Goal: Transaction & Acquisition: Purchase product/service

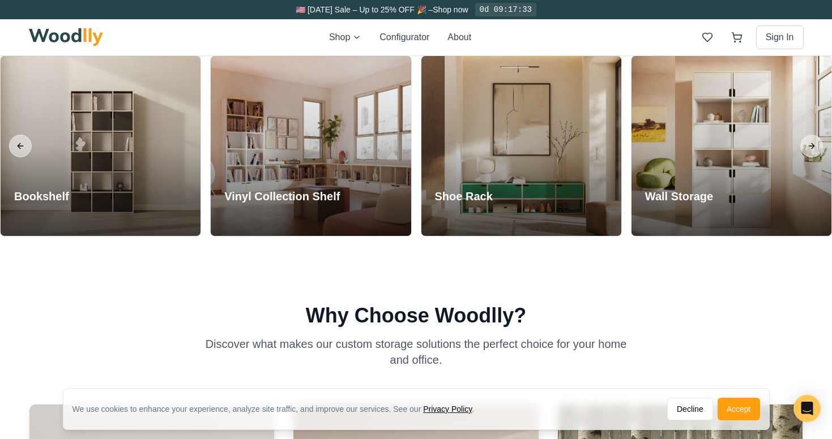
scroll to position [1010, 0]
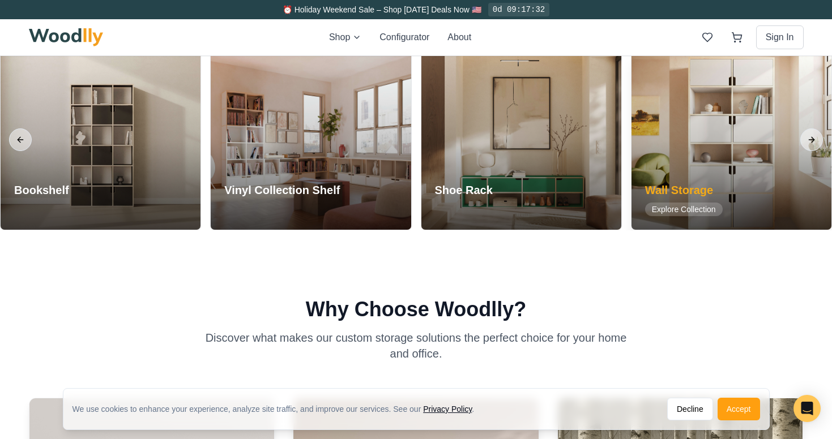
click at [704, 187] on h3 "Wall Storage" at bounding box center [684, 190] width 78 height 16
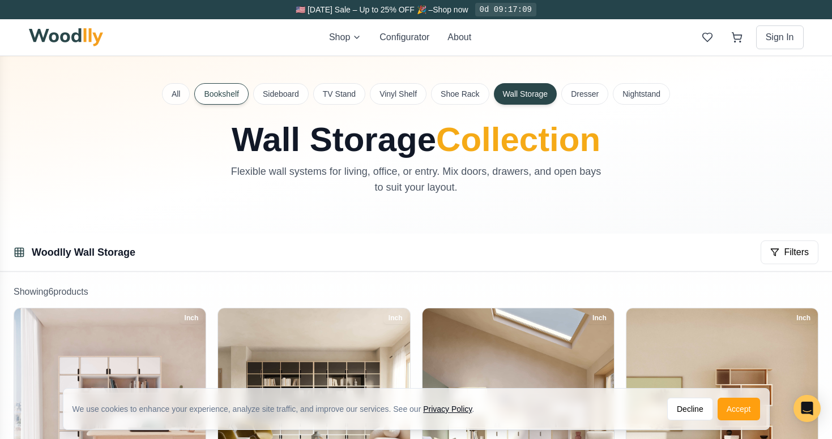
click at [211, 94] on button "Bookshelf" at bounding box center [221, 94] width 54 height 22
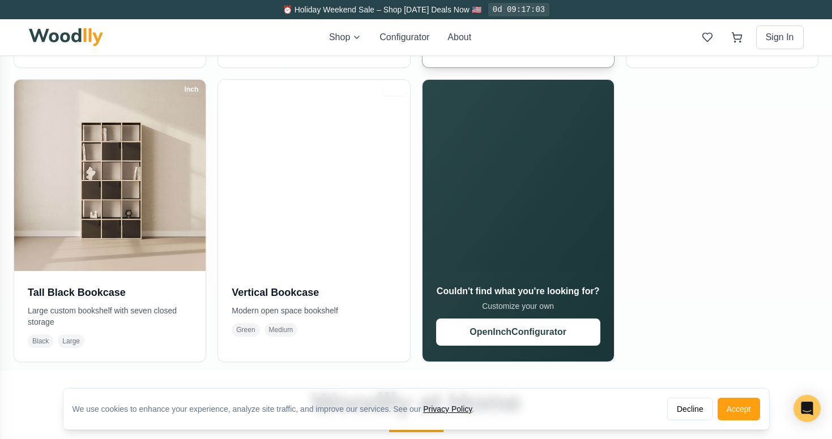
scroll to position [815, 0]
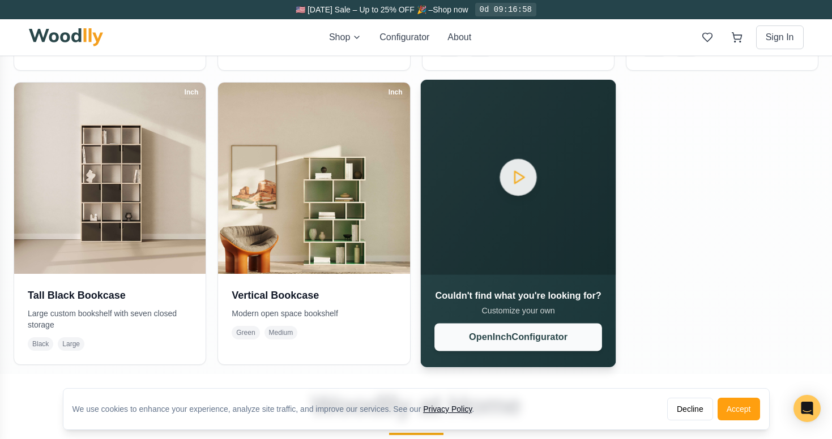
click at [508, 340] on button "Open Inch Configurator" at bounding box center [518, 337] width 168 height 28
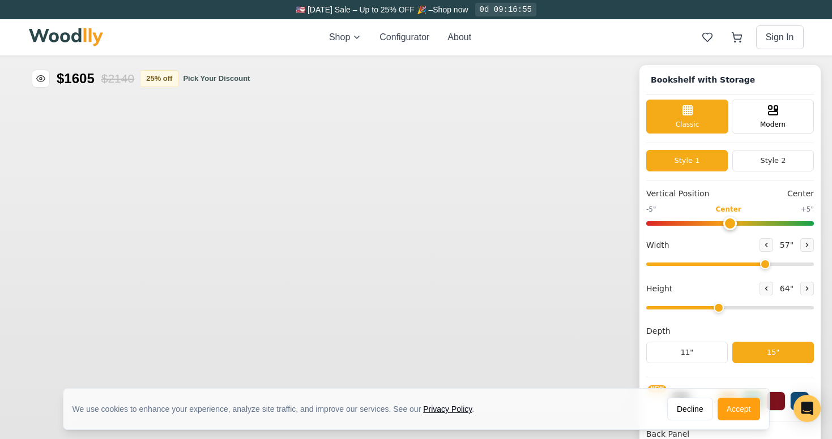
type input "57"
type input "4"
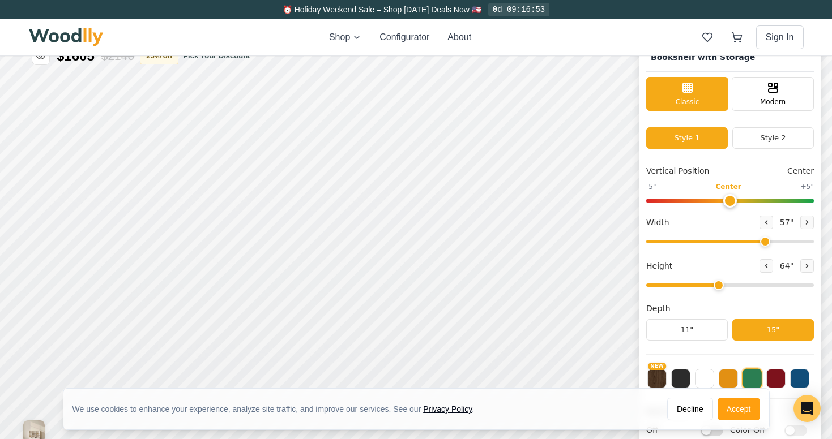
scroll to position [28, 0]
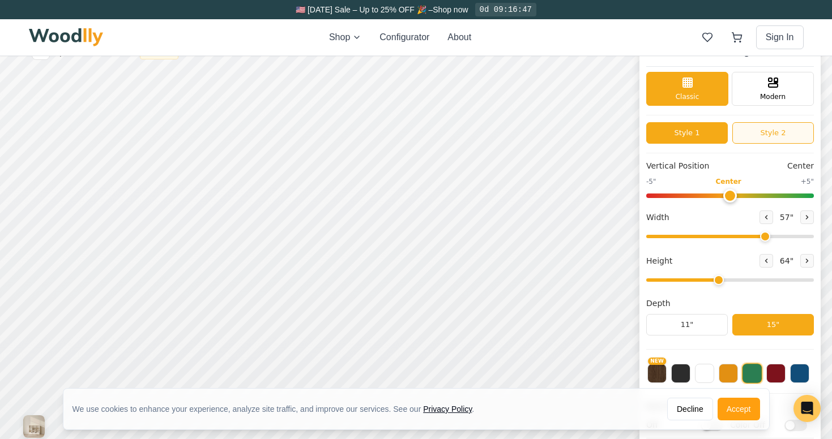
click at [766, 135] on button "Style 2" at bounding box center [773, 133] width 82 height 22
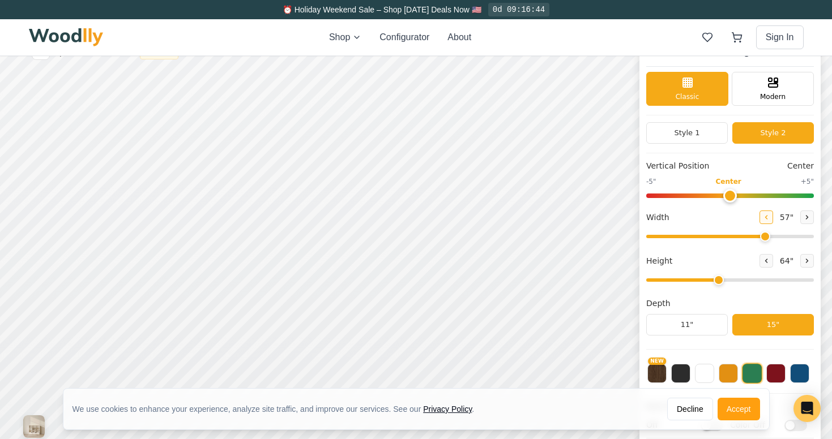
click at [764, 216] on icon at bounding box center [765, 217] width 7 height 7
click at [762, 217] on icon at bounding box center [765, 217] width 7 height 7
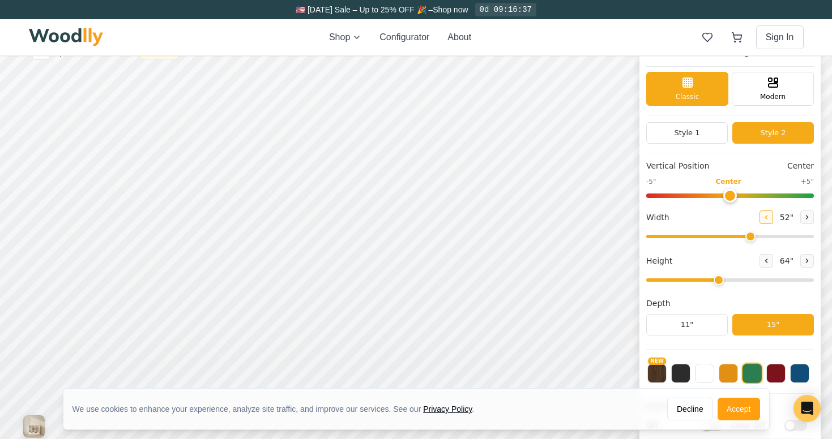
click at [762, 217] on icon at bounding box center [765, 217] width 7 height 7
type input "49"
click at [698, 132] on button "Style 1" at bounding box center [687, 133] width 82 height 22
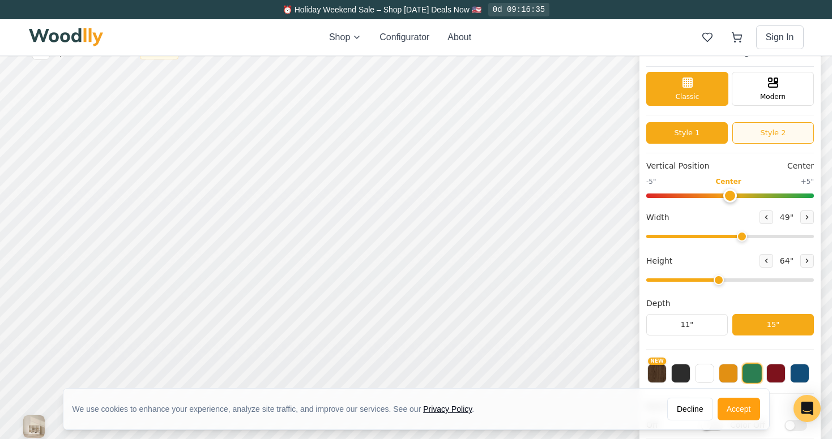
click at [769, 134] on button "Style 2" at bounding box center [773, 133] width 82 height 22
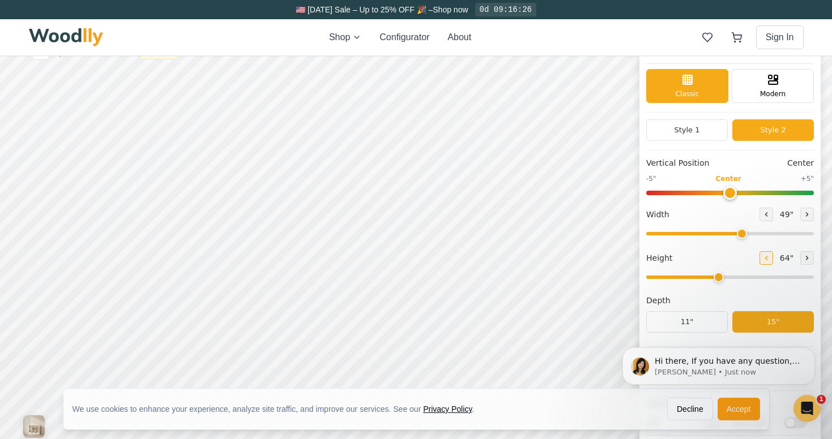
scroll to position [0, 0]
click at [764, 260] on icon at bounding box center [765, 258] width 7 height 7
click at [764, 256] on icon at bounding box center [765, 258] width 7 height 7
click at [763, 256] on icon at bounding box center [765, 258] width 7 height 7
click at [805, 258] on icon at bounding box center [806, 258] width 7 height 7
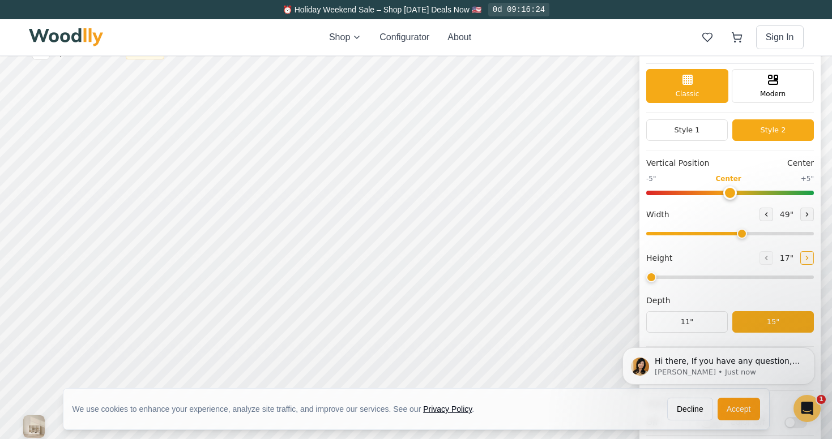
type input "2"
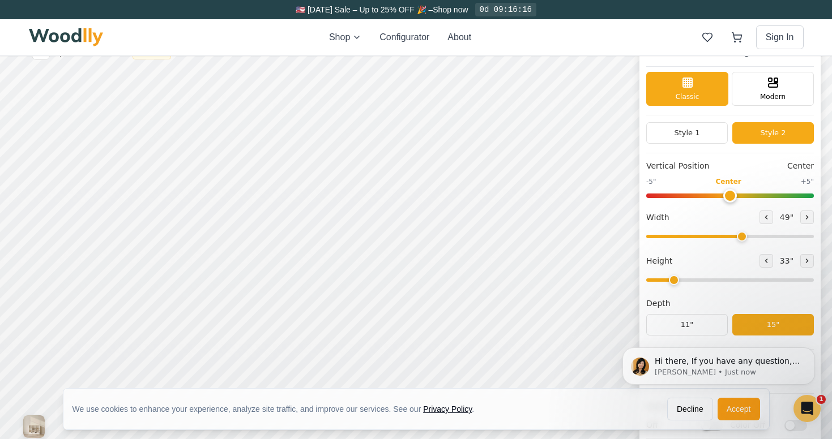
scroll to position [4, 0]
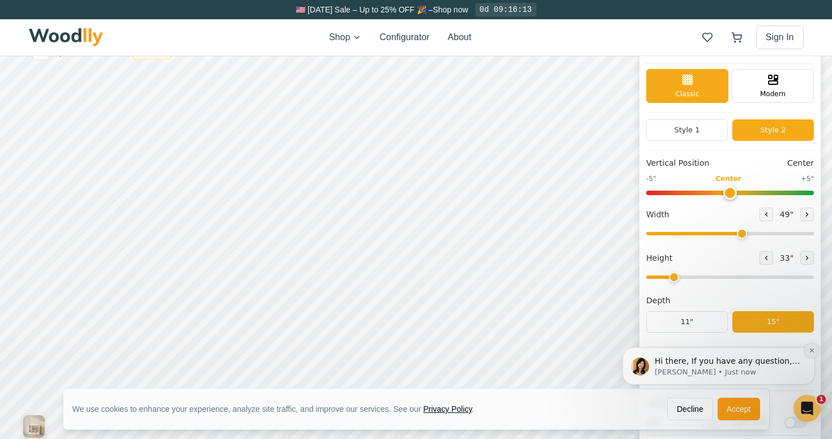
click at [810, 352] on icon "Dismiss notification" at bounding box center [811, 351] width 6 height 6
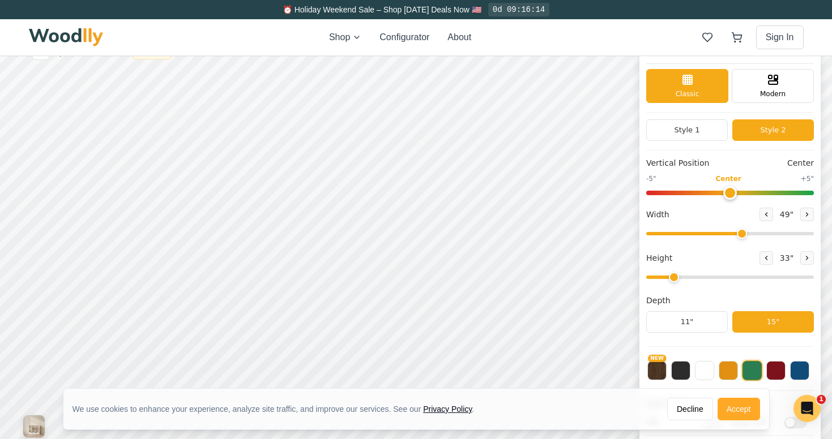
click at [739, 412] on button "Accept" at bounding box center [738, 409] width 42 height 23
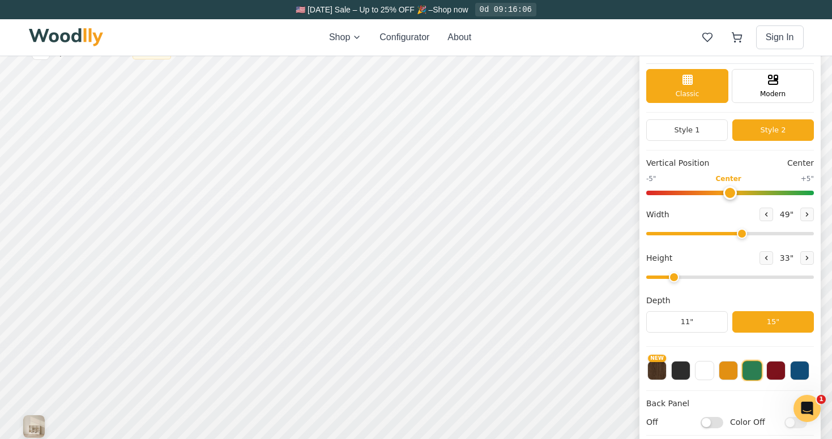
scroll to position [0, 0]
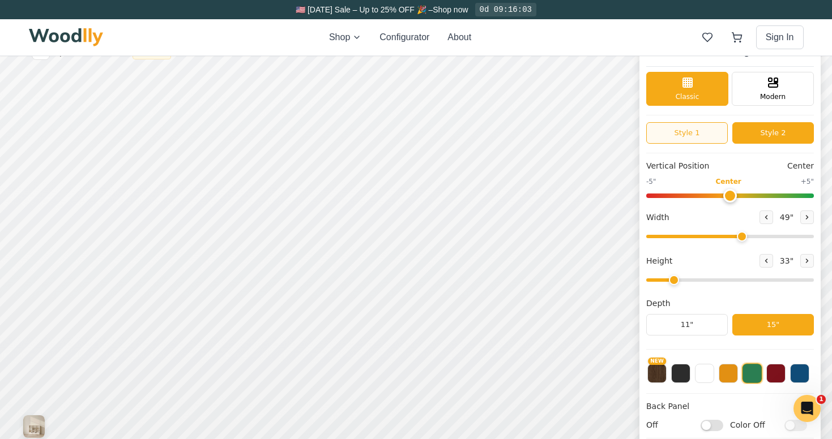
click at [695, 129] on button "Style 1" at bounding box center [687, 133] width 82 height 22
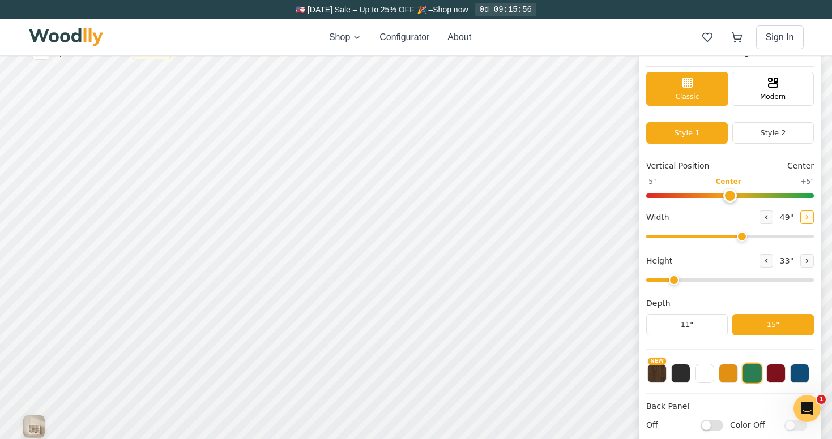
click at [803, 217] on icon at bounding box center [806, 217] width 7 height 7
type input "50"
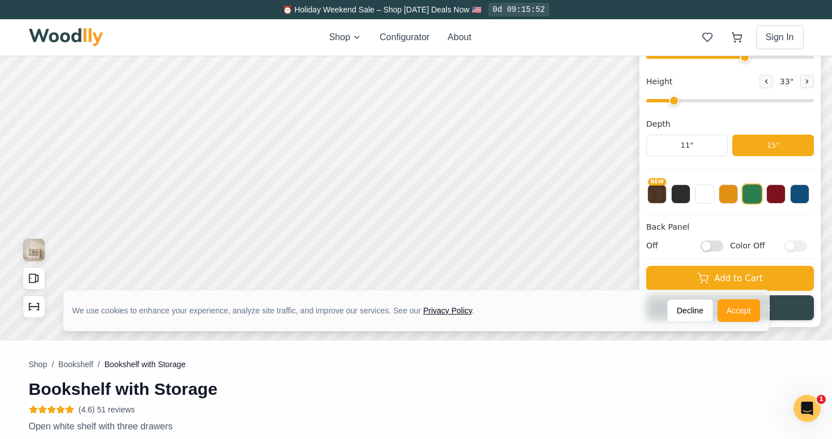
scroll to position [204, 0]
click at [734, 306] on button "Accept" at bounding box center [738, 310] width 42 height 23
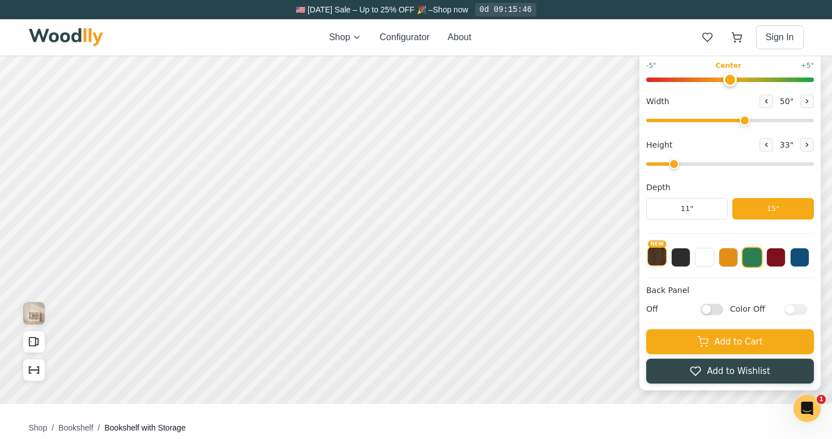
scroll to position [124, 0]
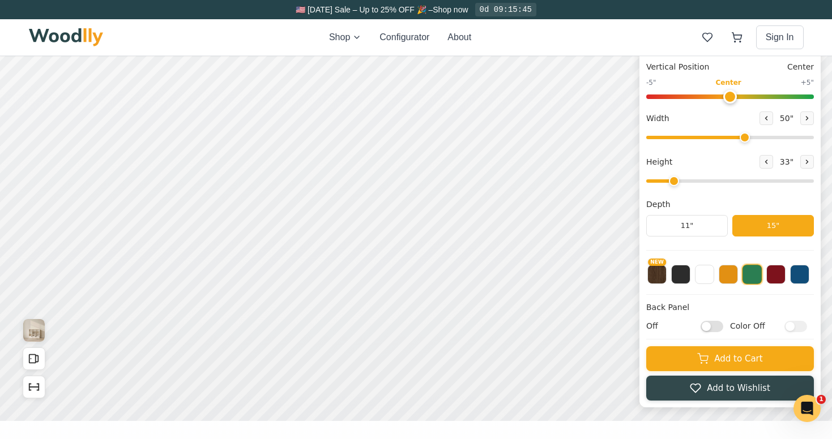
click at [708, 325] on input "Off" at bounding box center [711, 326] width 23 height 11
checkbox input "true"
click at [788, 324] on input "Color Off" at bounding box center [795, 326] width 23 height 11
checkbox input "true"
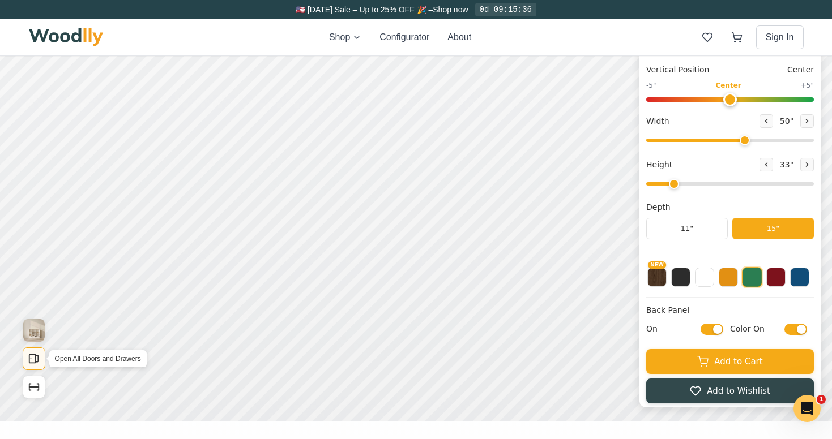
click at [33, 364] on icon "Open All Doors and Drawers" at bounding box center [34, 359] width 12 height 12
click at [34, 365] on button "Close All Doors and Drawers" at bounding box center [34, 359] width 23 height 23
click at [33, 327] on img "View Gallery" at bounding box center [34, 330] width 22 height 23
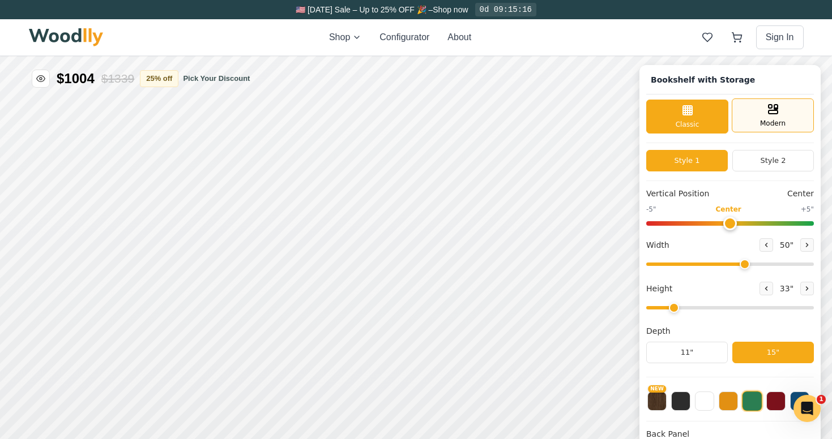
click at [769, 123] on span "Modern" at bounding box center [772, 123] width 25 height 10
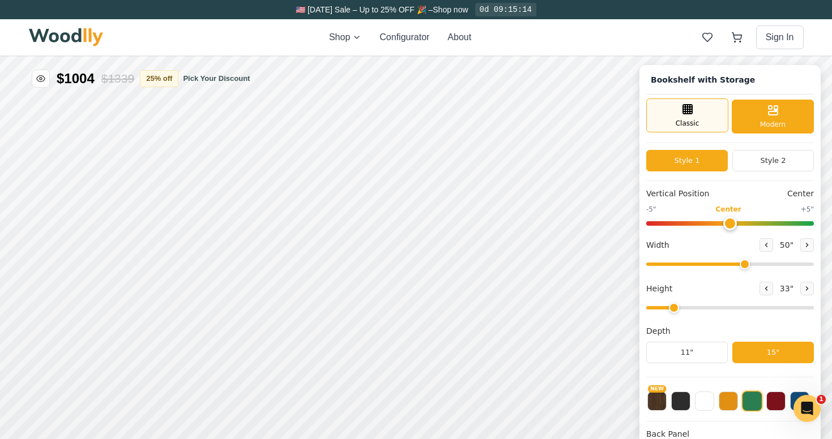
click at [687, 112] on line at bounding box center [687, 112] width 9 height 0
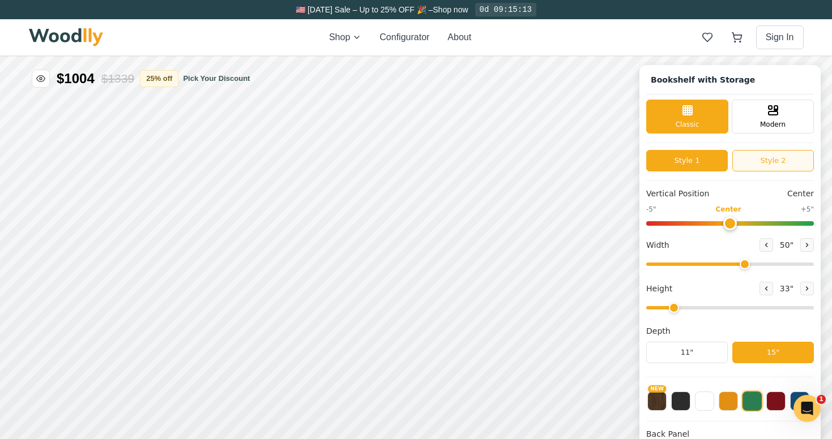
click at [771, 164] on button "Style 2" at bounding box center [773, 161] width 82 height 22
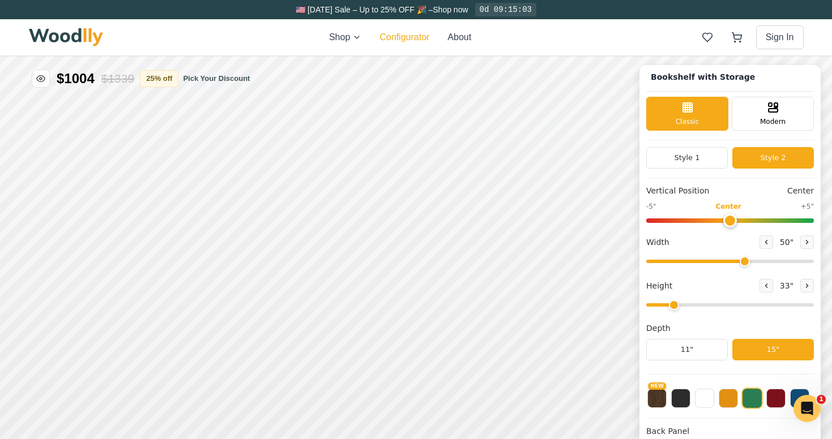
click at [397, 38] on button "Configurator" at bounding box center [404, 38] width 50 height 14
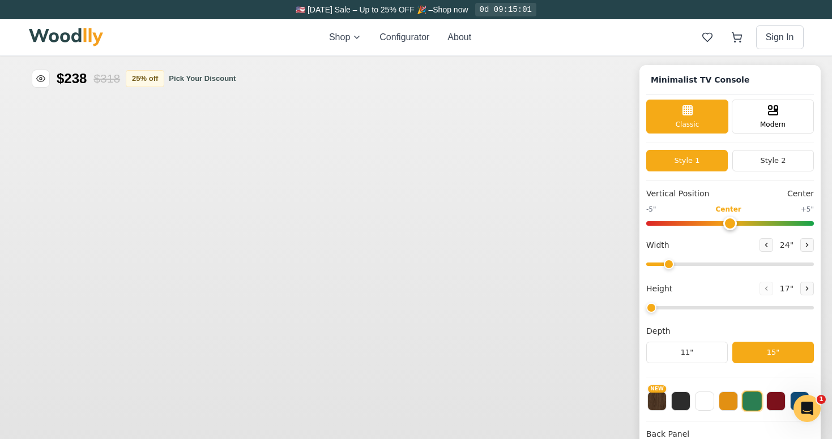
type input "63"
type input "2"
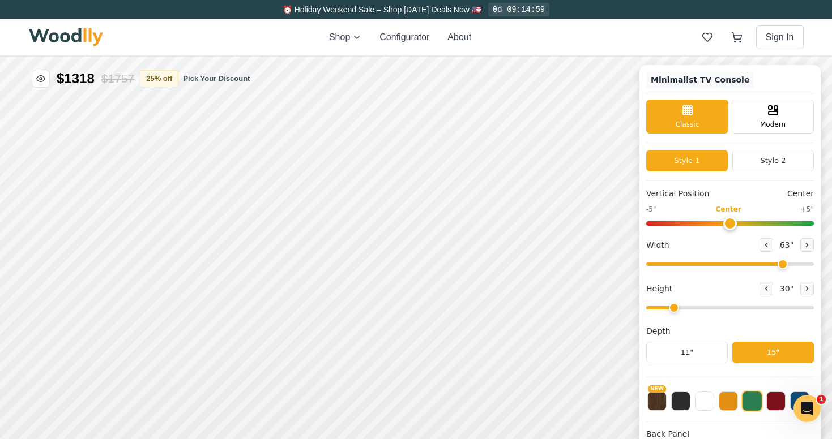
click at [670, 78] on h1 "Minimalist TV Console" at bounding box center [700, 80] width 108 height 16
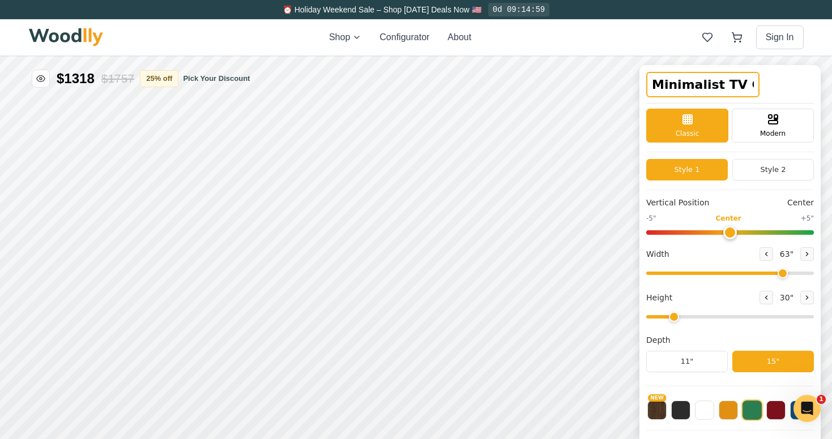
scroll to position [0, 24]
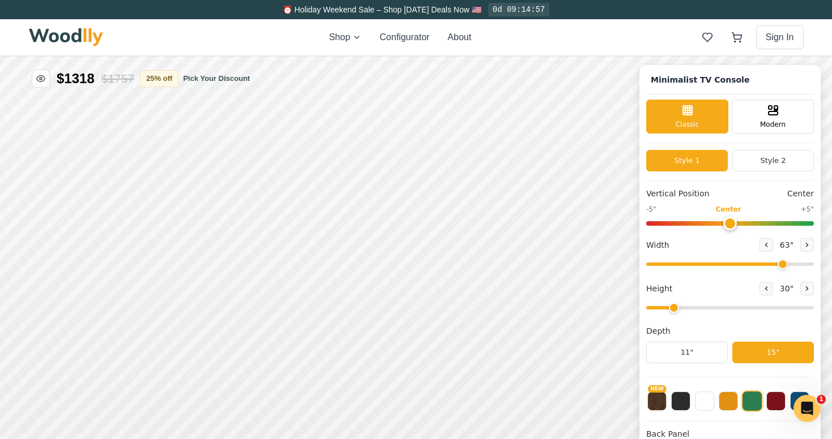
click at [769, 89] on div "Minimalist TV Console" at bounding box center [730, 83] width 168 height 23
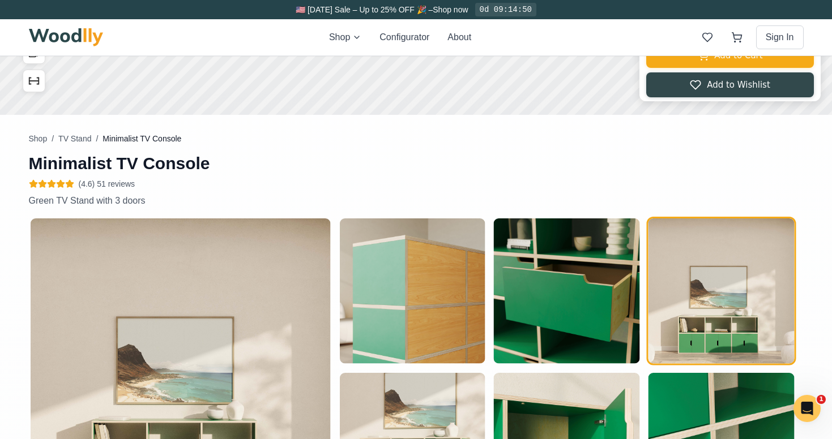
scroll to position [0, 0]
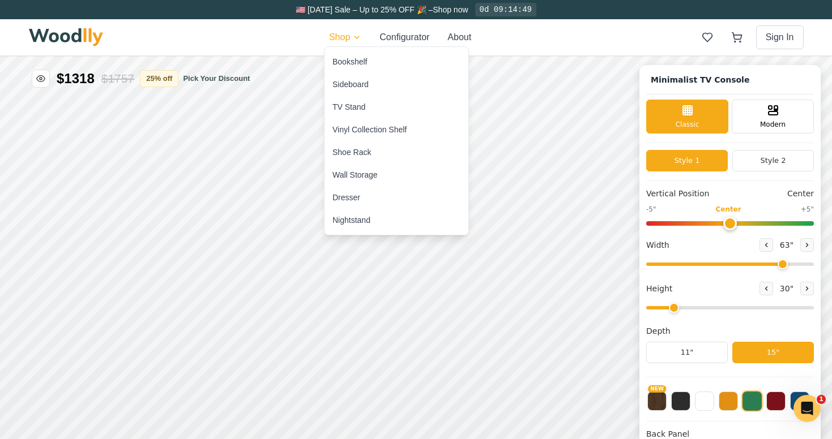
click at [353, 174] on div "Wall Storage" at bounding box center [354, 174] width 45 height 11
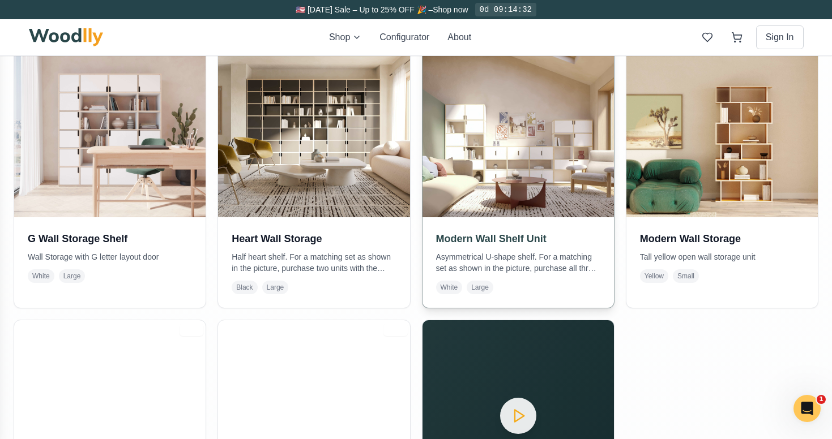
scroll to position [280, 0]
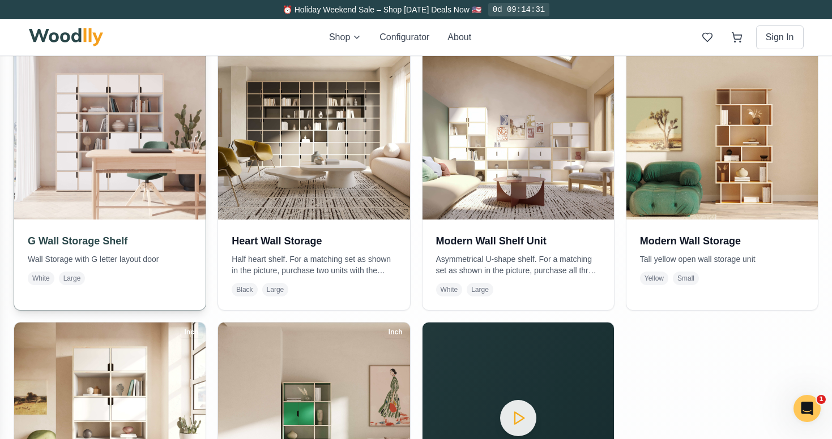
click at [88, 228] on div "G Wall Storage Shelf Wall Storage with G letter layout door White Large" at bounding box center [109, 259] width 191 height 79
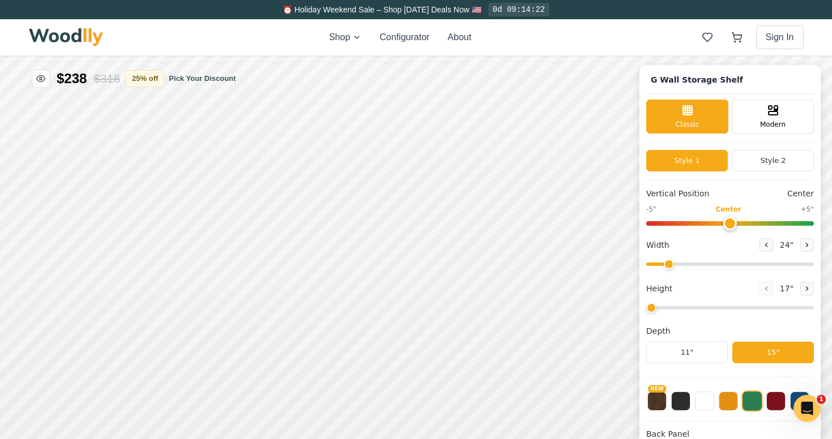
type input "72"
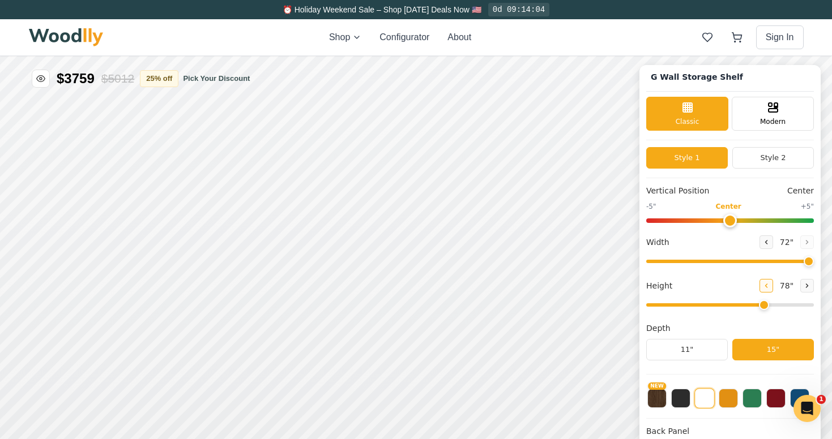
click at [765, 286] on icon at bounding box center [766, 285] width 2 height 3
type input "2"
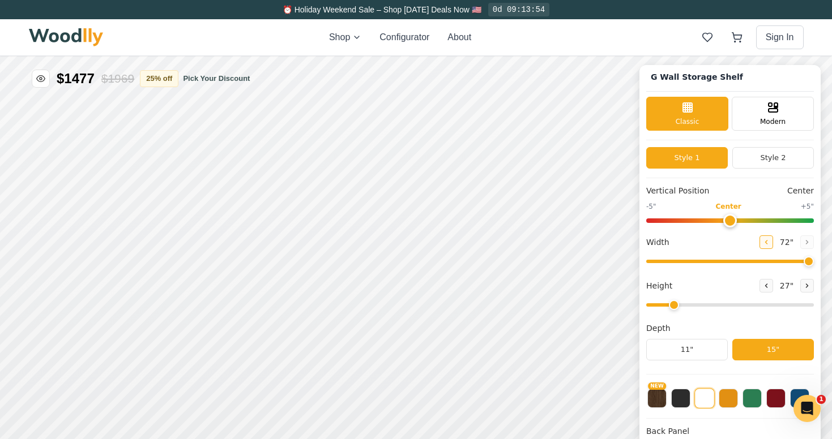
click at [762, 239] on icon at bounding box center [765, 242] width 7 height 7
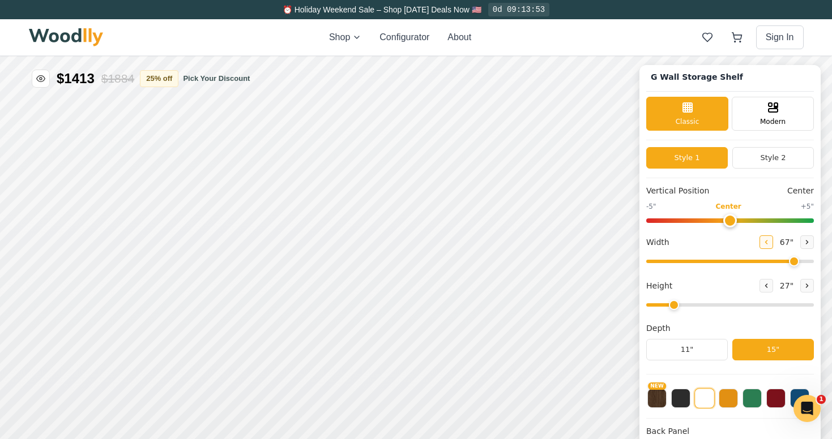
click at [762, 239] on icon at bounding box center [765, 242] width 7 height 7
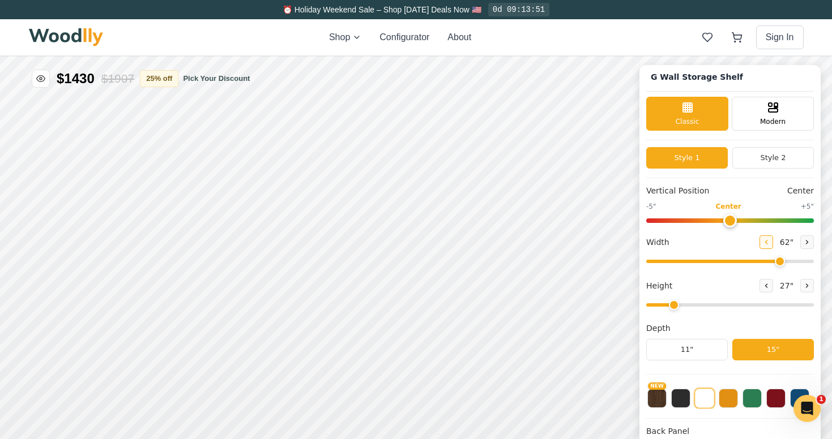
click at [762, 239] on icon at bounding box center [765, 242] width 7 height 7
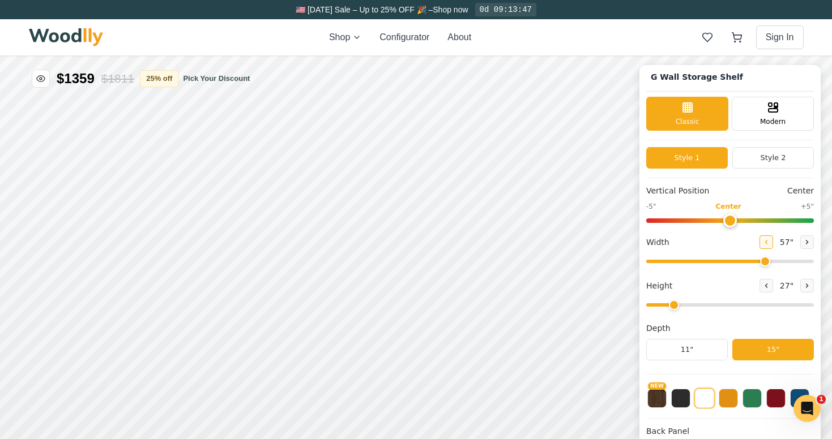
click at [762, 239] on icon at bounding box center [765, 242] width 7 height 7
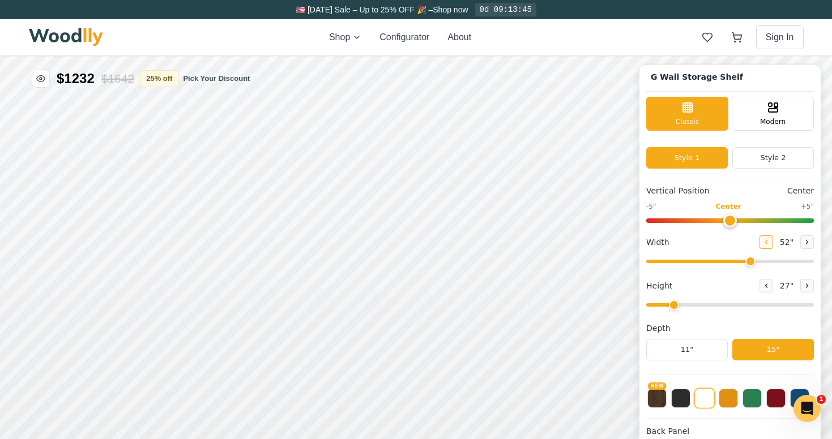
click at [762, 239] on icon at bounding box center [765, 242] width 7 height 7
click at [803, 239] on icon at bounding box center [806, 242] width 7 height 7
type input "50"
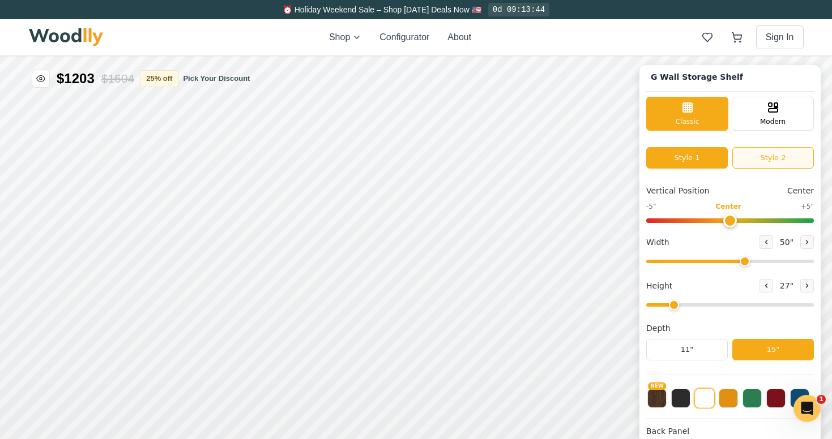
click at [777, 158] on button "Style 2" at bounding box center [773, 158] width 82 height 22
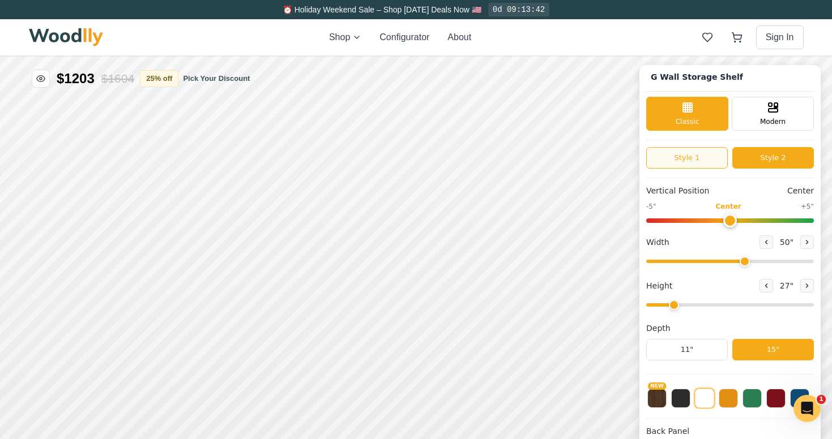
click at [698, 155] on button "Style 1" at bounding box center [687, 158] width 82 height 22
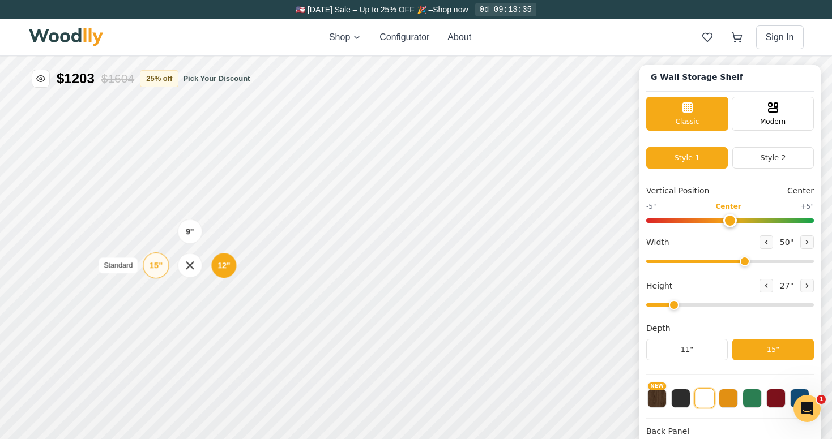
click at [153, 267] on div "15"" at bounding box center [155, 265] width 13 height 12
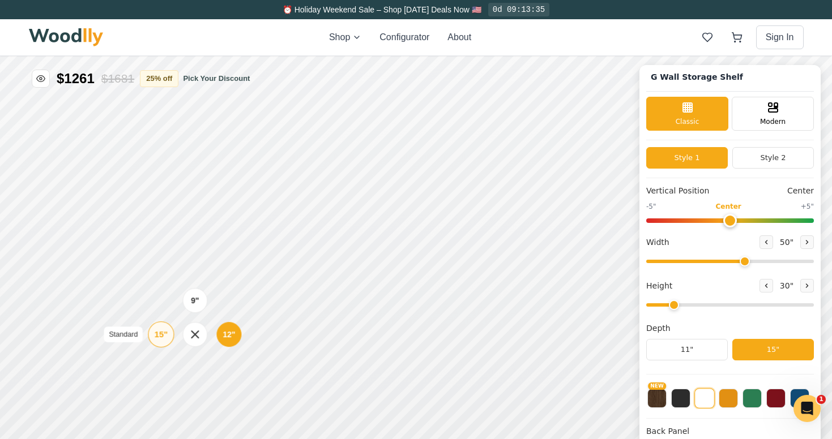
click at [158, 332] on div "15"" at bounding box center [161, 334] width 13 height 12
click at [770, 158] on button "Style 2" at bounding box center [773, 158] width 82 height 22
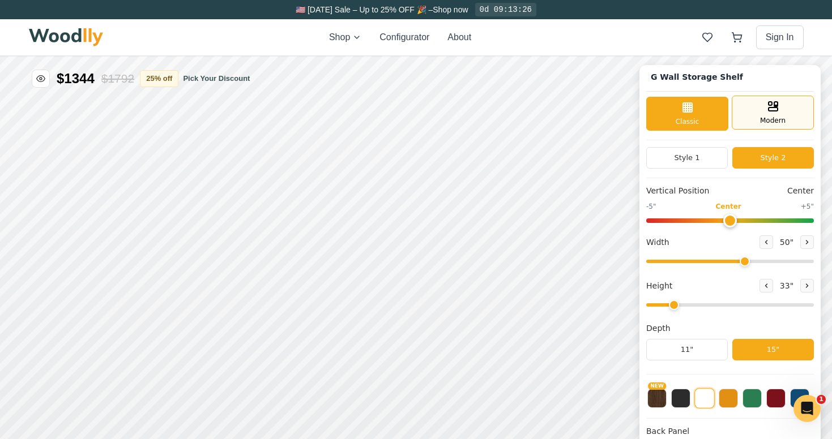
click at [772, 115] on span "Modern" at bounding box center [772, 120] width 25 height 10
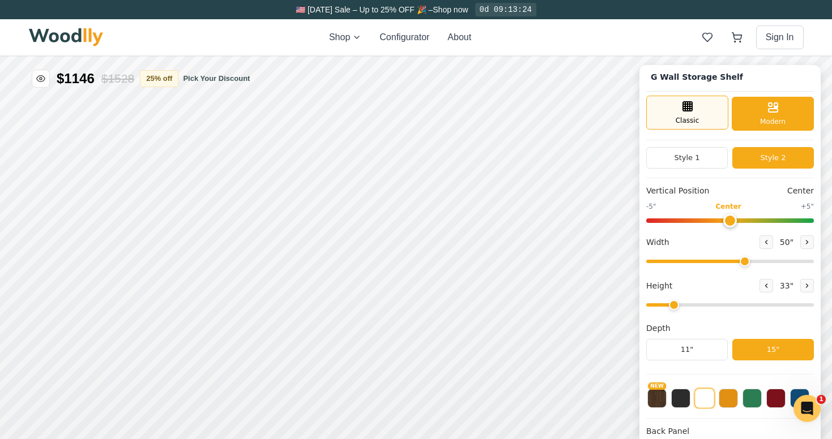
click at [685, 121] on span "Classic" at bounding box center [687, 120] width 24 height 10
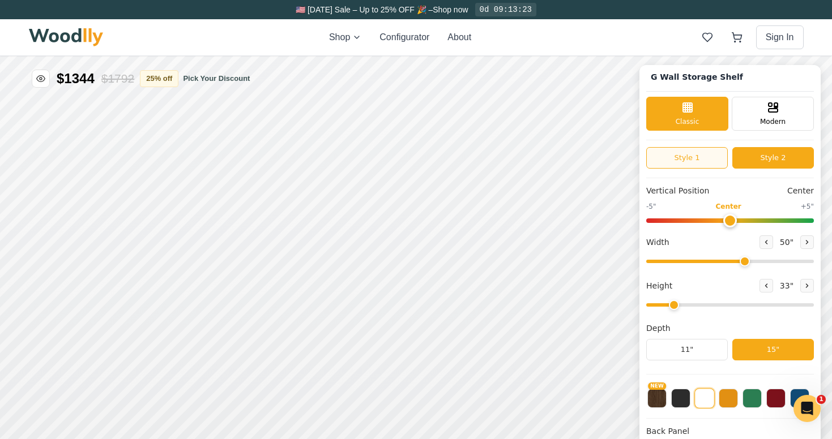
click at [684, 158] on button "Style 1" at bounding box center [687, 158] width 82 height 22
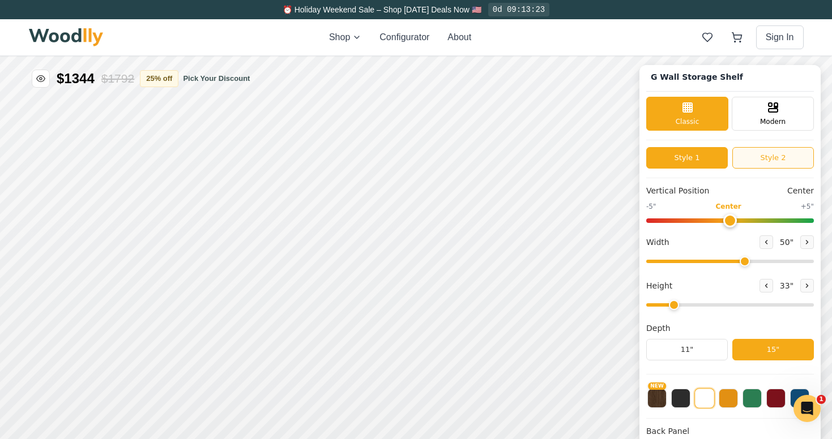
click at [754, 162] on button "Style 2" at bounding box center [773, 158] width 82 height 22
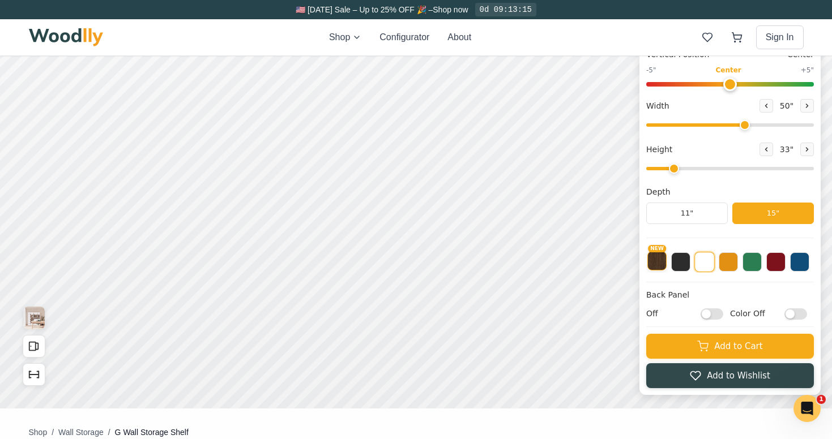
scroll to position [137, 0]
click at [706, 312] on input "Off" at bounding box center [711, 313] width 23 height 11
checkbox input "true"
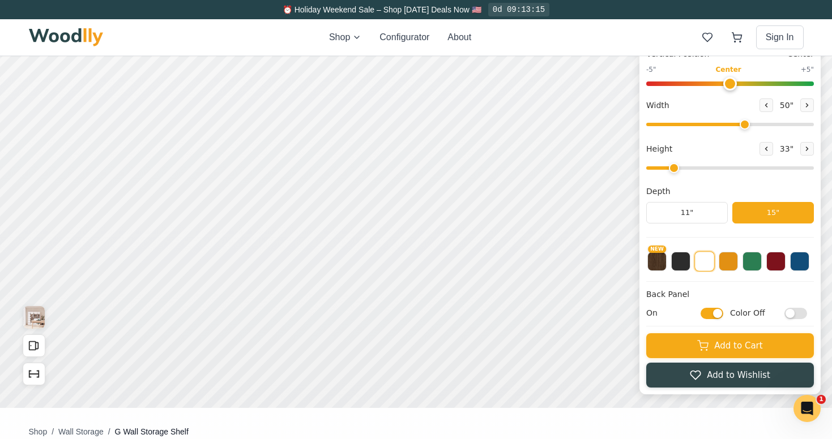
click at [792, 314] on input "Color Off" at bounding box center [795, 313] width 23 height 11
checkbox input "true"
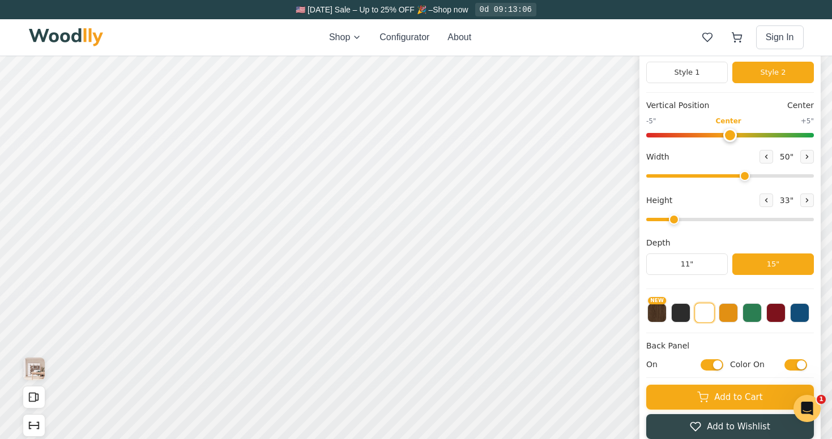
scroll to position [127, 0]
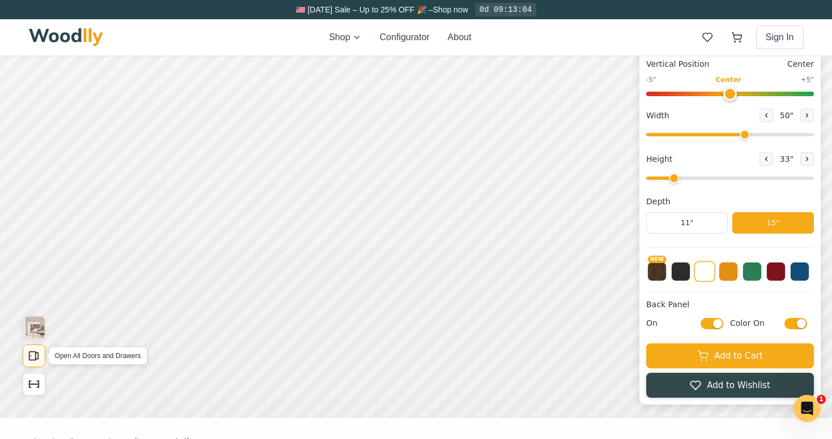
click at [32, 357] on icon "Open All Doors and Drawers" at bounding box center [34, 356] width 12 height 12
click at [36, 384] on icon "Show Dimensions" at bounding box center [34, 384] width 10 height 0
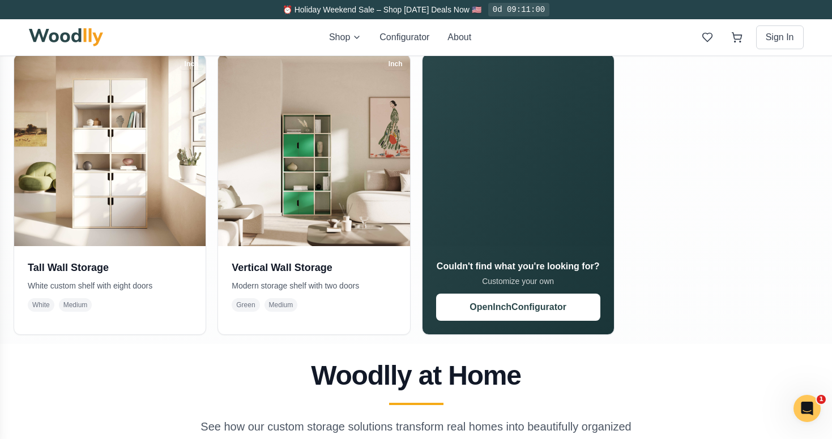
scroll to position [550, 0]
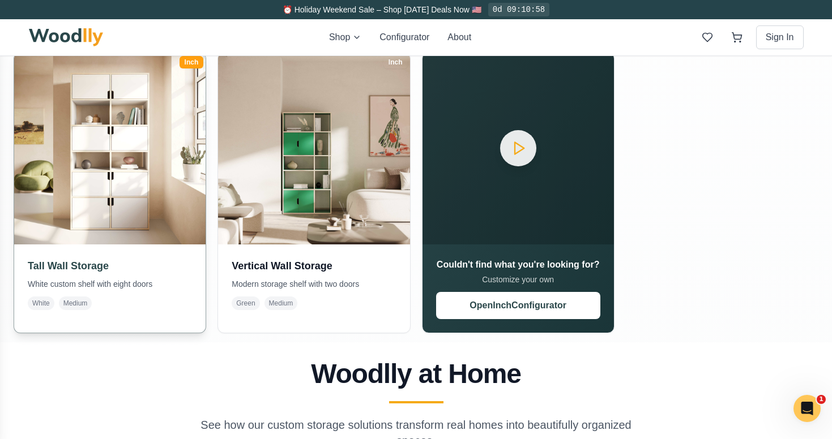
click at [68, 268] on h3 "Tall Wall Storage" at bounding box center [110, 266] width 164 height 16
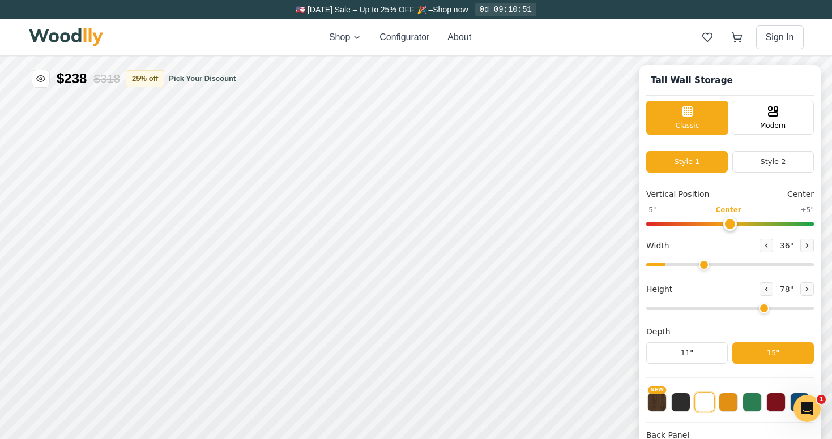
type input "36"
type input "6"
click at [803, 245] on icon at bounding box center [806, 245] width 7 height 7
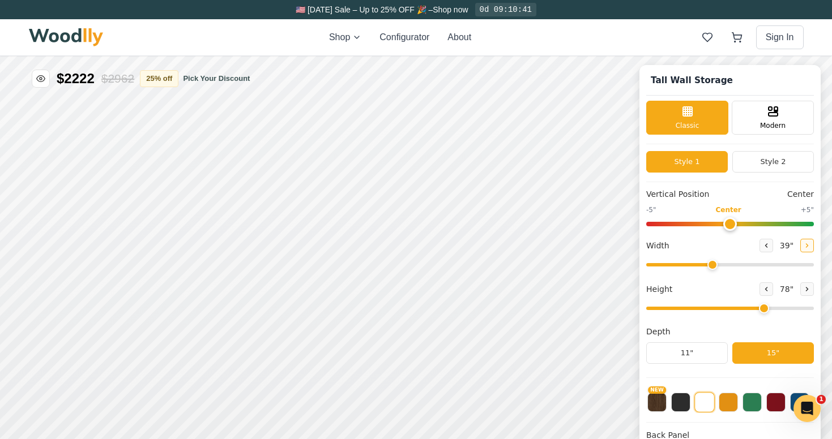
click at [803, 245] on icon at bounding box center [806, 245] width 7 height 7
type input "40"
click at [764, 289] on icon at bounding box center [765, 289] width 7 height 7
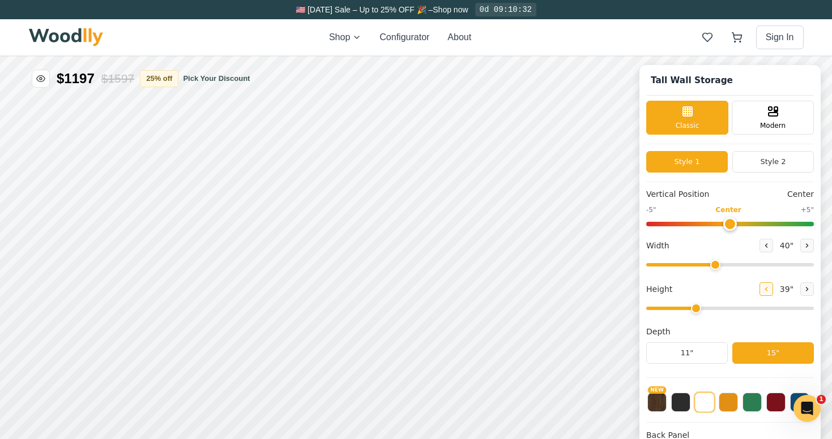
click at [764, 289] on icon at bounding box center [765, 289] width 7 height 7
type input "2"
click at [190, 260] on div "15" Standard" at bounding box center [183, 258] width 26 height 26
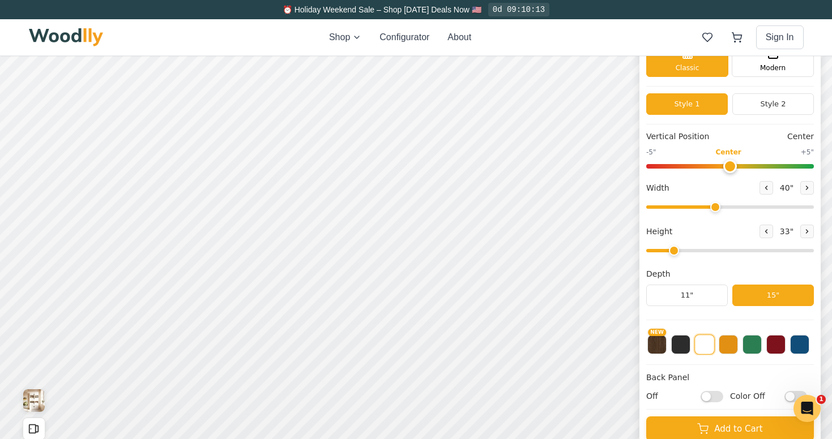
scroll to position [119, 0]
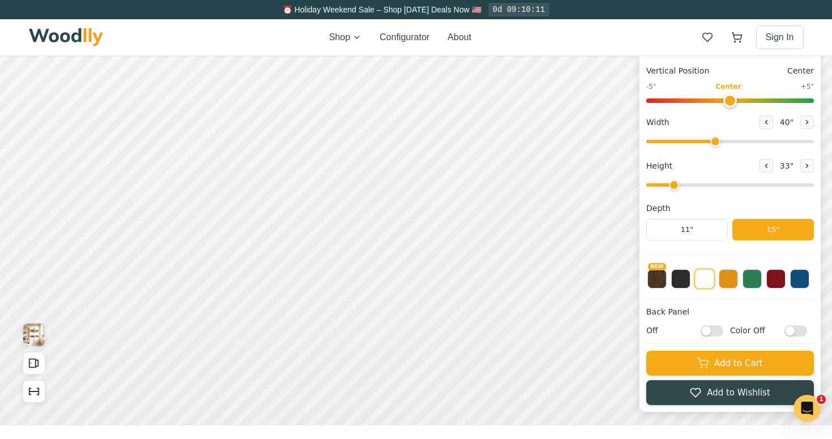
click at [707, 329] on input "Off" at bounding box center [711, 330] width 23 height 11
checkbox input "true"
click at [790, 328] on input "Color Off" at bounding box center [795, 330] width 23 height 11
checkbox input "true"
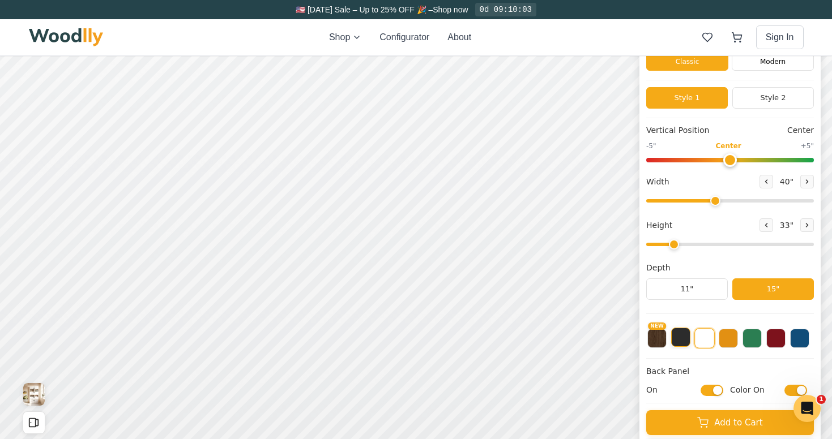
scroll to position [37, 0]
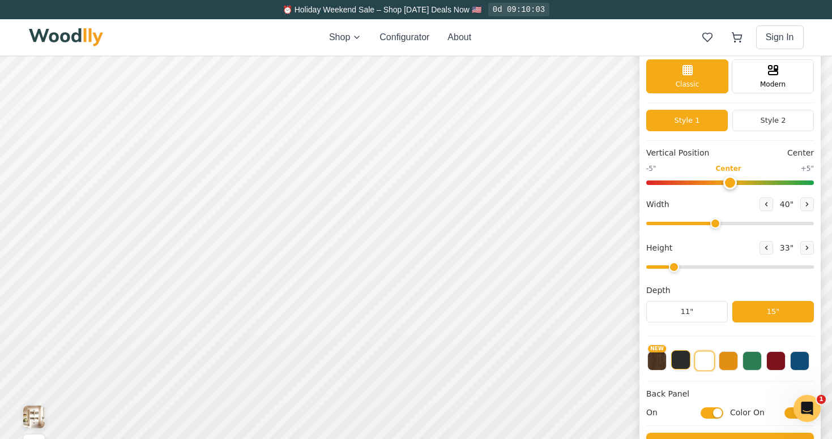
click at [685, 360] on button at bounding box center [680, 359] width 19 height 19
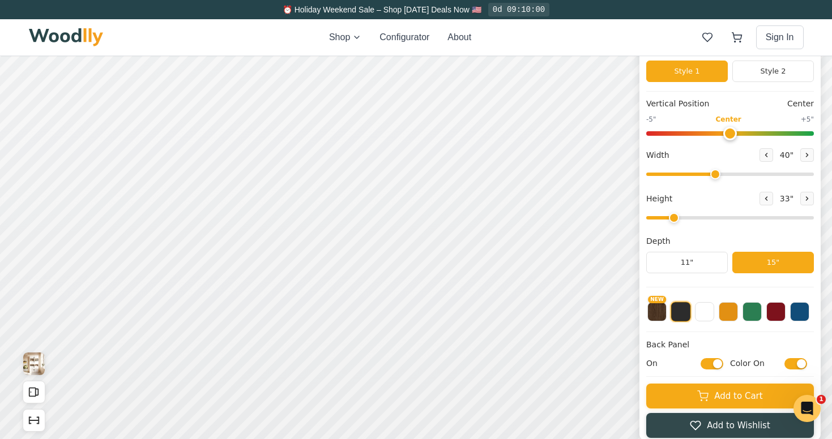
scroll to position [92, 0]
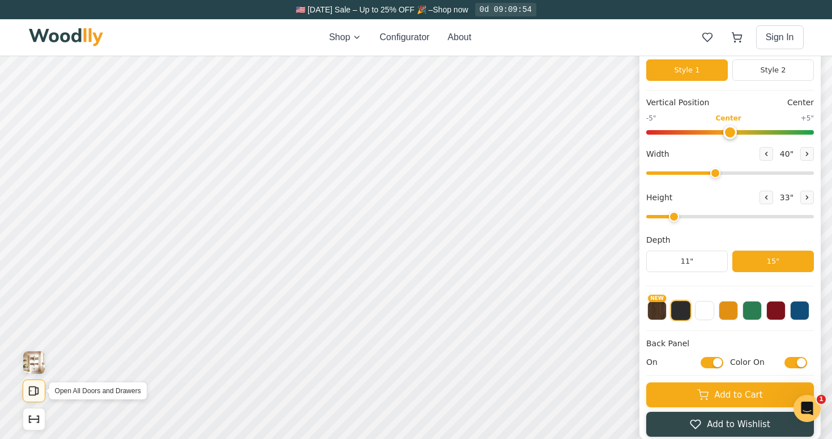
click at [35, 391] on rect "Open All Doors and Drawers" at bounding box center [32, 391] width 6 height 8
click at [760, 70] on button "Style 2" at bounding box center [773, 70] width 82 height 22
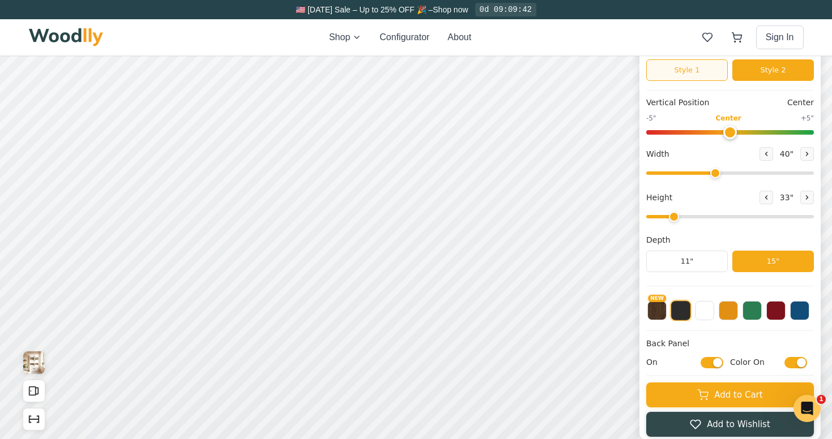
click at [693, 71] on button "Style 1" at bounding box center [687, 70] width 82 height 22
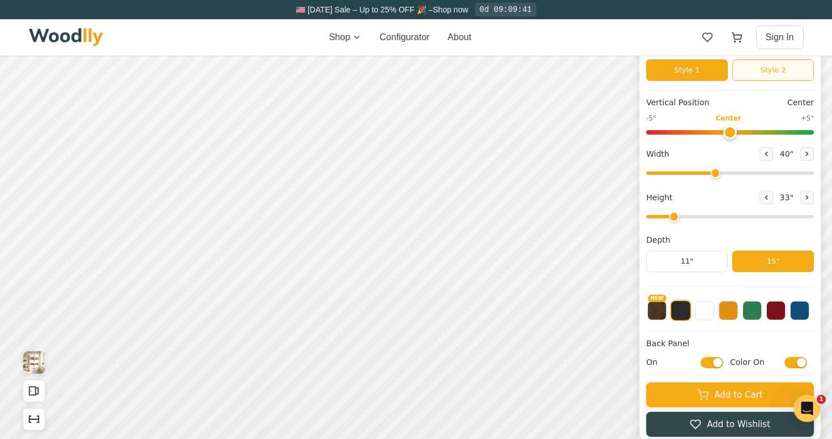
click at [777, 74] on button "Style 2" at bounding box center [773, 70] width 82 height 22
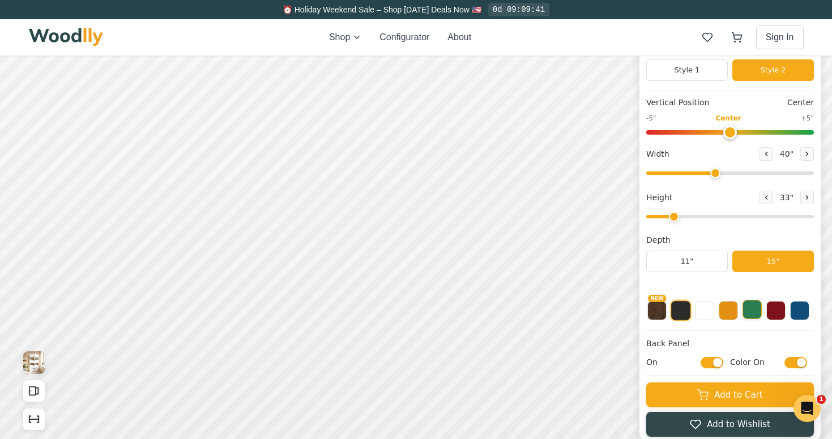
scroll to position [5, 0]
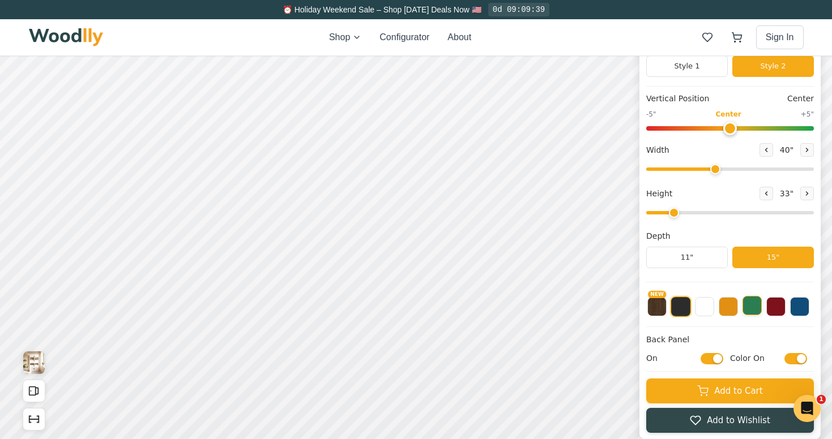
click at [752, 304] on button at bounding box center [751, 305] width 19 height 19
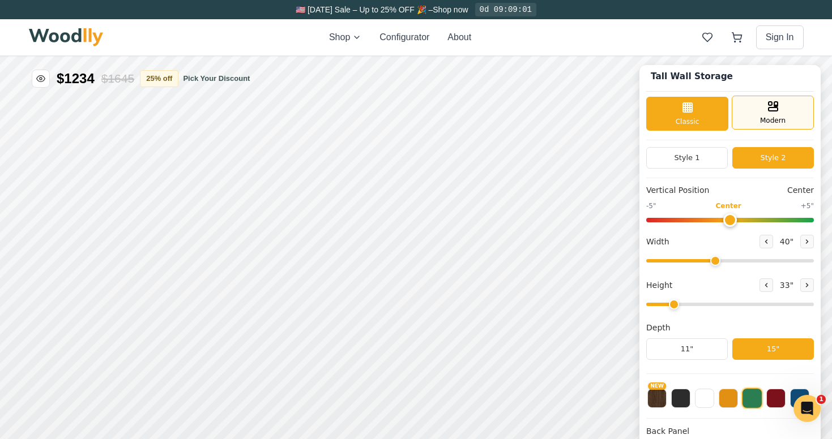
click at [775, 116] on span "Modern" at bounding box center [772, 120] width 25 height 10
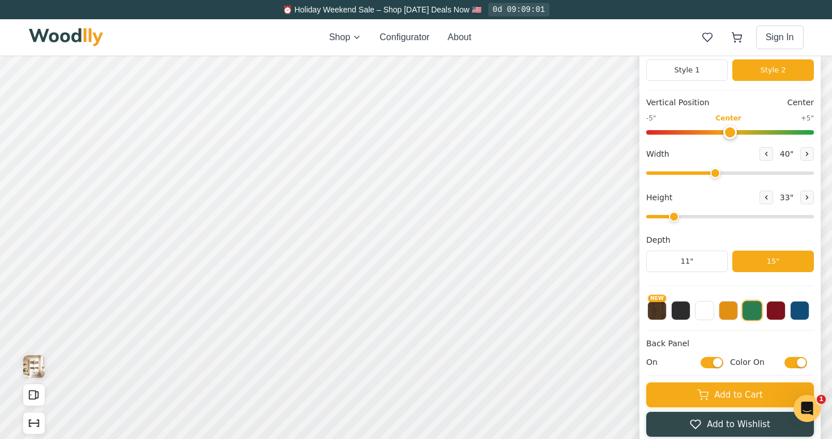
scroll to position [88, 0]
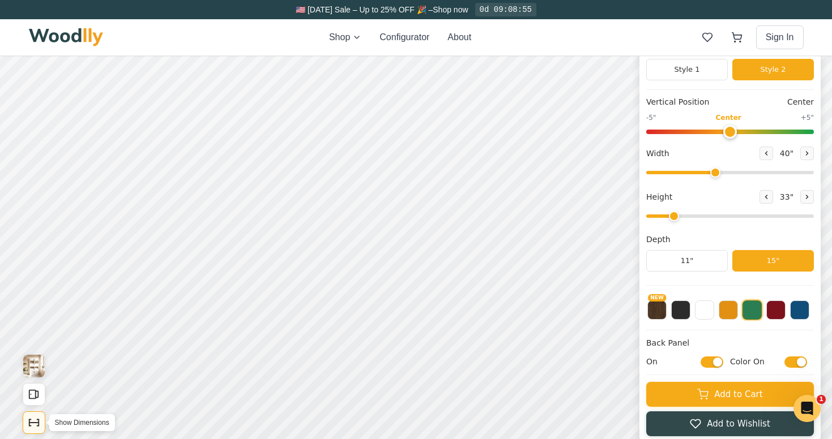
click at [32, 421] on icon "Show Dimensions" at bounding box center [34, 423] width 12 height 12
click at [725, 308] on button at bounding box center [727, 308] width 19 height 19
click at [657, 310] on button "NEW" at bounding box center [656, 308] width 19 height 19
click at [731, 310] on button at bounding box center [727, 308] width 19 height 19
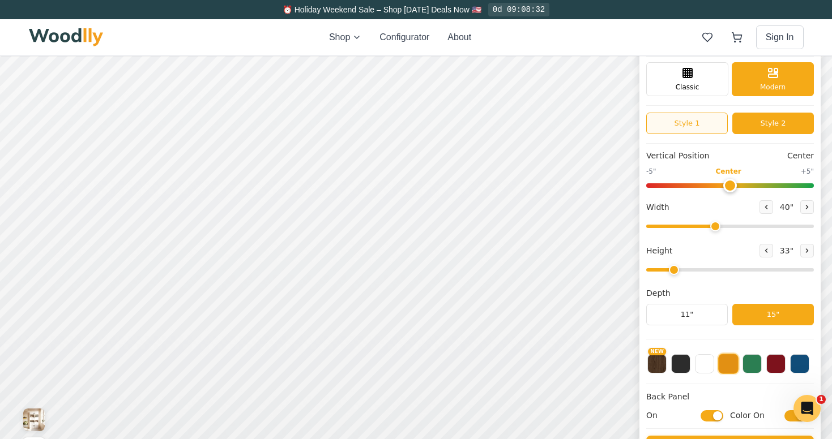
scroll to position [33, 0]
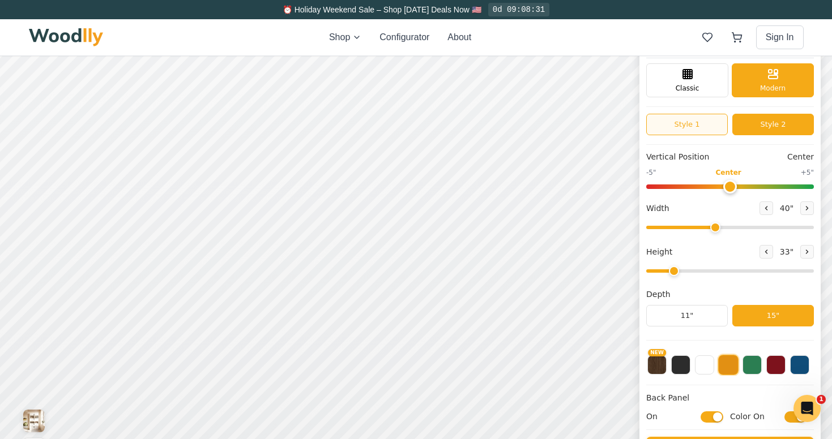
click at [689, 121] on button "Style 1" at bounding box center [687, 125] width 82 height 22
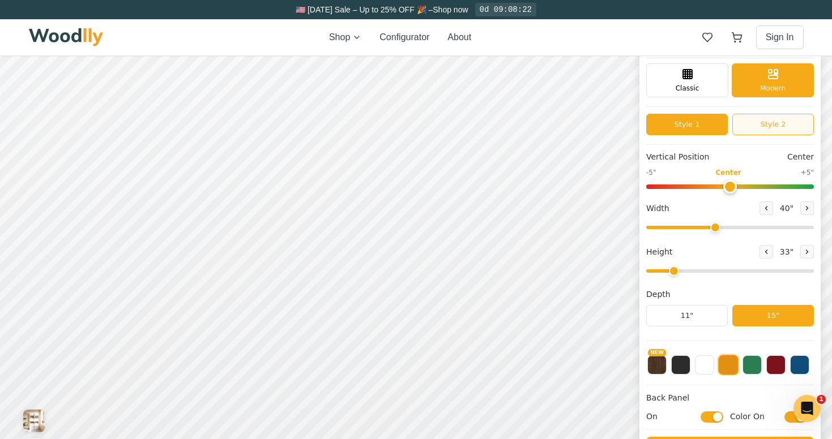
click at [768, 124] on button "Style 2" at bounding box center [773, 125] width 82 height 22
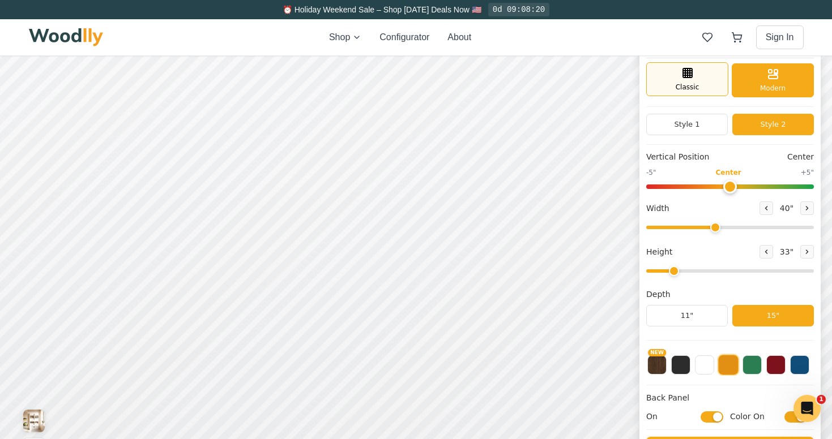
click at [678, 76] on div "Classic" at bounding box center [687, 79] width 82 height 34
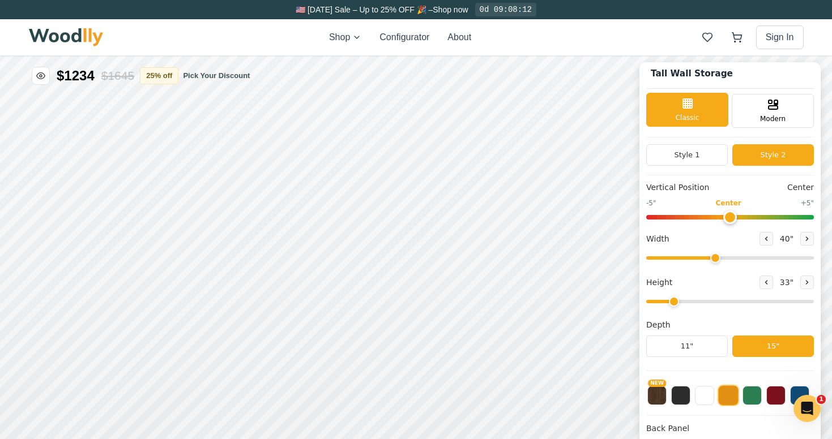
scroll to position [0, 0]
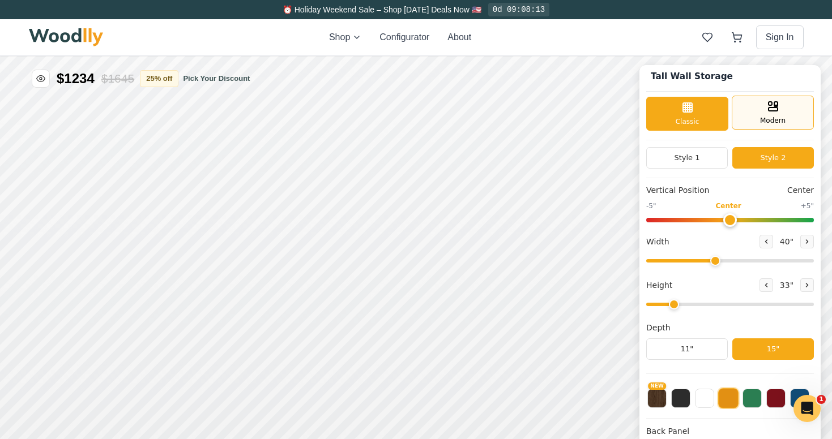
click at [774, 121] on span "Modern" at bounding box center [772, 120] width 25 height 10
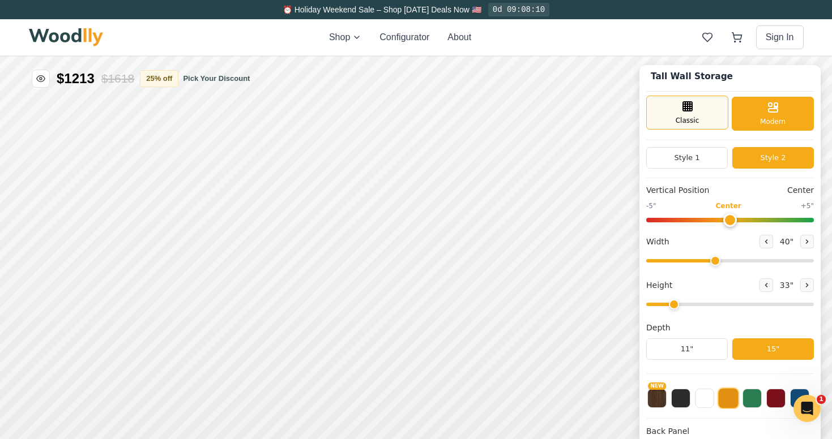
click at [677, 115] on span "Classic" at bounding box center [687, 120] width 24 height 10
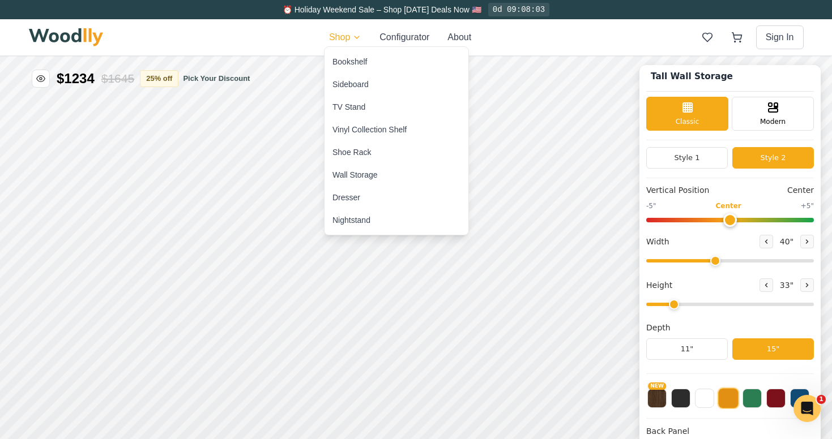
click at [351, 85] on div "Sideboard" at bounding box center [350, 84] width 36 height 11
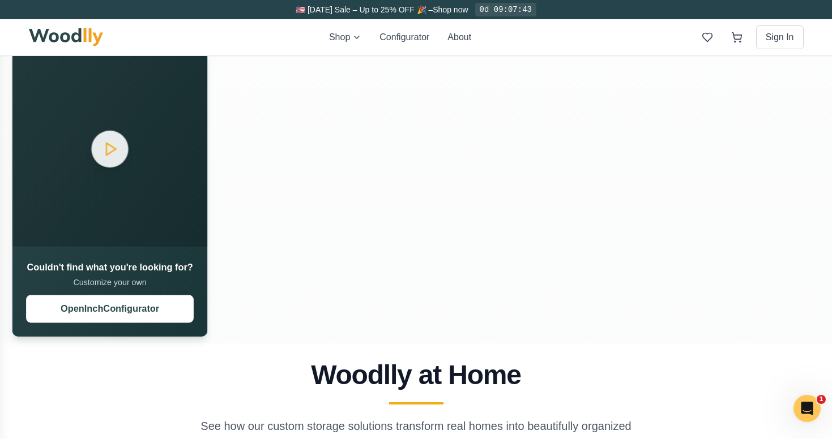
scroll to position [1180, 0]
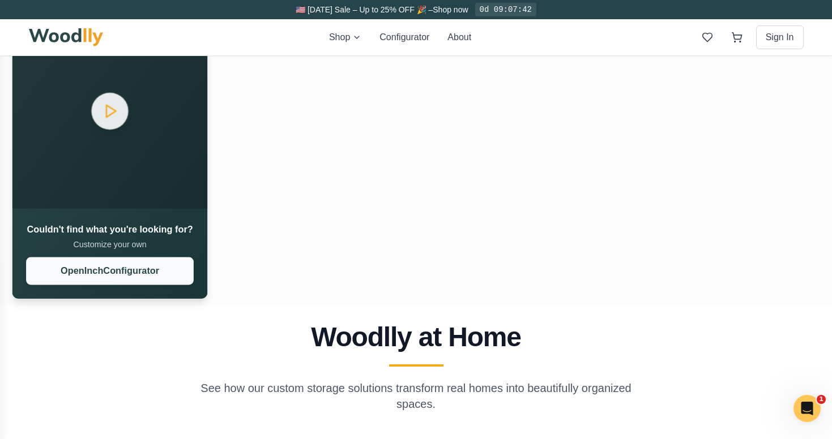
click at [119, 265] on button "Open Inch Configurator" at bounding box center [110, 272] width 168 height 28
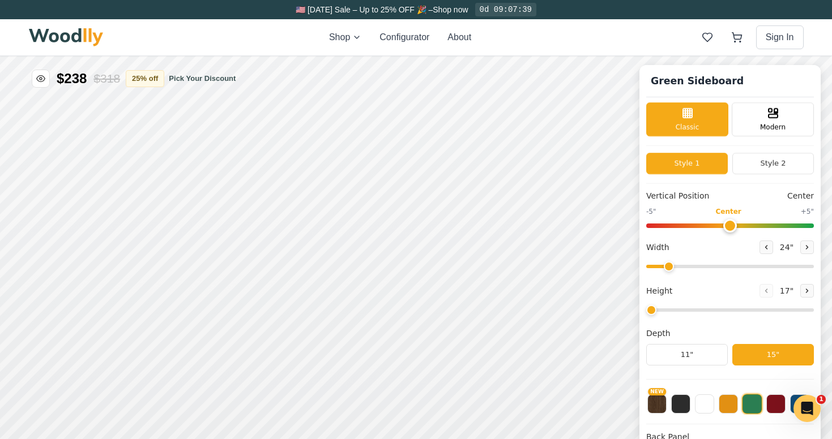
type input "56"
type input "2"
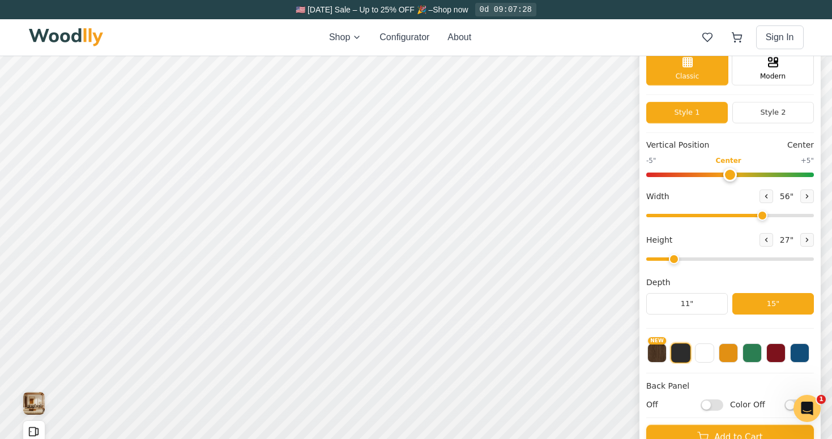
click at [781, 195] on span "56 "" at bounding box center [786, 197] width 18 height 12
click at [763, 196] on icon at bounding box center [765, 196] width 7 height 7
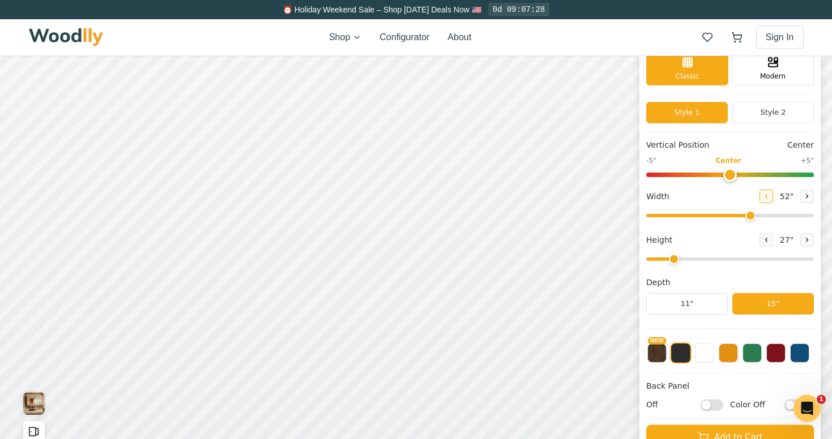
click at [763, 196] on icon at bounding box center [765, 196] width 7 height 7
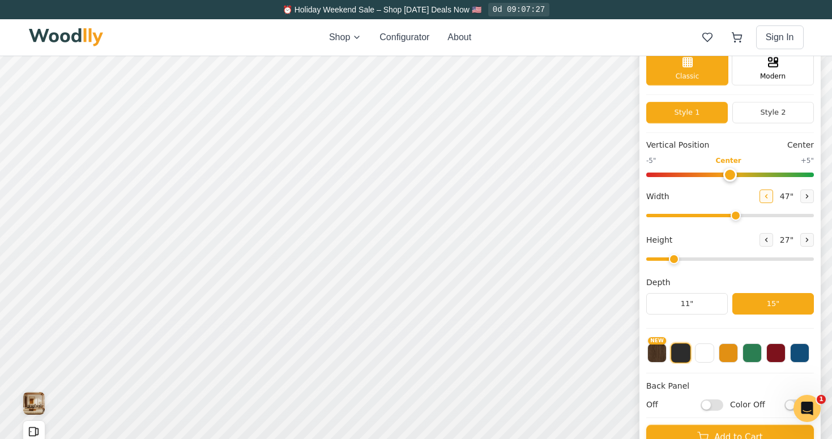
click at [763, 196] on icon at bounding box center [765, 196] width 7 height 7
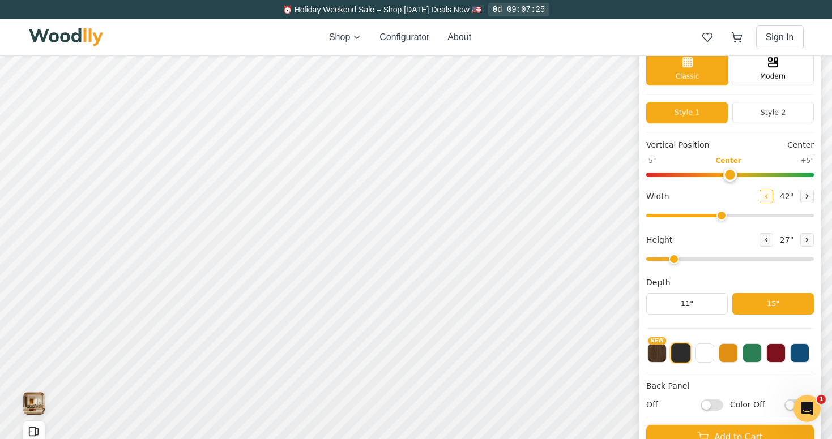
click at [763, 196] on icon at bounding box center [765, 196] width 7 height 7
click at [803, 194] on icon at bounding box center [806, 196] width 7 height 7
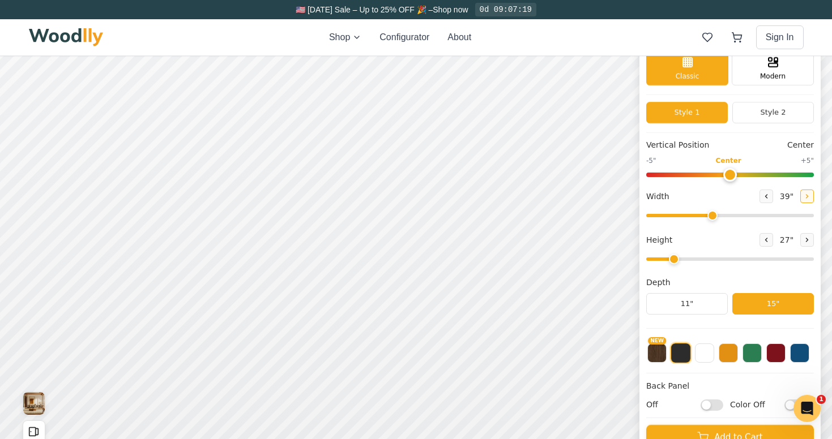
click at [803, 194] on icon at bounding box center [806, 196] width 7 height 7
type input "40"
click at [181, 216] on div "15"" at bounding box center [180, 214] width 13 height 12
click at [180, 282] on div "15"" at bounding box center [184, 283] width 13 height 12
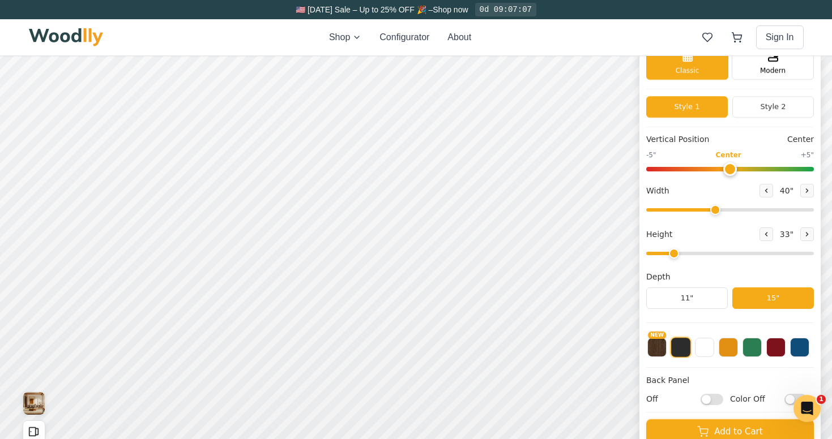
click at [708, 398] on input "Off" at bounding box center [711, 398] width 23 height 11
checkbox input "true"
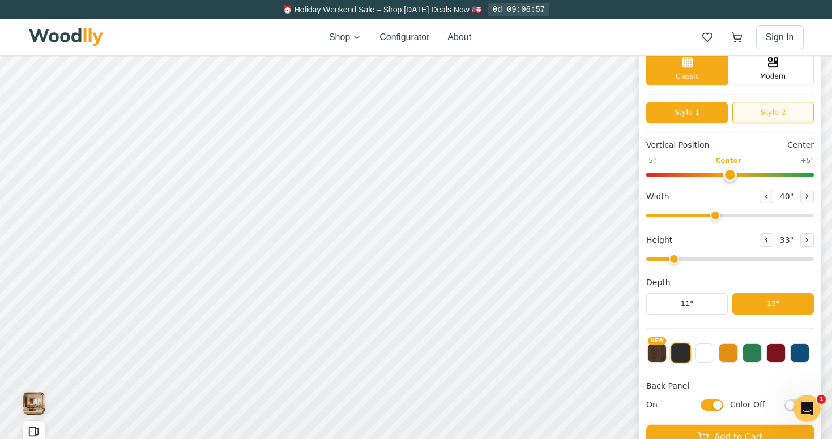
click at [758, 111] on button "Style 2" at bounding box center [773, 113] width 82 height 22
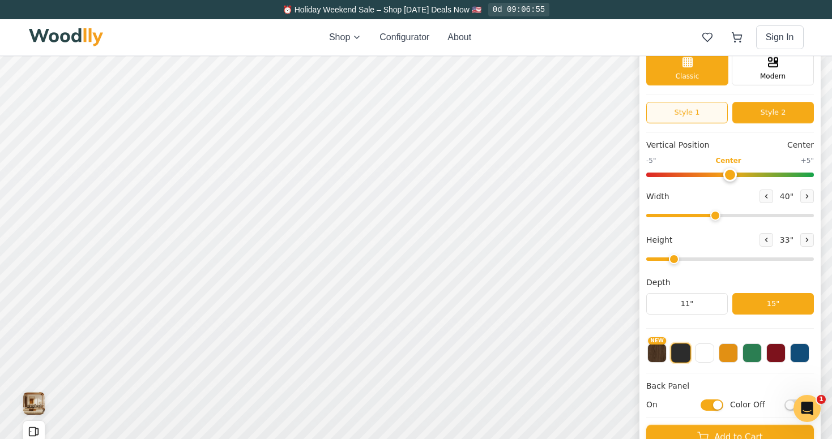
click at [684, 115] on button "Style 1" at bounding box center [687, 113] width 82 height 22
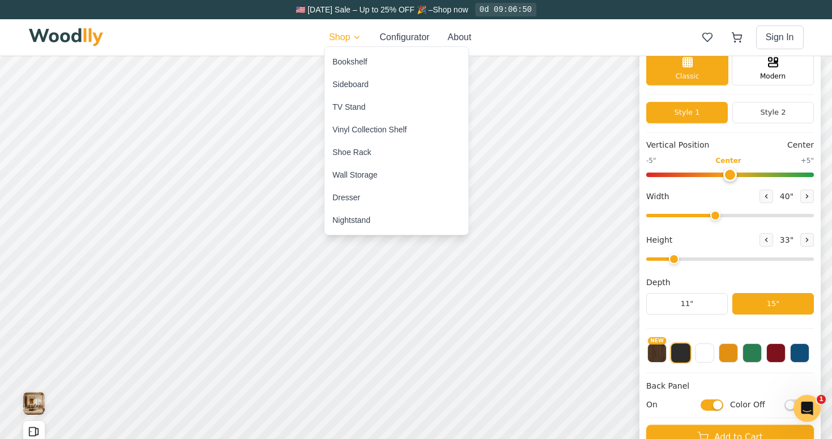
click at [363, 130] on div "Vinyl Collection Shelf" at bounding box center [369, 129] width 74 height 11
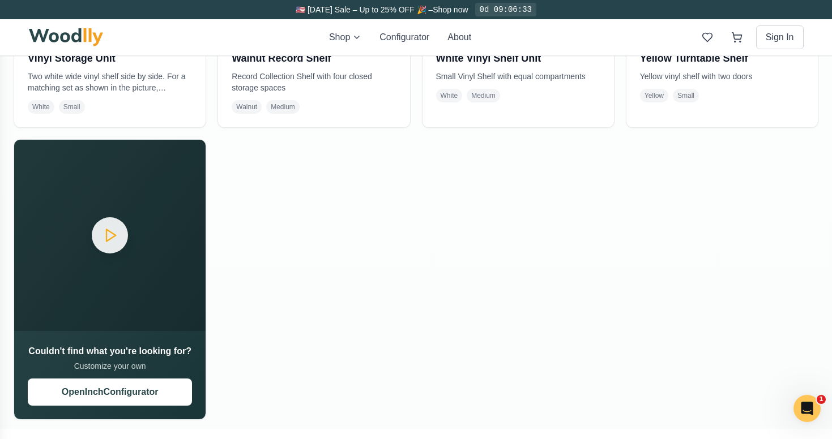
scroll to position [1350, 0]
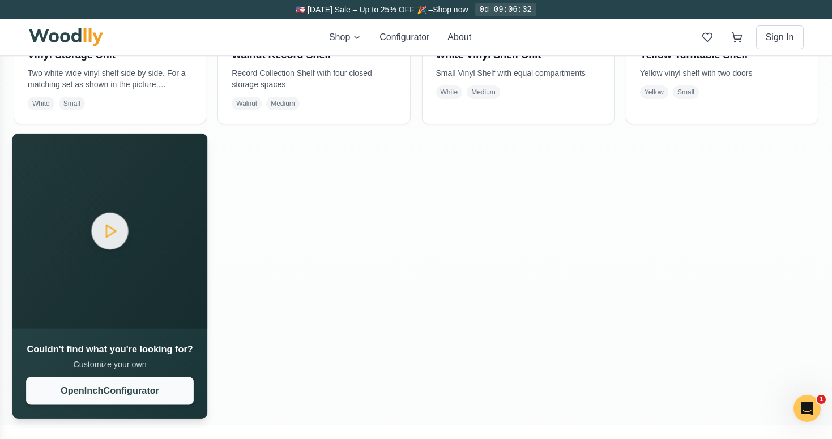
click at [109, 388] on button "Open Inch Configurator" at bounding box center [110, 392] width 168 height 28
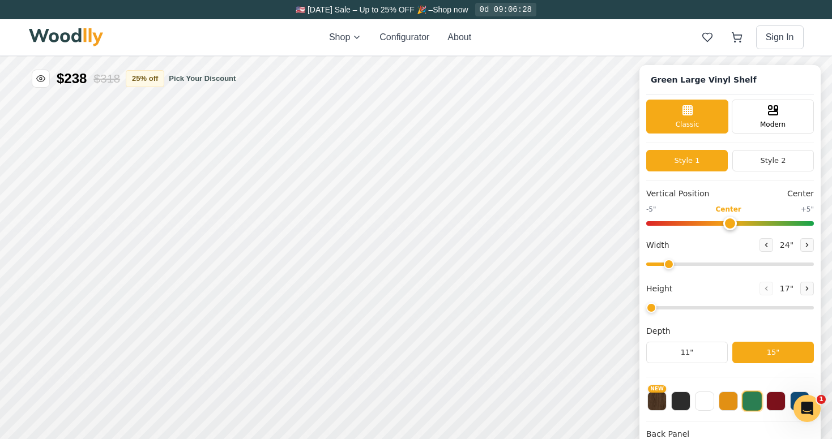
type input "72"
type input "5"
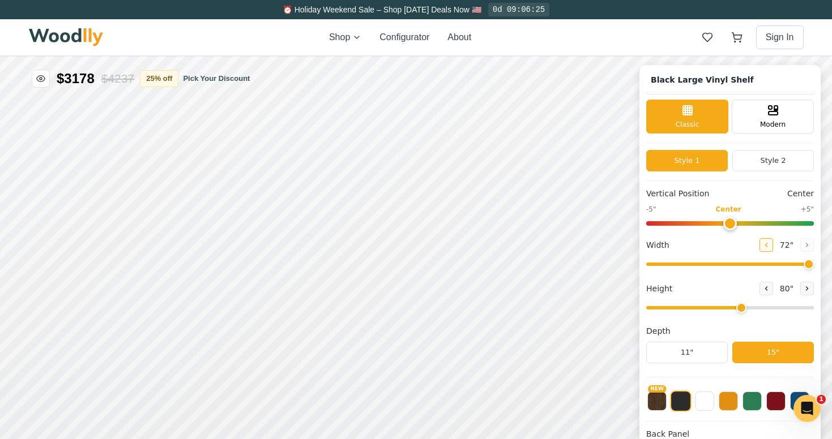
click at [762, 244] on icon at bounding box center [765, 245] width 7 height 7
click at [765, 243] on icon at bounding box center [766, 244] width 2 height 3
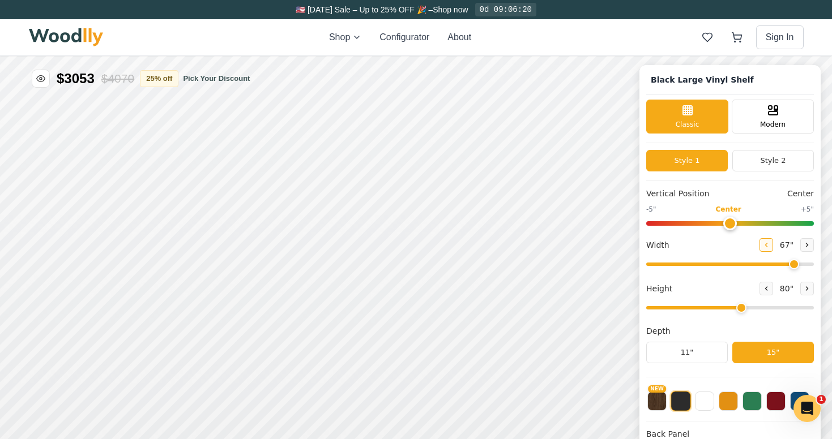
click at [765, 243] on icon at bounding box center [766, 244] width 2 height 3
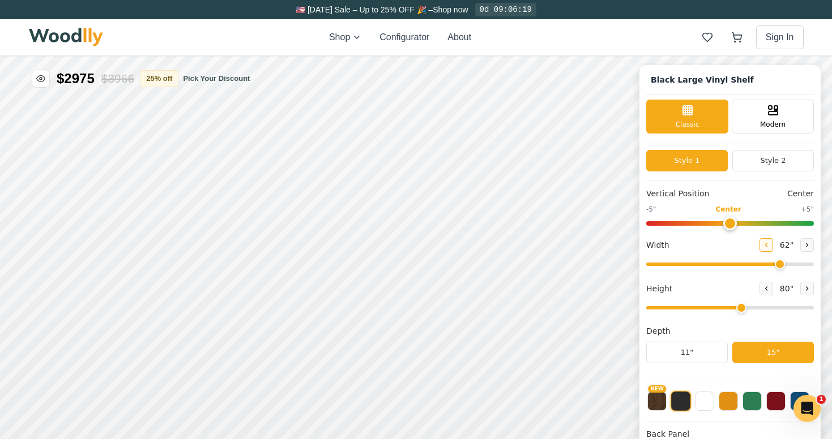
click at [765, 243] on icon at bounding box center [766, 244] width 2 height 3
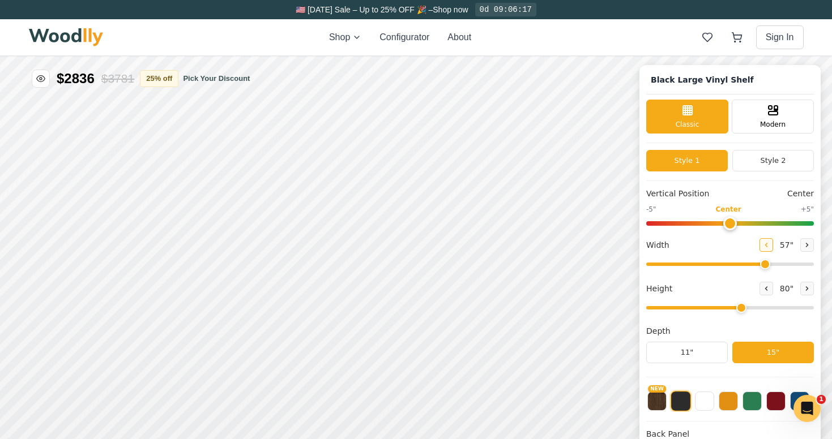
click at [765, 243] on icon at bounding box center [766, 244] width 2 height 3
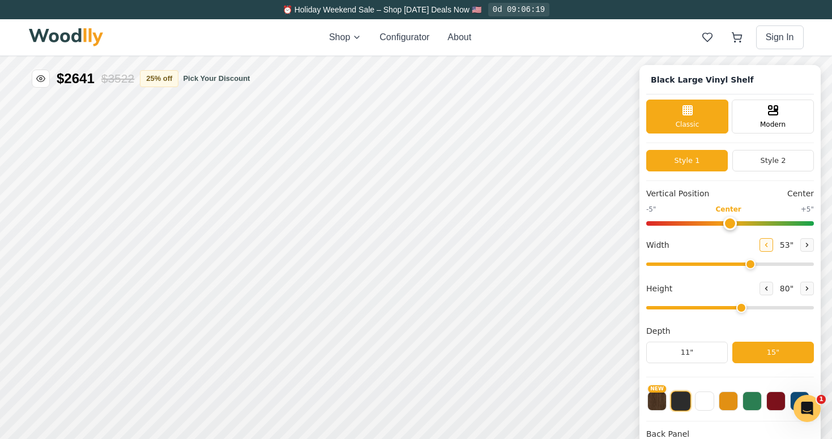
click at [765, 243] on icon at bounding box center [766, 244] width 2 height 3
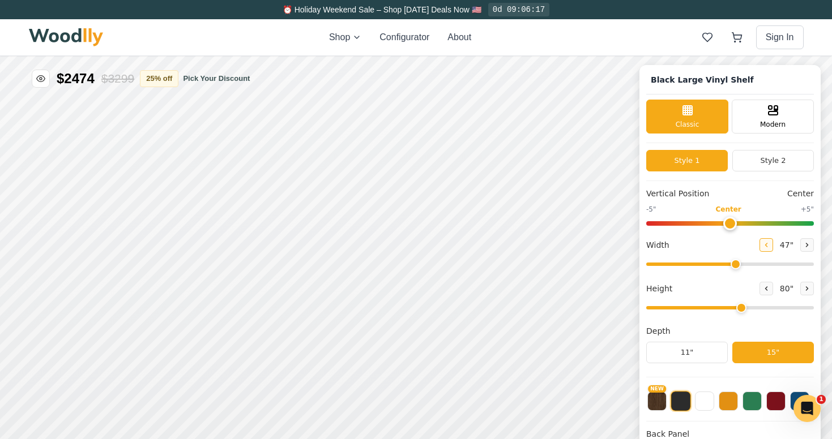
click at [765, 243] on icon at bounding box center [766, 244] width 2 height 3
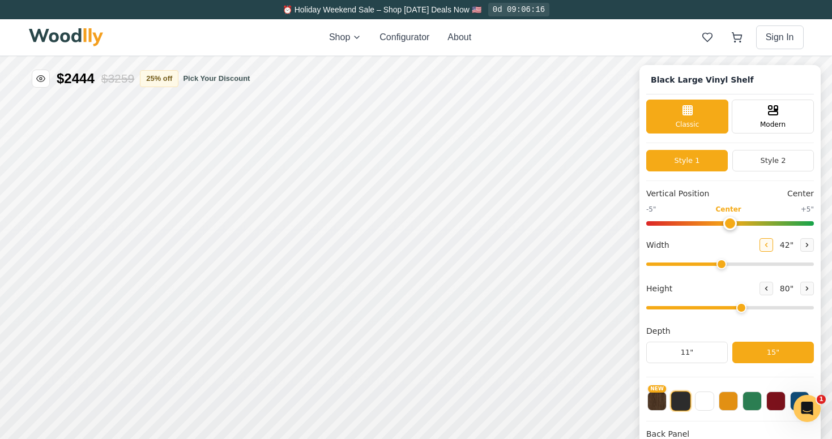
click at [765, 243] on icon at bounding box center [766, 244] width 2 height 3
type input "40"
click at [768, 289] on button at bounding box center [766, 289] width 14 height 14
click at [765, 288] on icon at bounding box center [765, 288] width 7 height 7
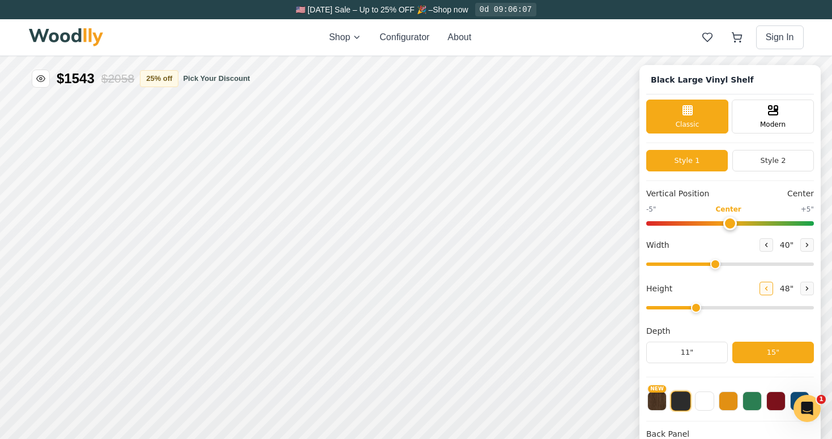
click at [765, 288] on icon at bounding box center [765, 288] width 7 height 7
type input "2"
click at [185, 307] on div "9" 12" 15"" at bounding box center [220, 258] width 113 height 113
click at [766, 164] on button "Style 2" at bounding box center [773, 161] width 82 height 22
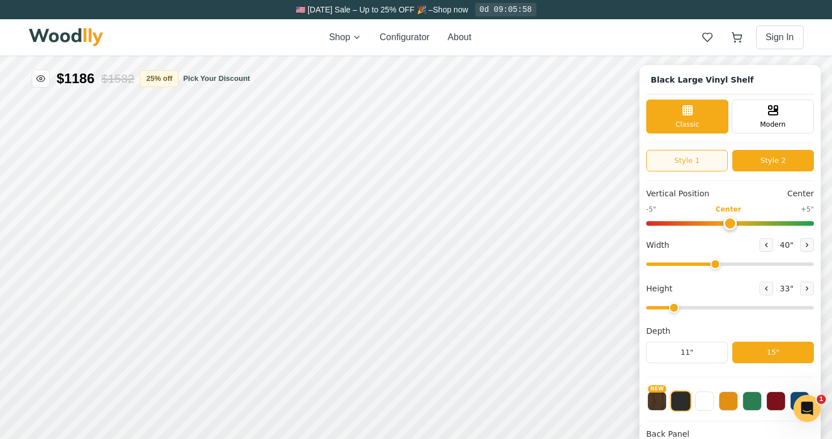
click at [696, 162] on button "Style 1" at bounding box center [687, 161] width 82 height 22
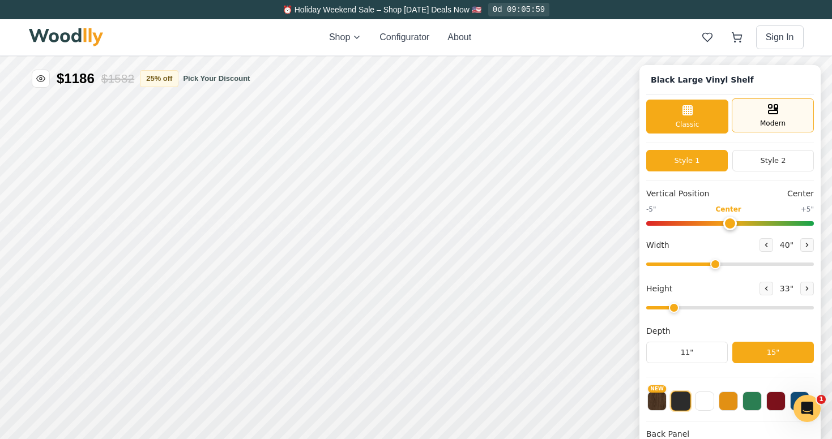
click at [777, 115] on div "Modern" at bounding box center [772, 115] width 82 height 34
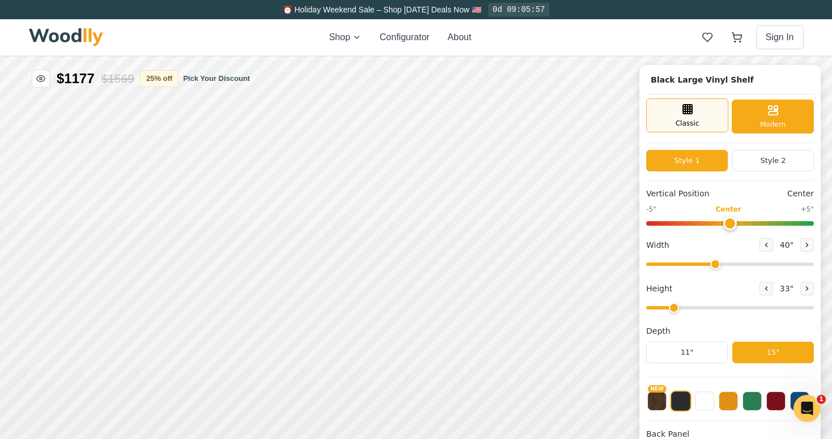
click at [691, 125] on span "Classic" at bounding box center [687, 123] width 24 height 10
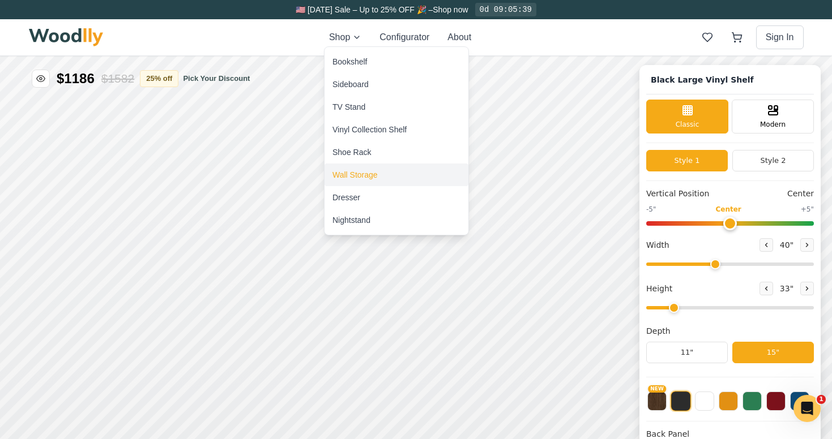
click at [353, 176] on div "Wall Storage" at bounding box center [354, 174] width 45 height 11
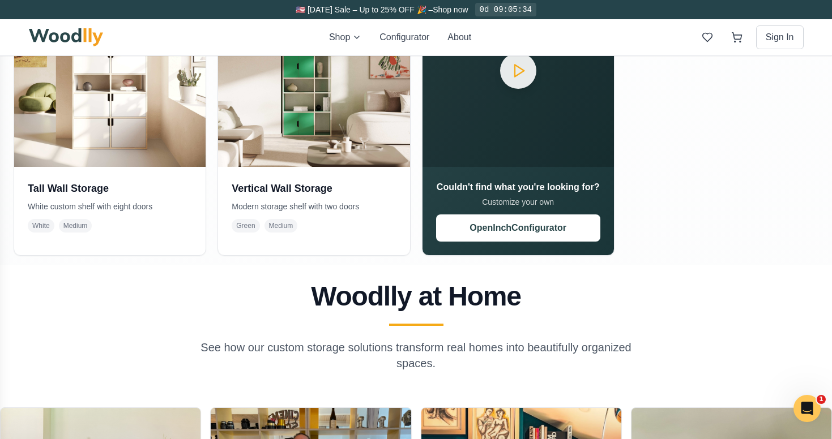
scroll to position [627, 0]
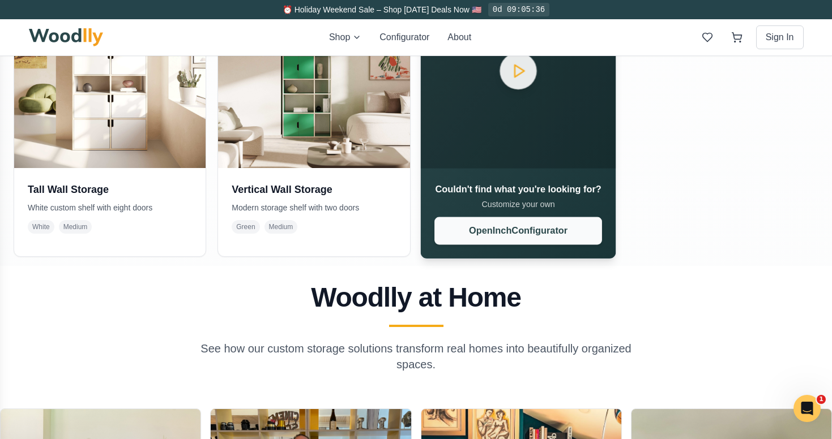
click at [507, 234] on button "Open Inch Configurator" at bounding box center [518, 231] width 168 height 28
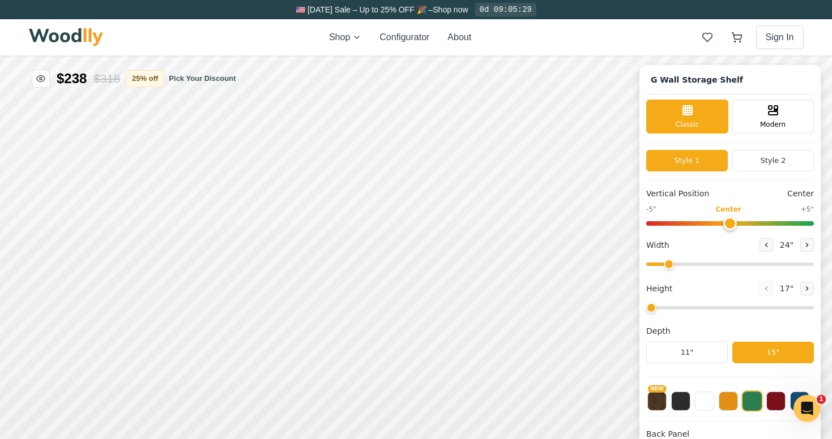
type input "72"
type input "6"
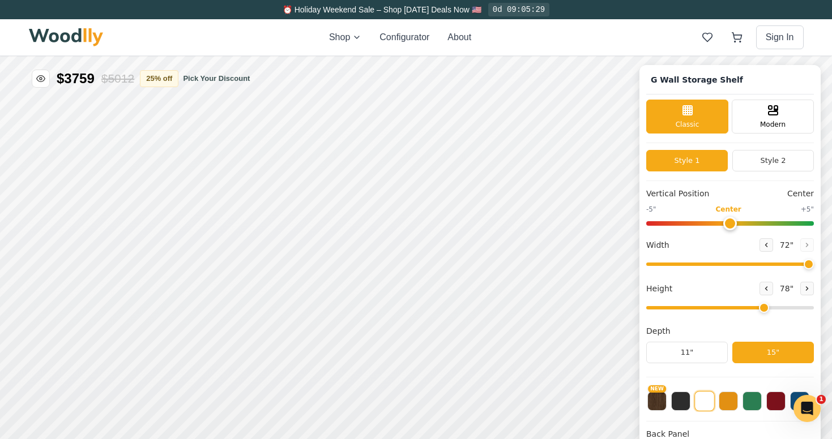
click at [782, 246] on span "72 "" at bounding box center [786, 245] width 18 height 12
drag, startPoint x: 805, startPoint y: 267, endPoint x: 744, endPoint y: 266, distance: 61.1
click at [753, 266] on input "range" at bounding box center [730, 264] width 168 height 3
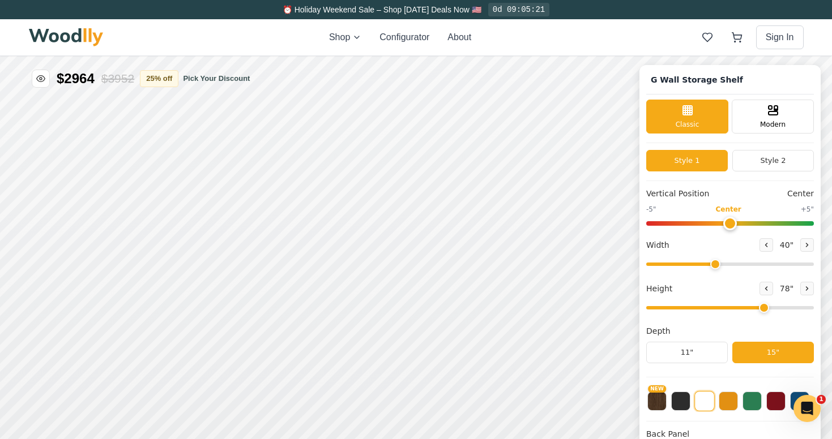
type input "40"
drag, startPoint x: 744, startPoint y: 266, endPoint x: 714, endPoint y: 269, distance: 29.6
click at [714, 266] on input "range" at bounding box center [730, 264] width 168 height 3
click at [762, 287] on icon at bounding box center [765, 288] width 7 height 7
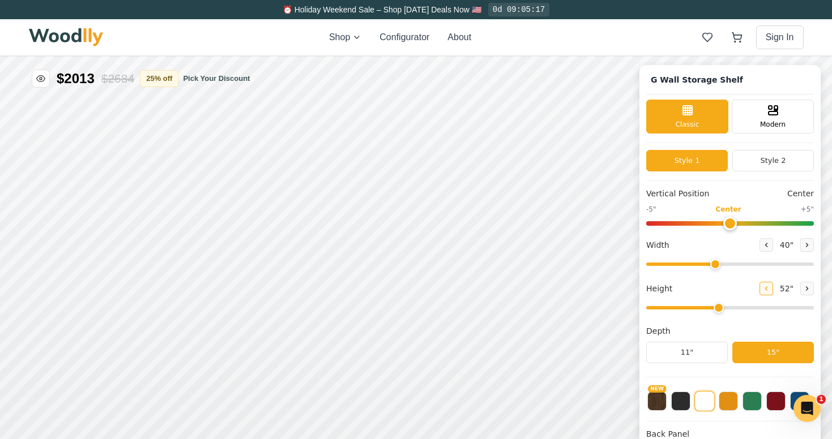
click at [762, 287] on icon at bounding box center [765, 288] width 7 height 7
click at [806, 289] on icon at bounding box center [807, 288] width 2 height 3
click at [762, 289] on icon at bounding box center [765, 288] width 7 height 7
type input "2"
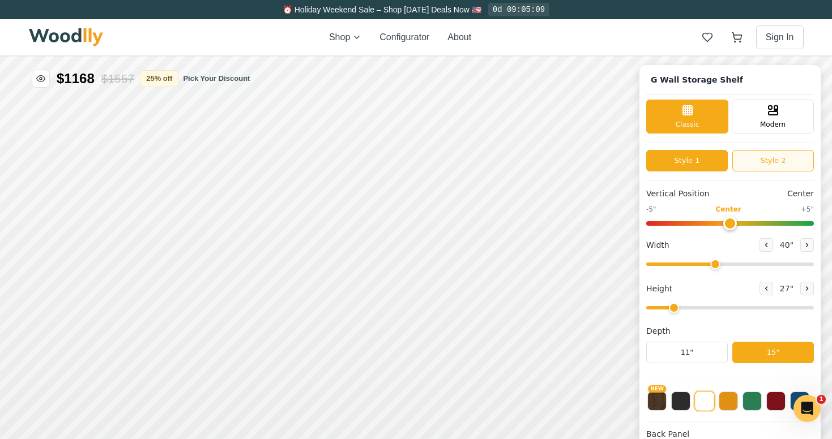
click at [772, 158] on button "Style 2" at bounding box center [773, 161] width 82 height 22
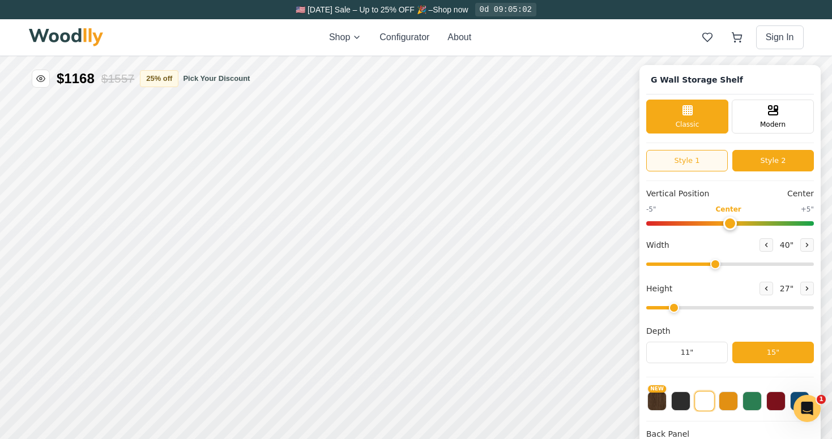
click at [693, 160] on button "Style 1" at bounding box center [687, 161] width 82 height 22
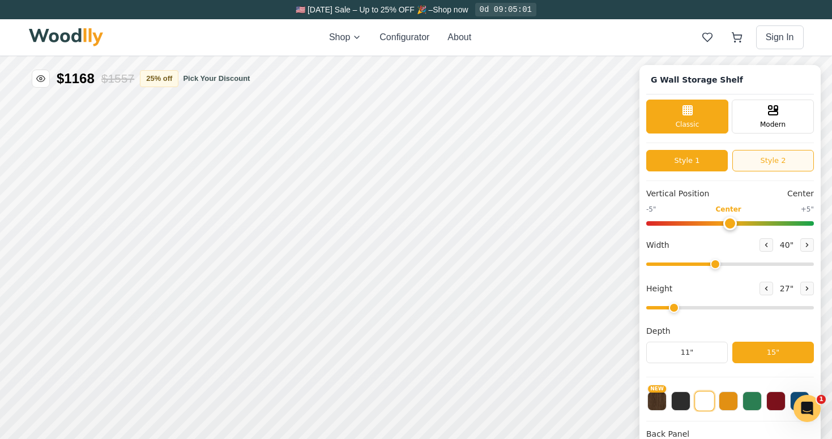
click at [753, 164] on button "Style 2" at bounding box center [773, 161] width 82 height 22
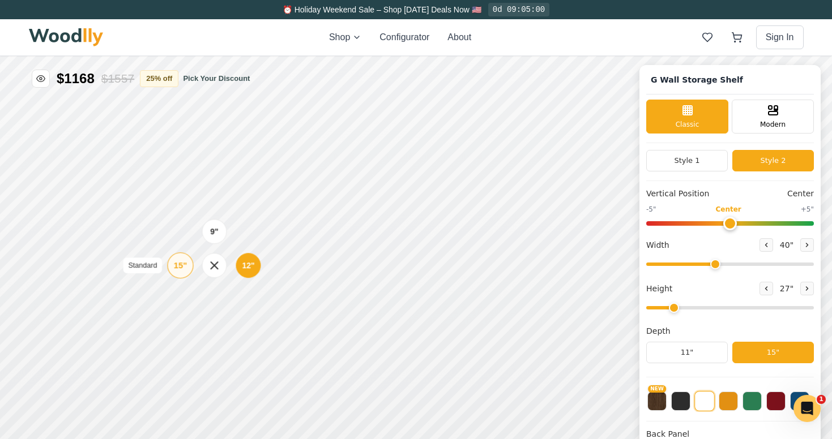
click at [182, 265] on div "15"" at bounding box center [180, 265] width 13 height 12
click at [185, 332] on div "15"" at bounding box center [184, 334] width 13 height 12
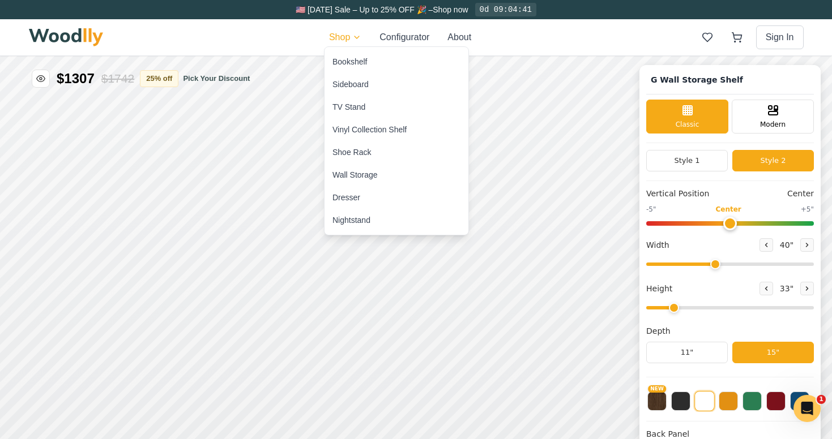
click at [354, 61] on div "Bookshelf" at bounding box center [349, 61] width 35 height 11
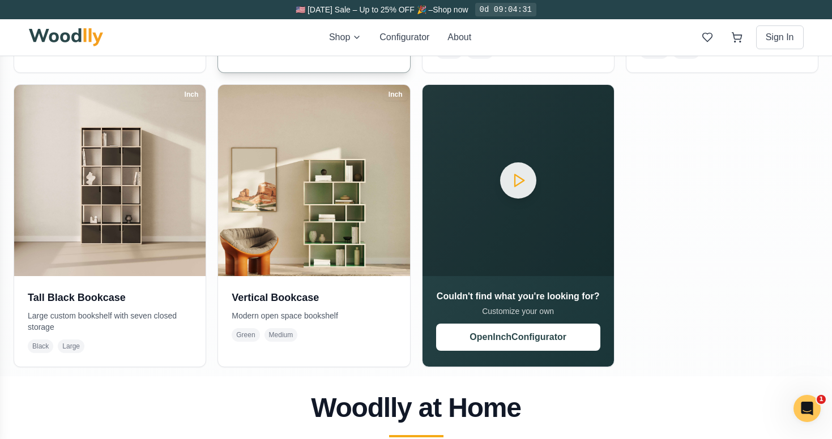
scroll to position [823, 0]
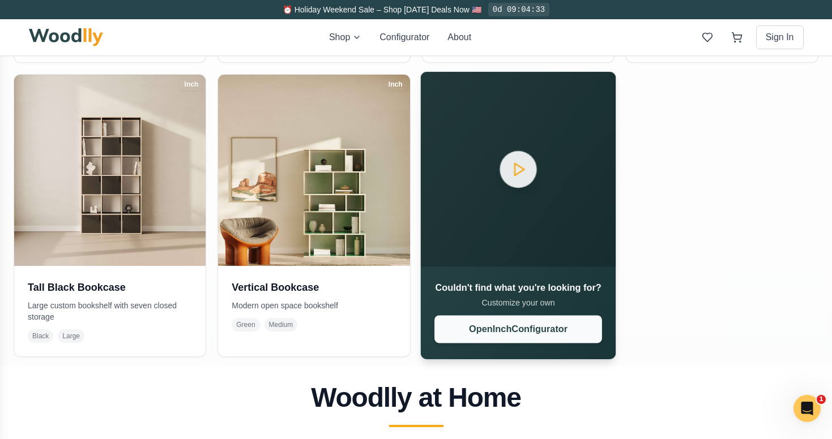
click at [533, 333] on button "Open Inch Configurator" at bounding box center [518, 329] width 168 height 28
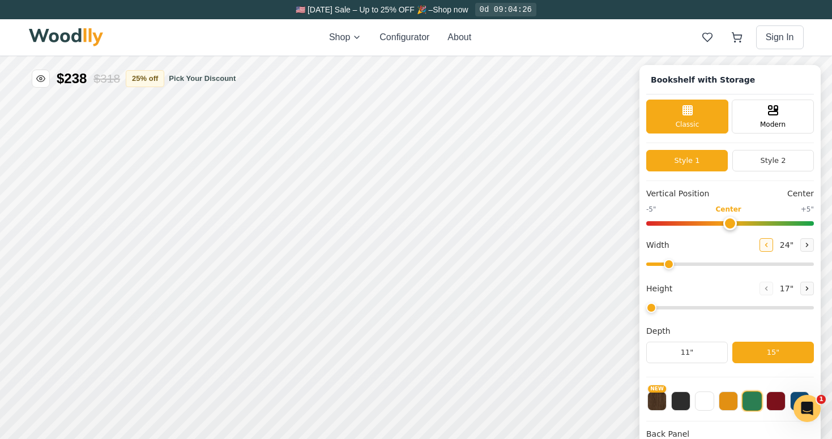
type input "57"
type input "4"
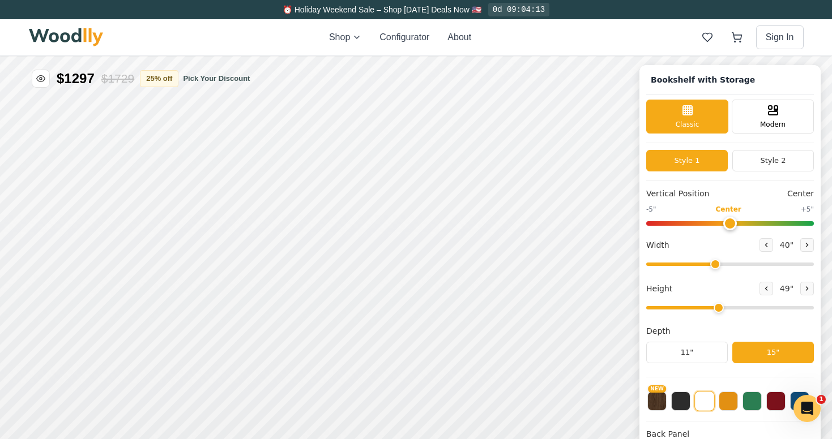
type input "40"
drag, startPoint x: 763, startPoint y: 262, endPoint x: 727, endPoint y: 265, distance: 35.8
click at [727, 265] on input "range" at bounding box center [730, 264] width 168 height 3
click at [762, 289] on icon at bounding box center [765, 288] width 7 height 7
click at [764, 288] on icon at bounding box center [765, 288] width 7 height 7
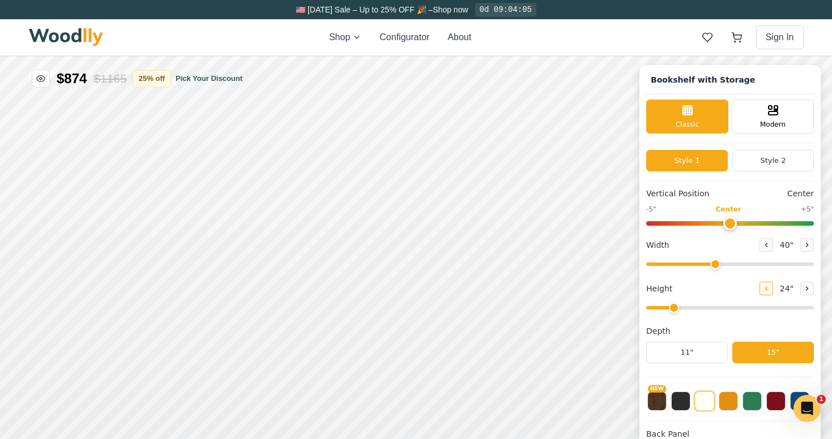
click at [764, 288] on icon at bounding box center [765, 288] width 7 height 7
click at [806, 288] on icon at bounding box center [807, 288] width 2 height 3
type input "2"
click at [178, 330] on div "15"" at bounding box center [177, 330] width 13 height 12
click at [185, 258] on div "15"" at bounding box center [183, 258] width 13 height 12
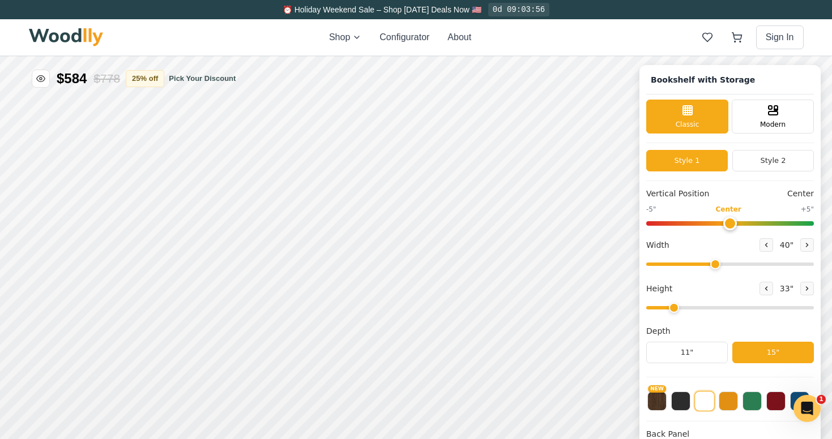
scroll to position [4, 0]
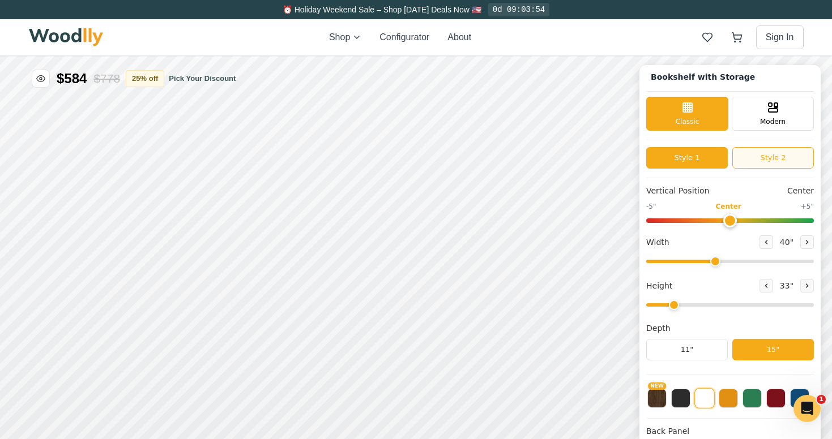
click at [766, 157] on button "Style 2" at bounding box center [773, 158] width 82 height 22
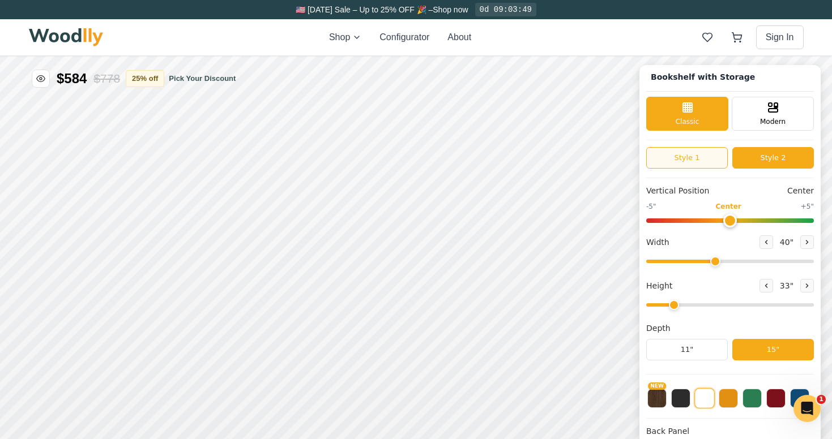
click at [687, 157] on button "Style 1" at bounding box center [687, 158] width 82 height 22
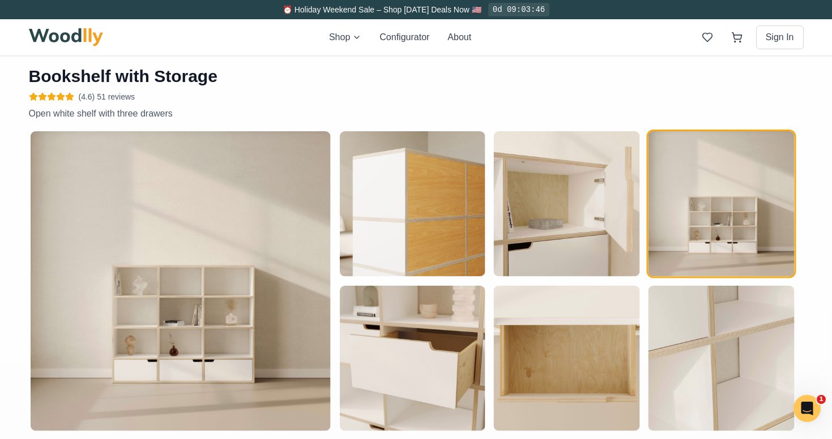
scroll to position [0, 0]
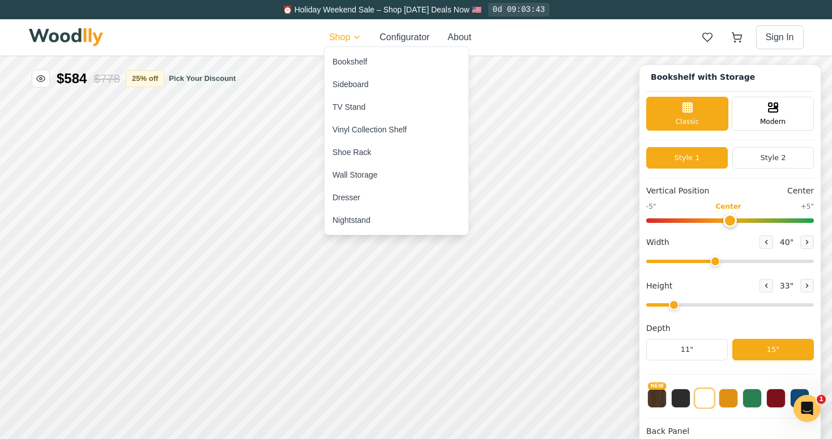
click at [349, 172] on div "Wall Storage" at bounding box center [354, 174] width 45 height 11
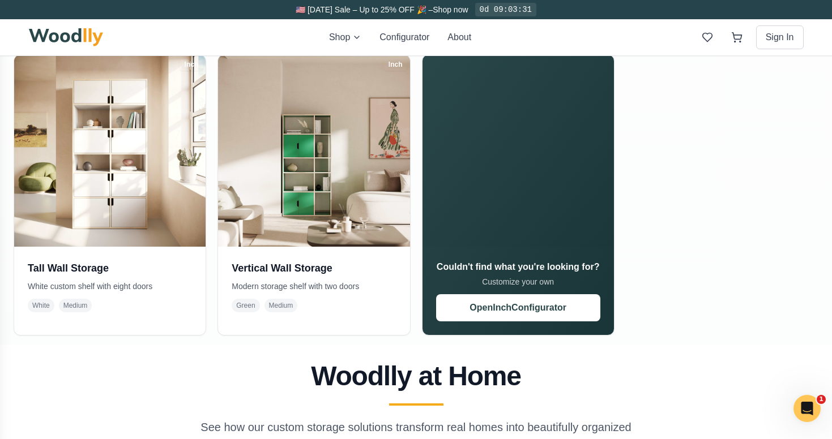
scroll to position [558, 0]
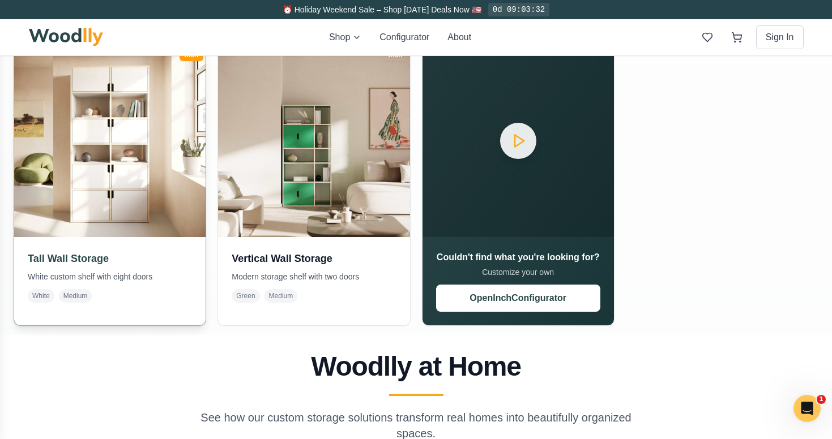
click at [64, 258] on h3 "Tall Wall Storage" at bounding box center [110, 259] width 164 height 16
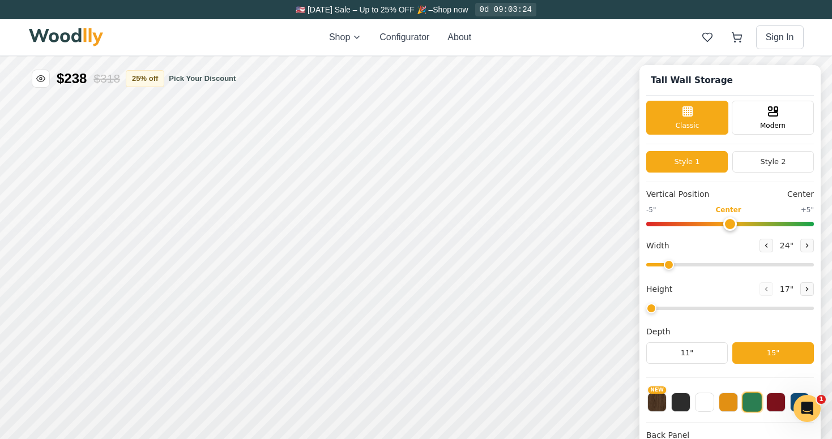
type input "36"
type input "6"
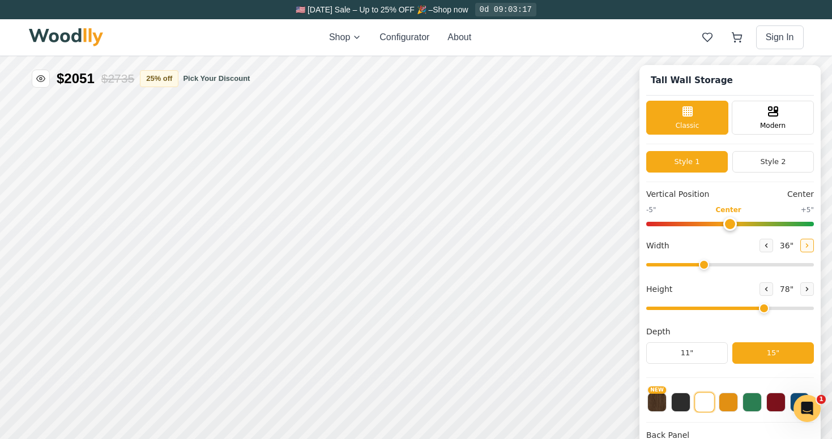
click at [803, 246] on icon at bounding box center [806, 245] width 7 height 7
type input "40"
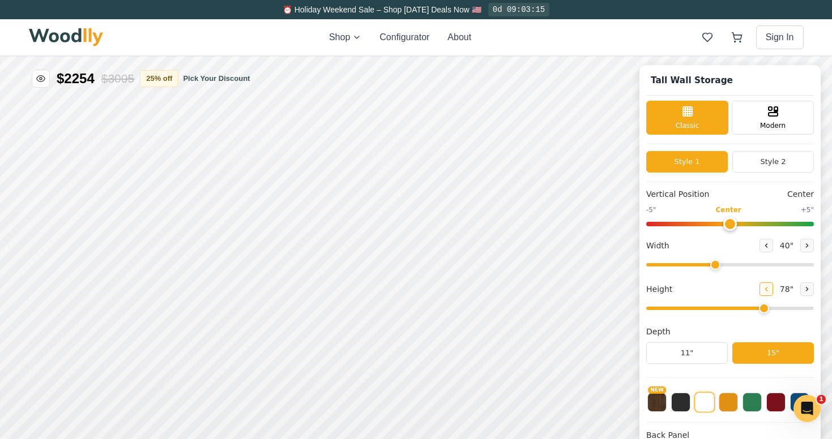
click at [762, 292] on icon at bounding box center [765, 289] width 7 height 7
type input "2"
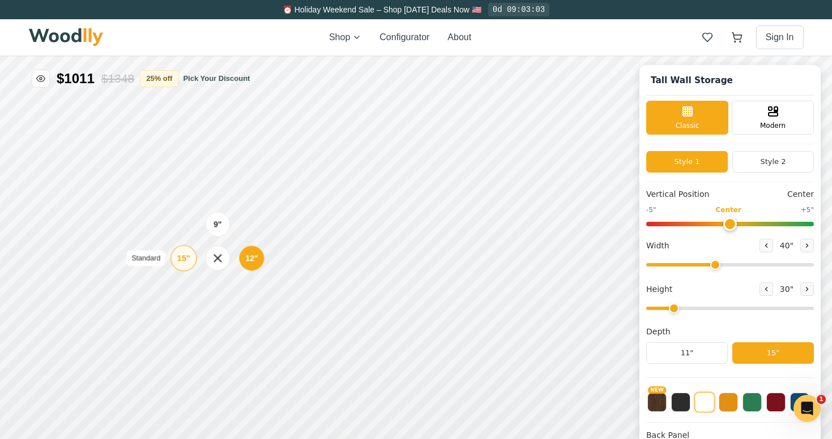
click at [183, 255] on div "15"" at bounding box center [183, 258] width 13 height 12
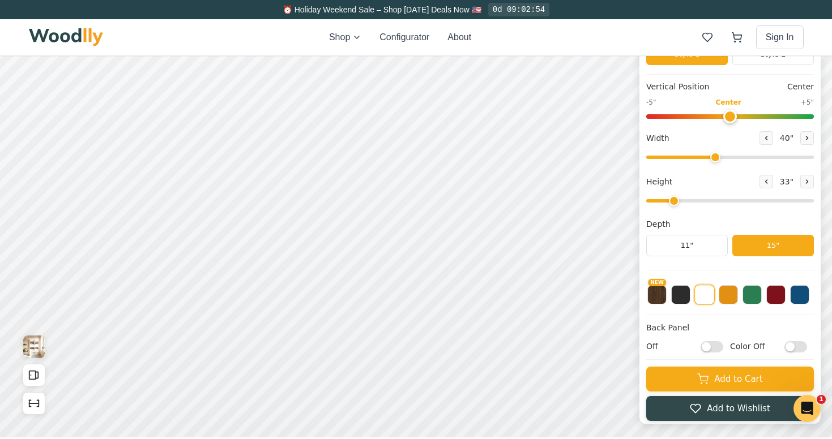
scroll to position [107, 0]
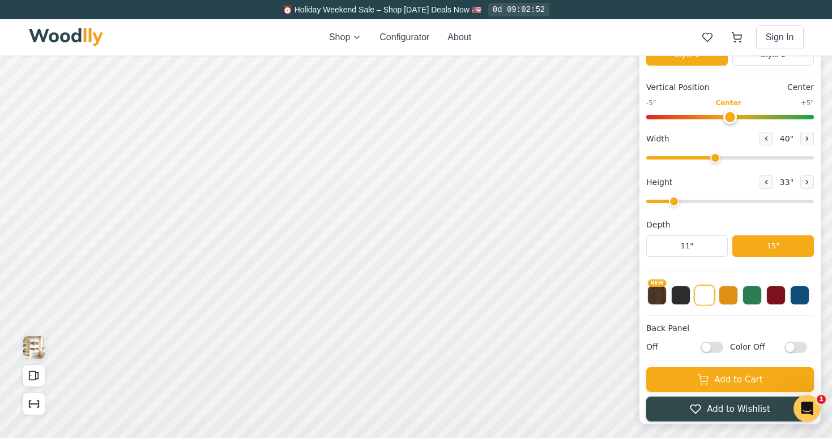
click at [706, 348] on input "Off" at bounding box center [711, 346] width 23 height 11
checkbox input "true"
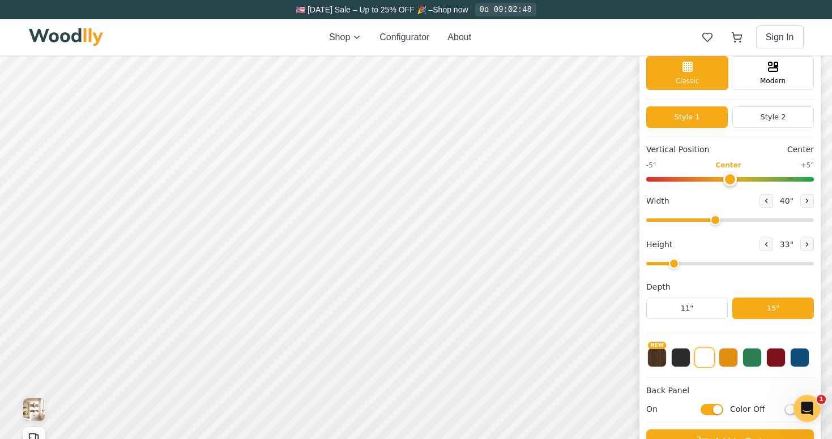
scroll to position [0, 0]
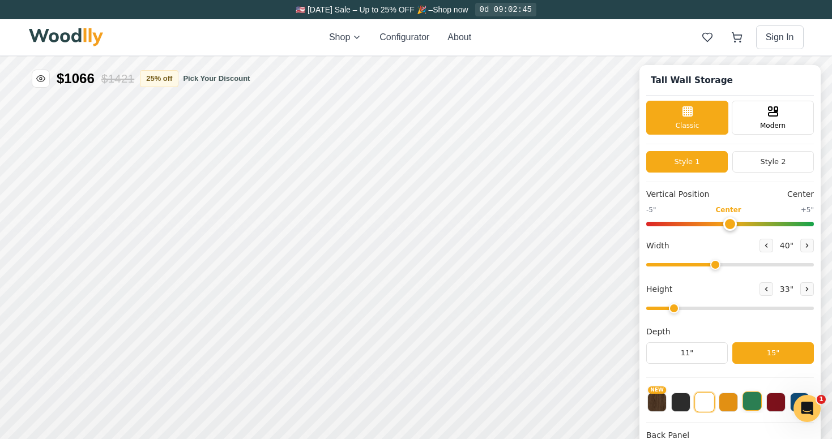
click at [749, 398] on button at bounding box center [751, 401] width 19 height 19
click at [728, 402] on button at bounding box center [727, 401] width 19 height 19
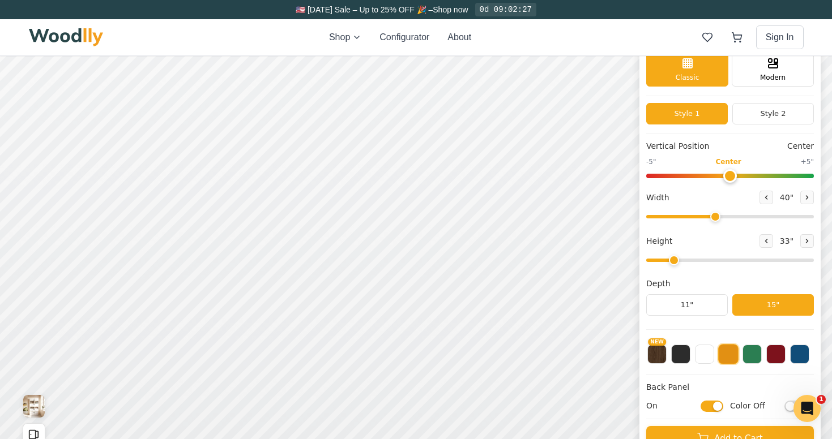
scroll to position [57, 0]
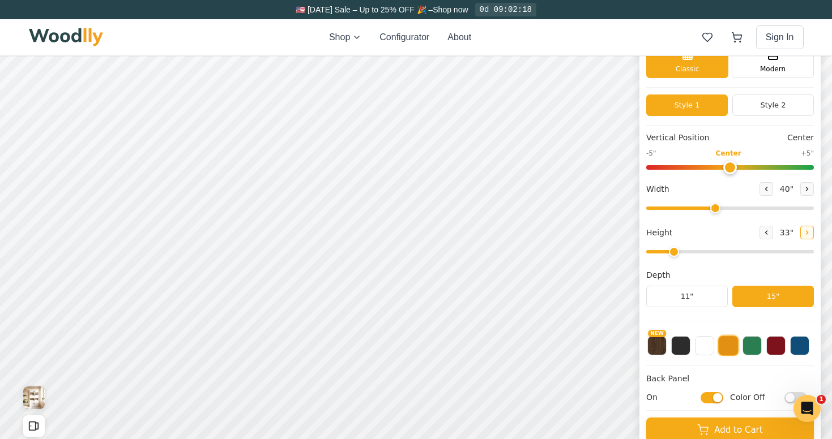
click at [806, 233] on icon at bounding box center [807, 232] width 2 height 3
click at [762, 234] on icon at bounding box center [765, 232] width 7 height 7
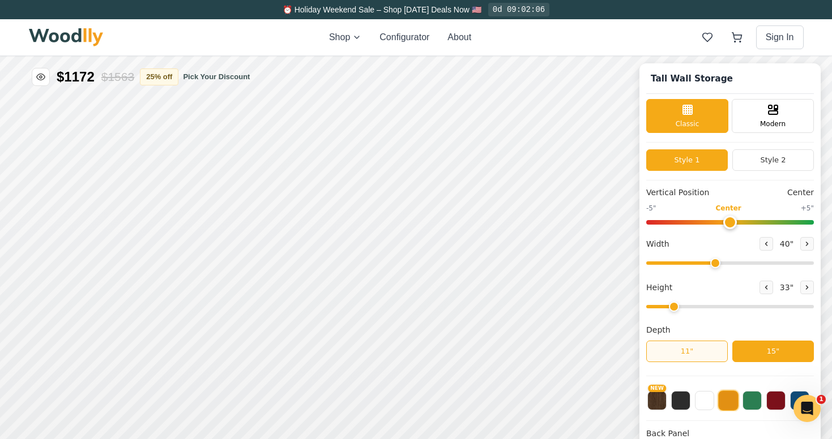
scroll to position [0, 0]
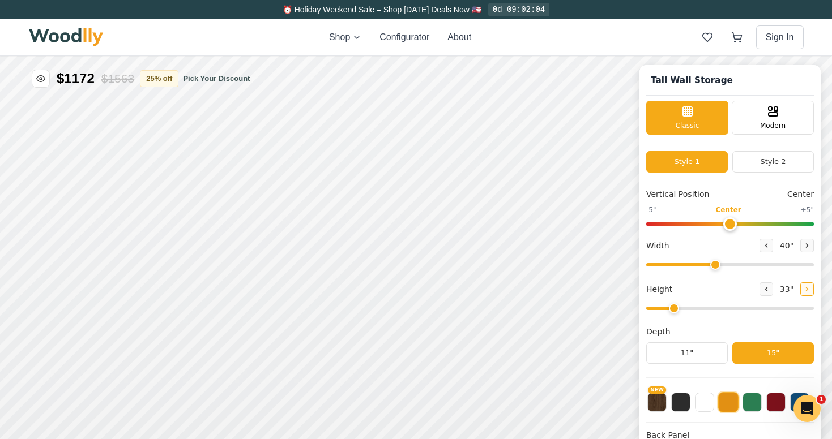
click at [803, 290] on icon at bounding box center [806, 289] width 7 height 7
click at [764, 290] on icon at bounding box center [765, 289] width 7 height 7
type input "2"
click at [749, 161] on button "Style 2" at bounding box center [773, 162] width 82 height 22
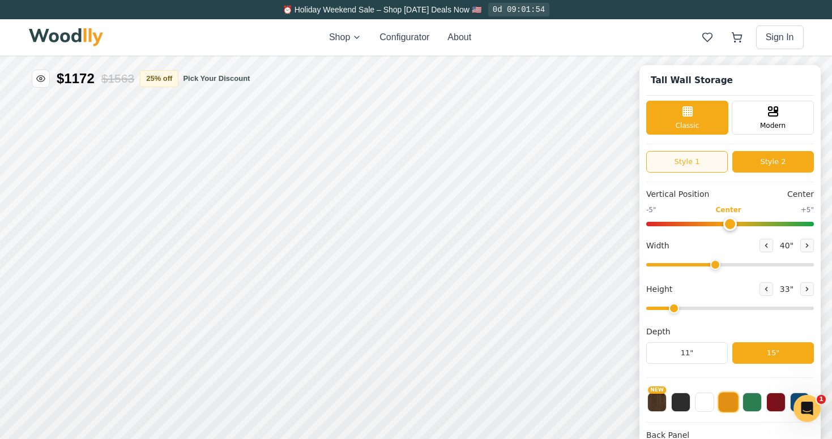
click at [691, 162] on button "Style 1" at bounding box center [687, 162] width 82 height 22
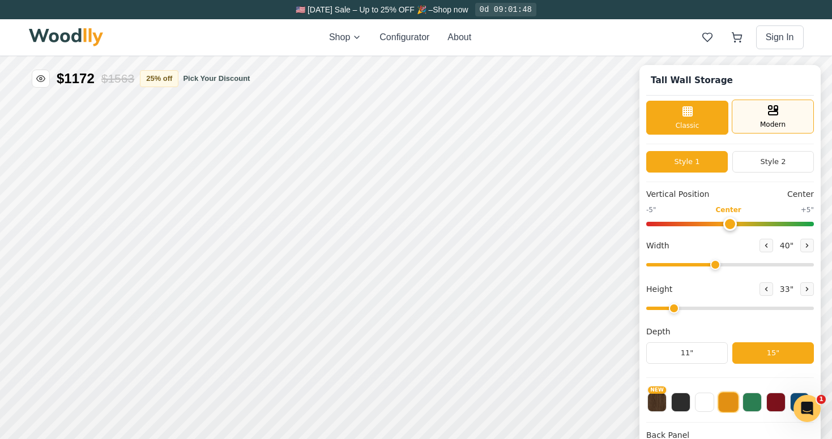
click at [772, 120] on span "Modern" at bounding box center [772, 124] width 25 height 10
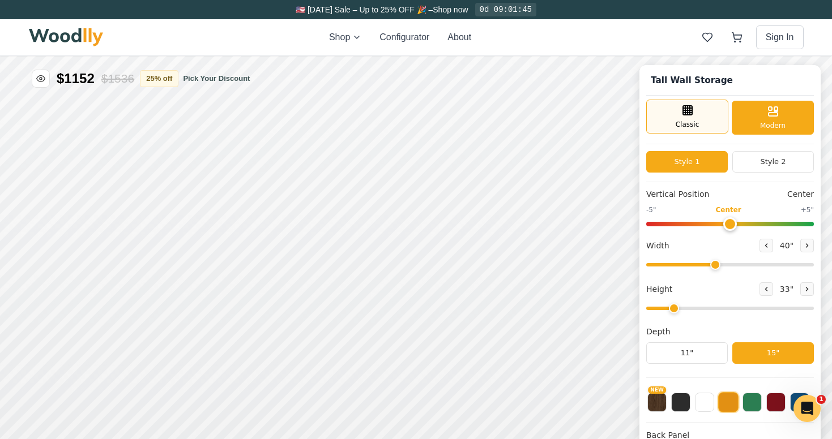
click at [683, 125] on span "Classic" at bounding box center [687, 124] width 24 height 10
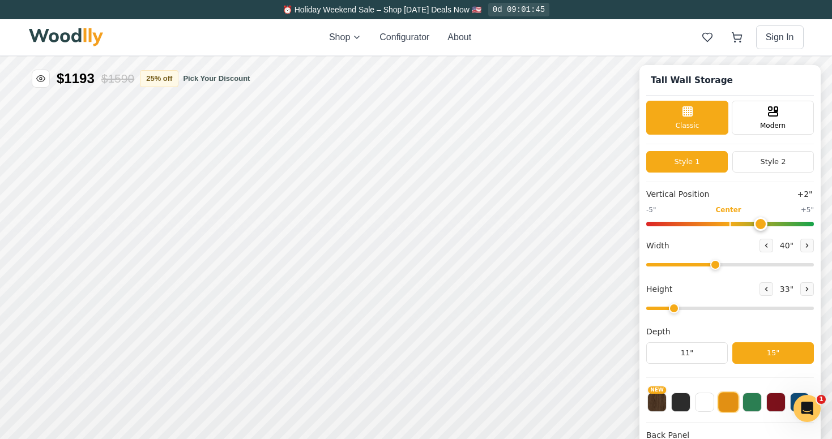
click at [758, 223] on input "range" at bounding box center [730, 224] width 168 height 5
click at [765, 122] on span "Modern" at bounding box center [772, 124] width 25 height 10
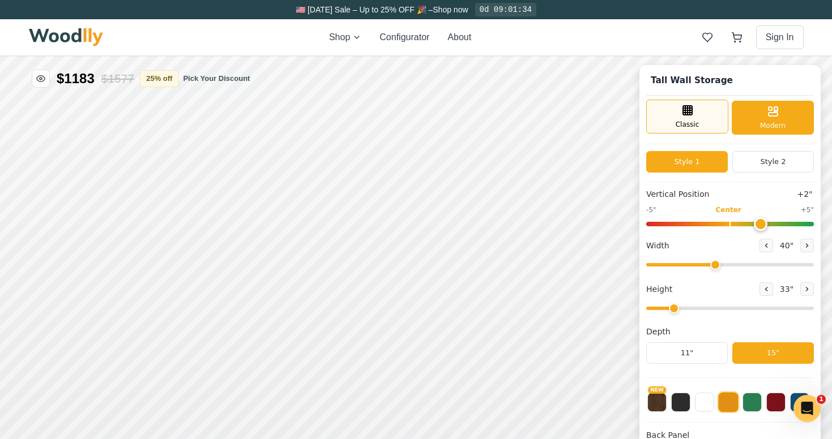
click at [680, 118] on div "Classic" at bounding box center [687, 117] width 82 height 34
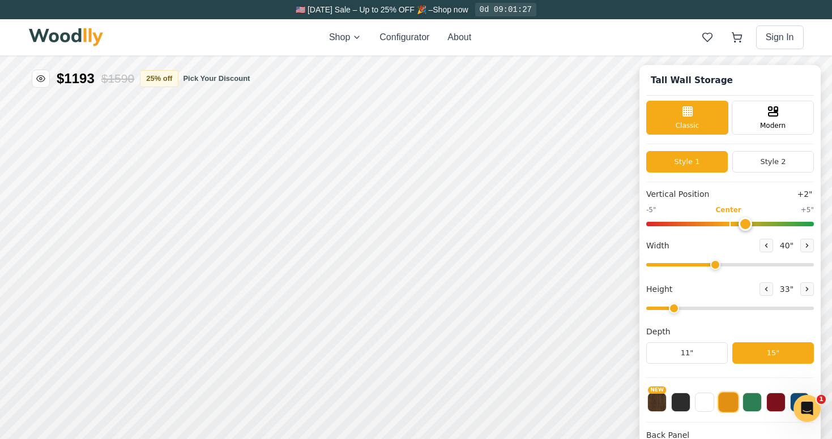
click at [745, 223] on input "range" at bounding box center [730, 224] width 168 height 5
click at [756, 223] on input "range" at bounding box center [730, 224] width 168 height 5
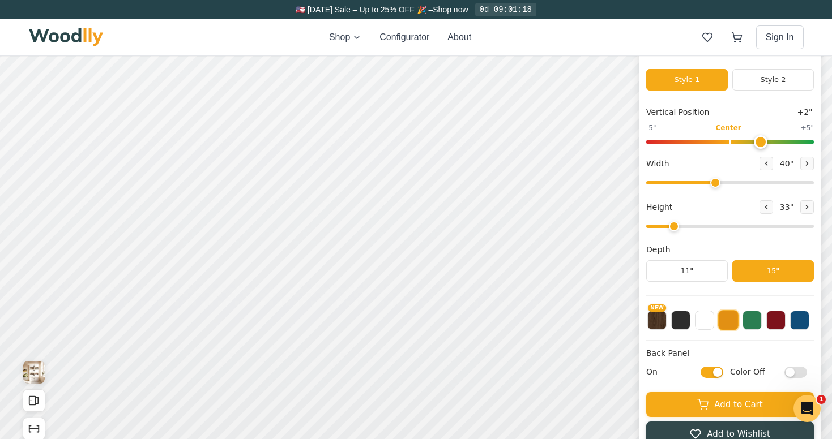
scroll to position [79, 0]
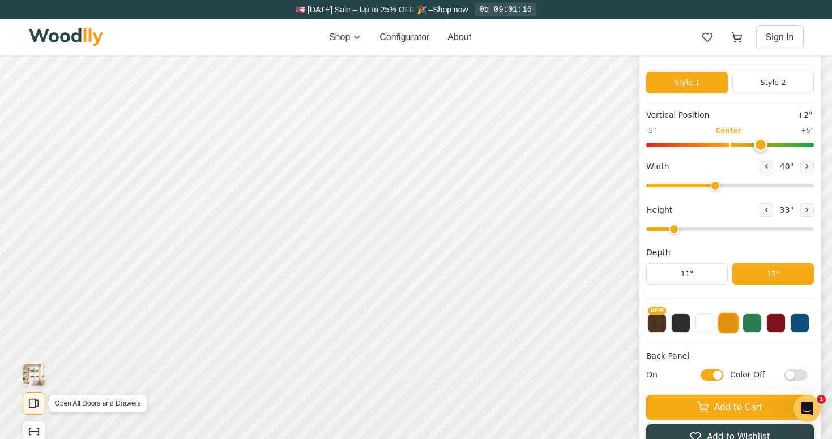
click at [33, 402] on icon "Open All Doors and Drawers" at bounding box center [34, 403] width 12 height 12
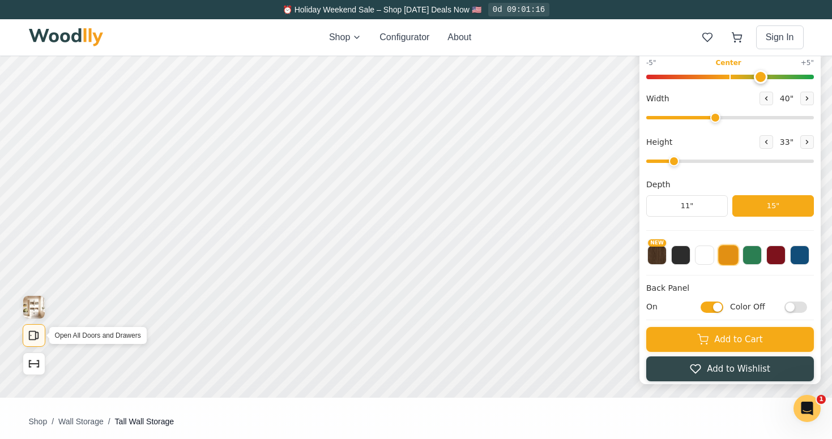
scroll to position [150, 0]
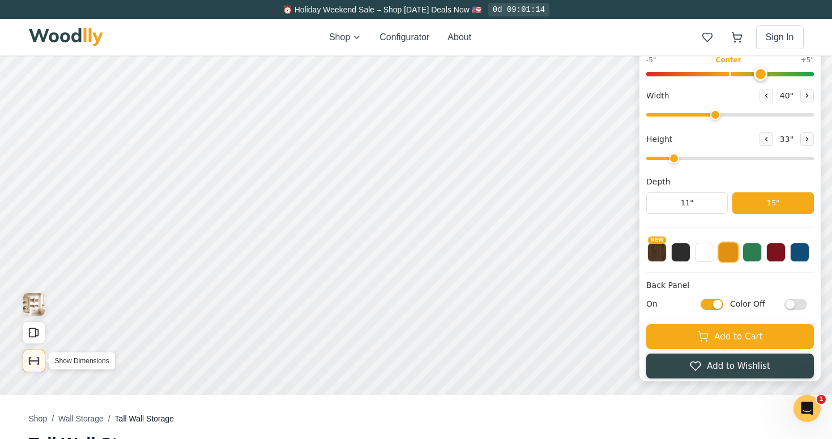
click at [32, 362] on icon "Show Dimensions" at bounding box center [34, 361] width 12 height 12
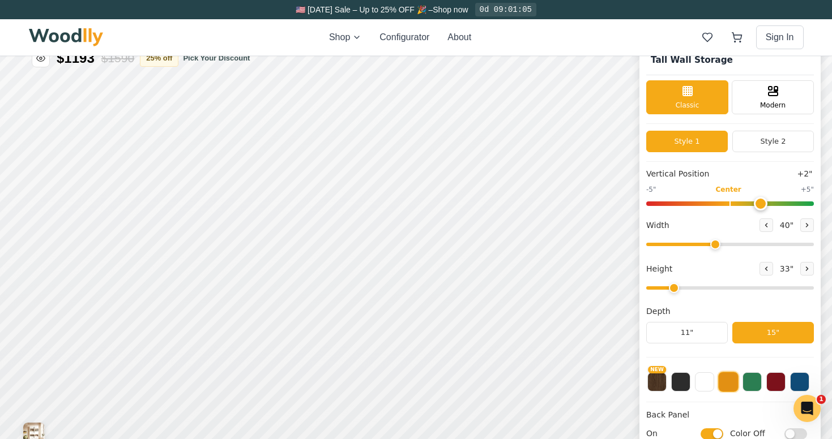
scroll to position [0, 0]
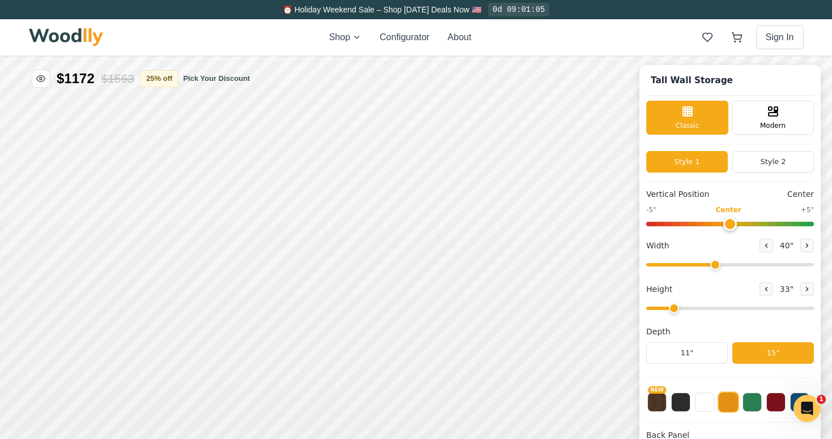
click at [728, 224] on input "range" at bounding box center [730, 224] width 168 height 5
click at [744, 224] on input "range" at bounding box center [730, 224] width 168 height 5
click at [756, 224] on input "range" at bounding box center [730, 224] width 168 height 5
click at [775, 224] on input "range" at bounding box center [730, 224] width 168 height 5
click at [765, 224] on input "range" at bounding box center [730, 224] width 168 height 5
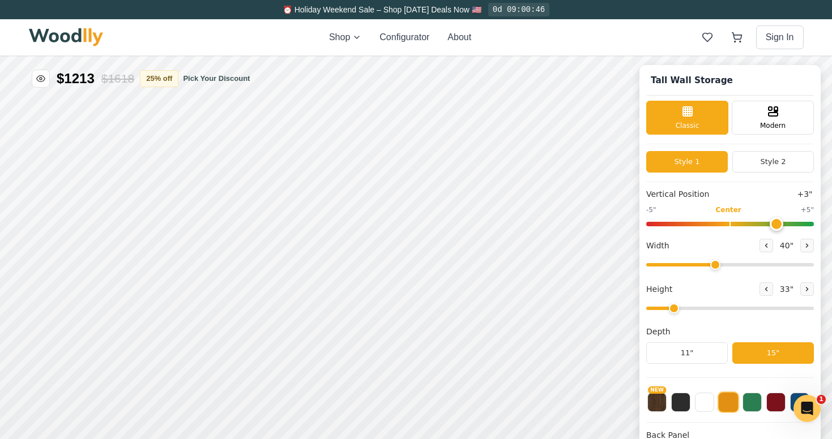
type input "3"
click at [768, 224] on input "range" at bounding box center [730, 224] width 168 height 5
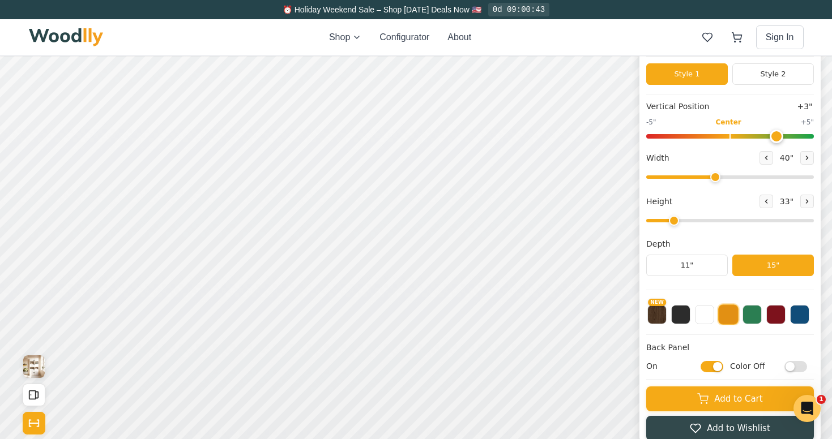
scroll to position [109, 0]
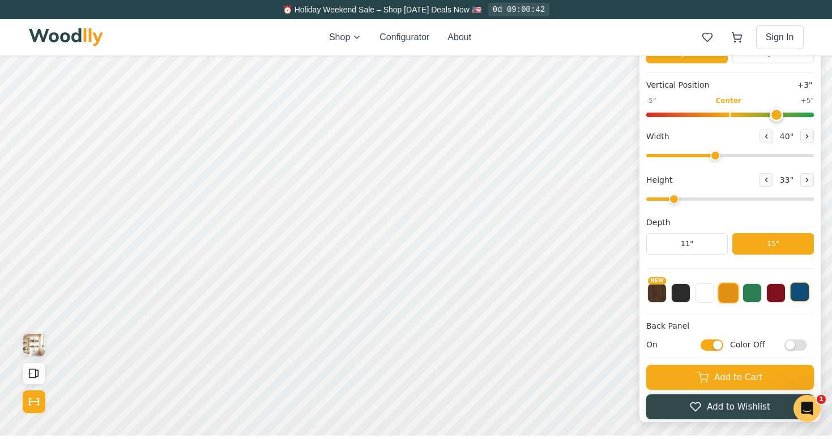
click at [798, 293] on button at bounding box center [799, 291] width 19 height 19
click at [774, 293] on button at bounding box center [775, 291] width 19 height 19
click at [751, 293] on button at bounding box center [751, 291] width 19 height 19
click at [724, 295] on button at bounding box center [727, 291] width 19 height 19
click at [751, 296] on button at bounding box center [751, 291] width 19 height 19
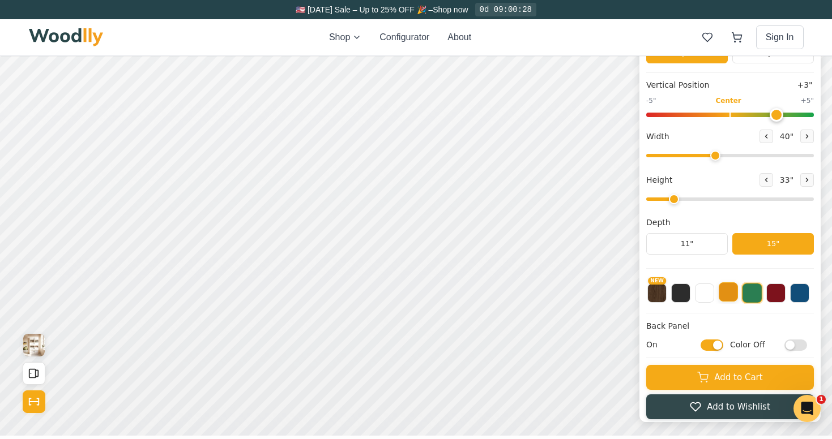
click at [728, 295] on button at bounding box center [727, 291] width 19 height 19
click at [752, 294] on button at bounding box center [751, 291] width 19 height 19
click at [677, 296] on button at bounding box center [680, 291] width 19 height 19
click at [731, 295] on button at bounding box center [727, 291] width 19 height 19
click at [754, 294] on button at bounding box center [751, 291] width 19 height 19
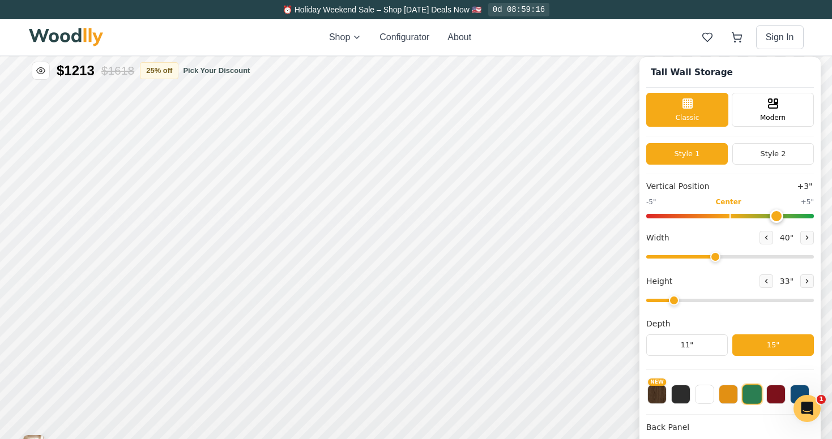
scroll to position [0, 0]
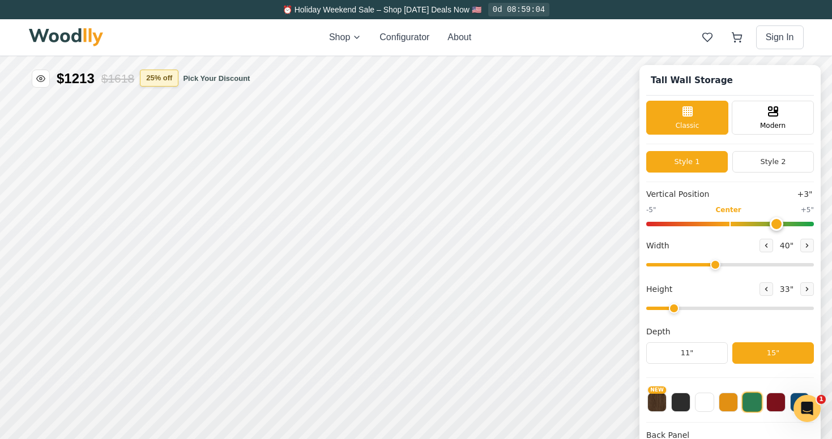
click at [170, 82] on button "25 % off" at bounding box center [159, 78] width 38 height 17
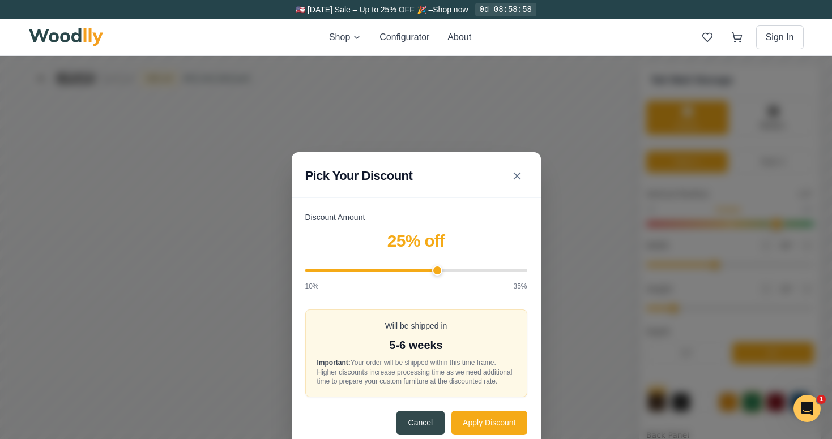
click at [214, 79] on div "Pick Your Discount Discount Amount 25 % off 10% 35% Will be shipped in 5-6 week…" at bounding box center [416, 300] width 832 height 489
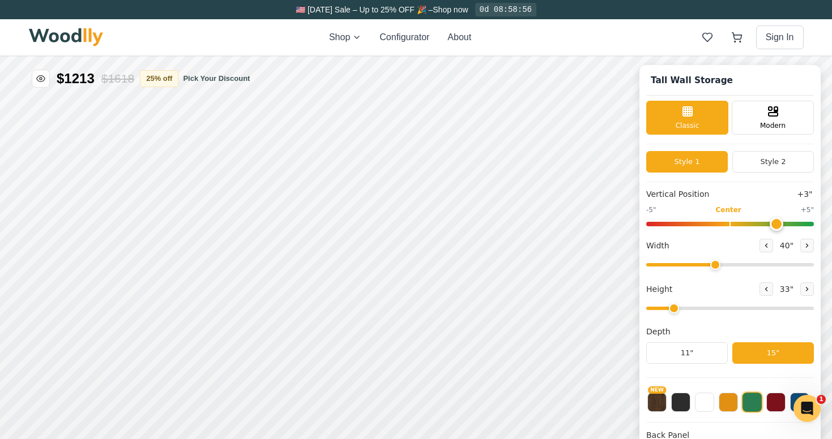
click at [214, 79] on button "Pick Your Discount" at bounding box center [216, 78] width 67 height 11
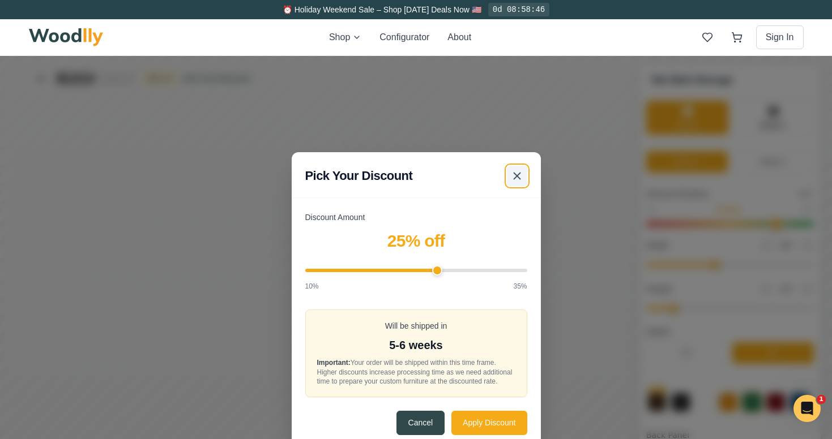
click at [516, 169] on icon at bounding box center [517, 176] width 14 height 14
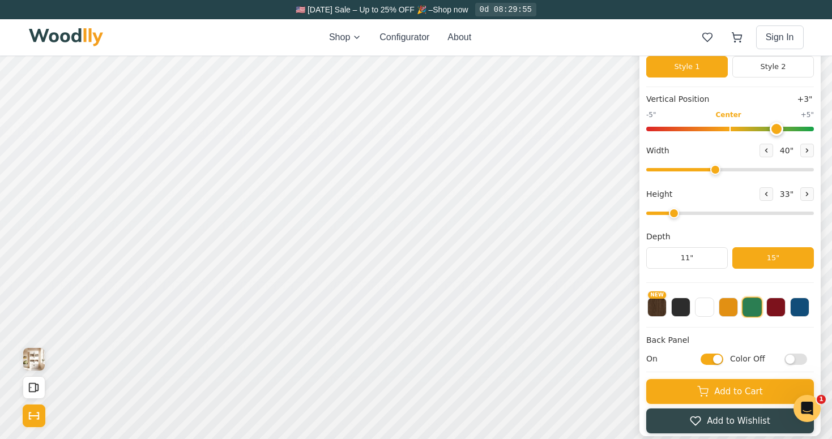
scroll to position [85, 0]
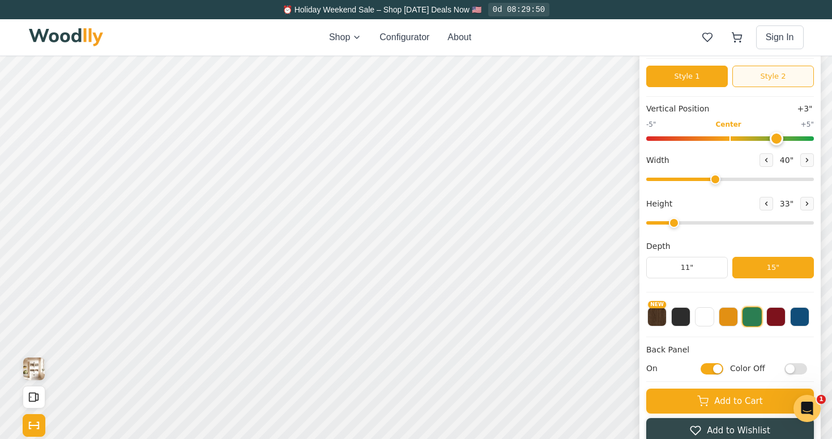
click at [760, 76] on button "Style 2" at bounding box center [773, 77] width 82 height 22
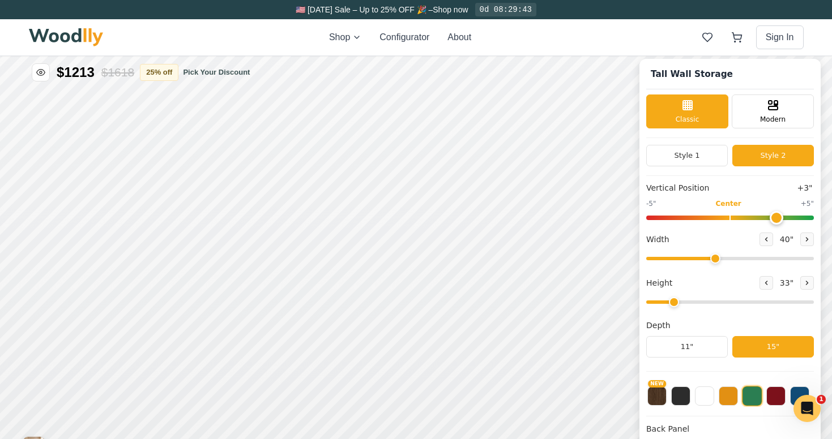
scroll to position [0, 0]
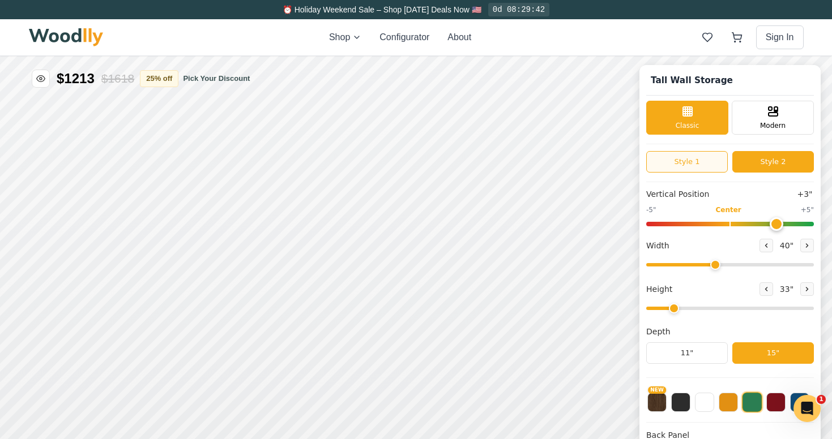
click at [685, 161] on button "Style 1" at bounding box center [687, 162] width 82 height 22
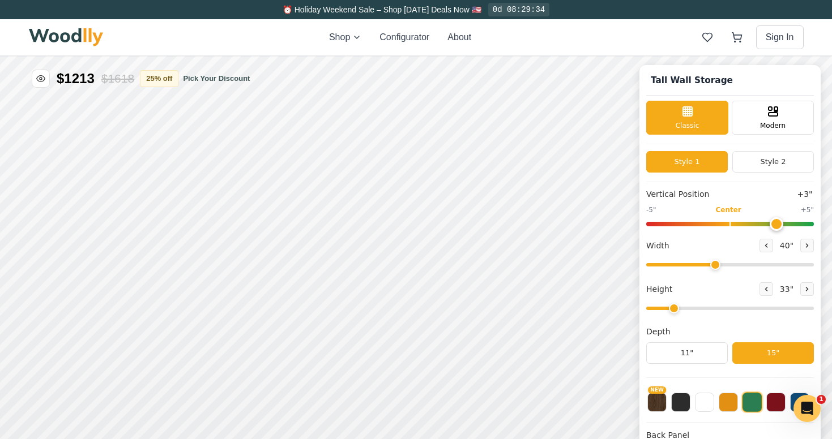
scroll to position [5, 0]
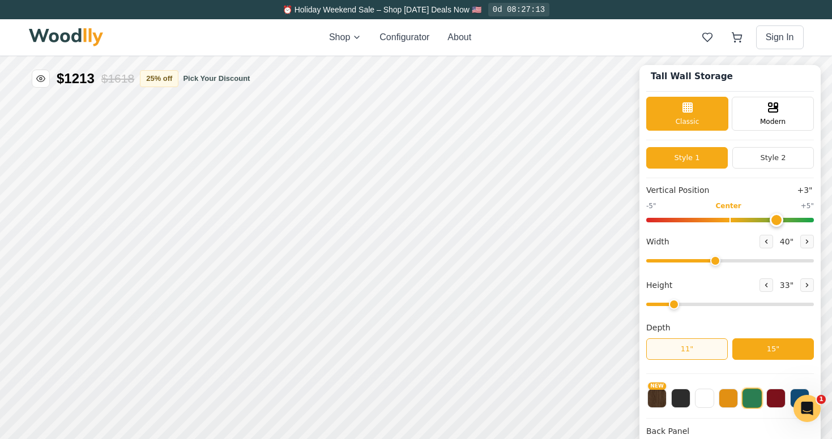
click at [684, 350] on button "11"" at bounding box center [687, 349] width 82 height 22
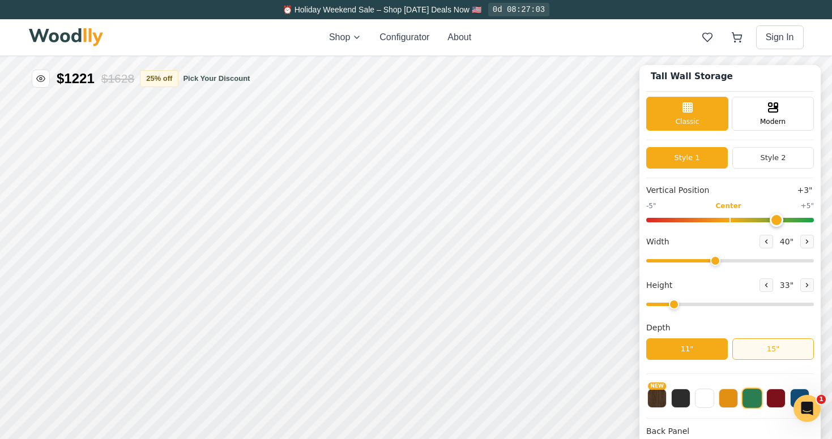
click at [769, 348] on button "15"" at bounding box center [773, 349] width 82 height 22
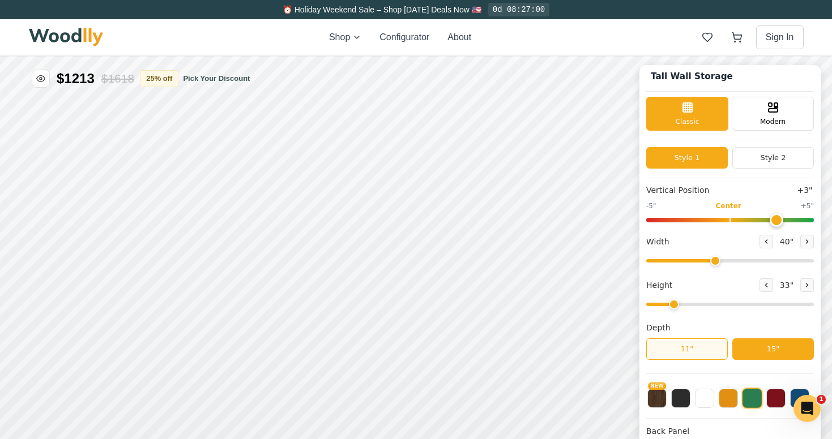
click at [684, 350] on button "11"" at bounding box center [687, 349] width 82 height 22
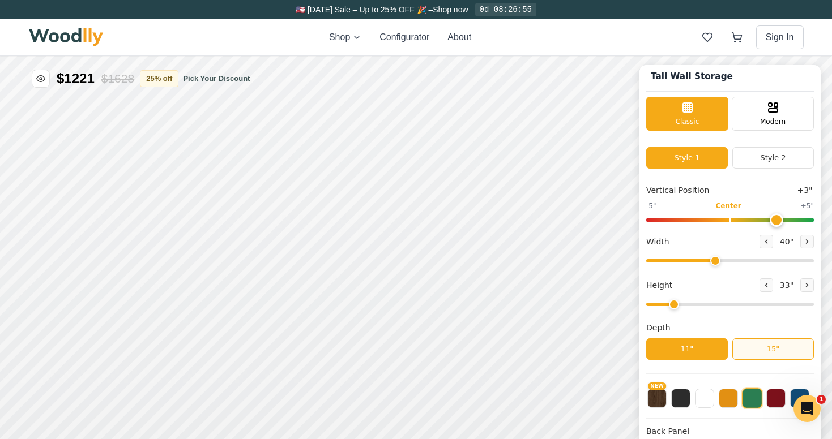
click at [760, 348] on button "15"" at bounding box center [773, 349] width 82 height 22
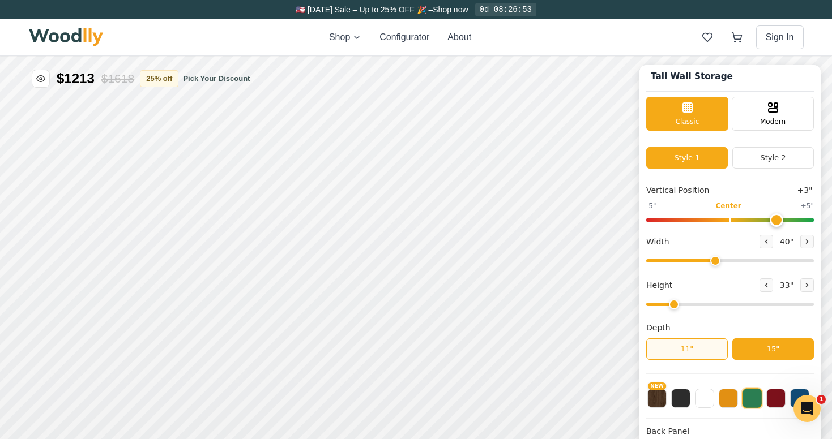
click at [695, 348] on button "11"" at bounding box center [687, 349] width 82 height 22
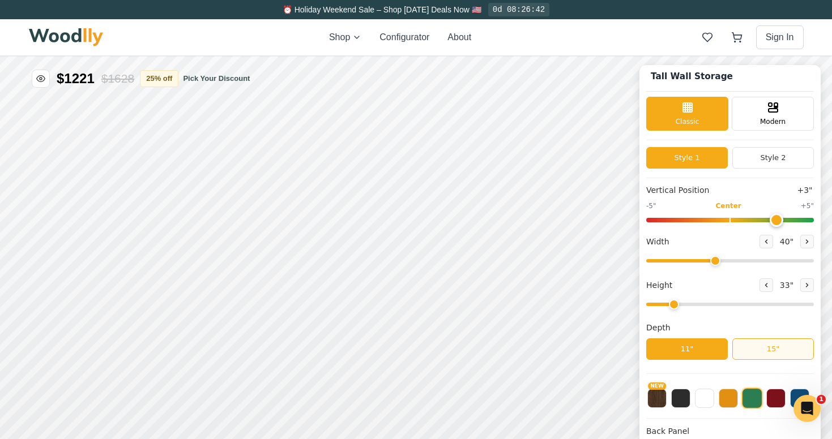
click at [769, 346] on button "15"" at bounding box center [773, 349] width 82 height 22
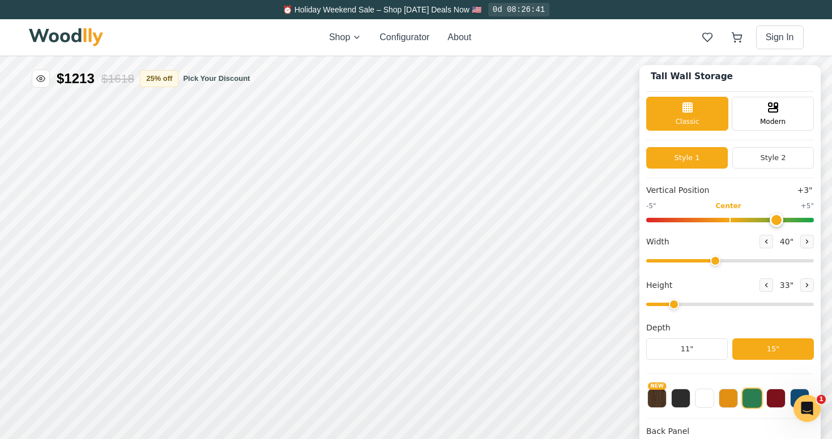
click at [775, 346] on button "15"" at bounding box center [773, 349] width 82 height 22
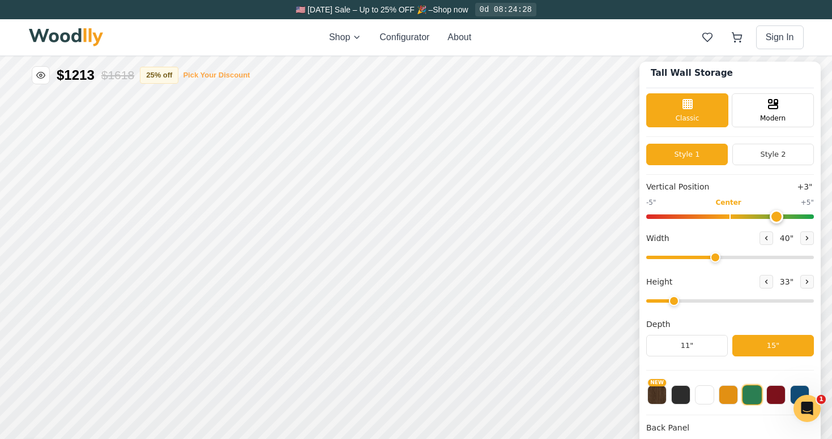
click at [223, 78] on button "Pick Your Discount" at bounding box center [216, 75] width 67 height 11
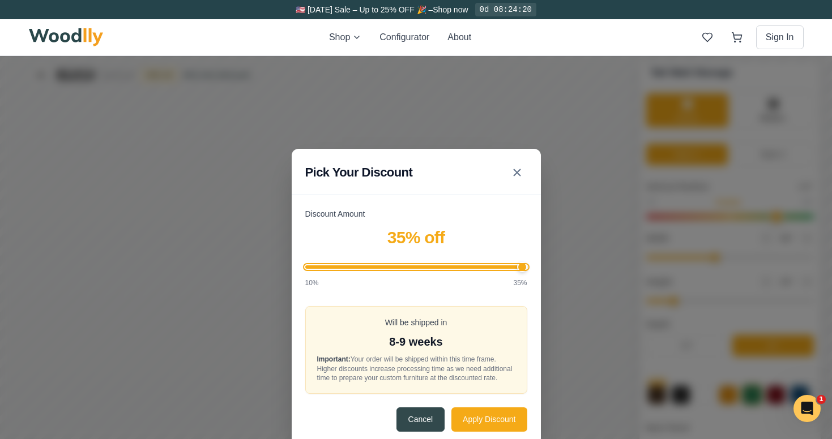
type input "35"
drag, startPoint x: 438, startPoint y: 261, endPoint x: 559, endPoint y: 275, distance: 121.9
click at [559, 275] on div "Pick Your Discount Discount Amount 35 % off 10% 35% Will be shipped in 8-9 week…" at bounding box center [416, 297] width 832 height 489
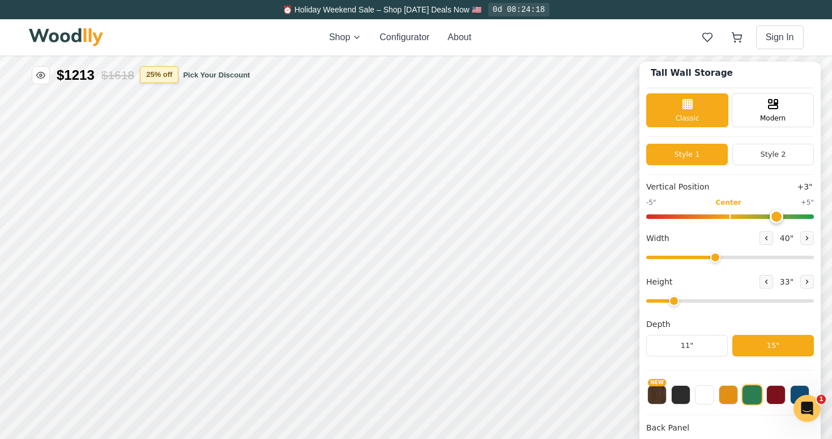
click at [157, 71] on button "25 % off" at bounding box center [159, 74] width 38 height 17
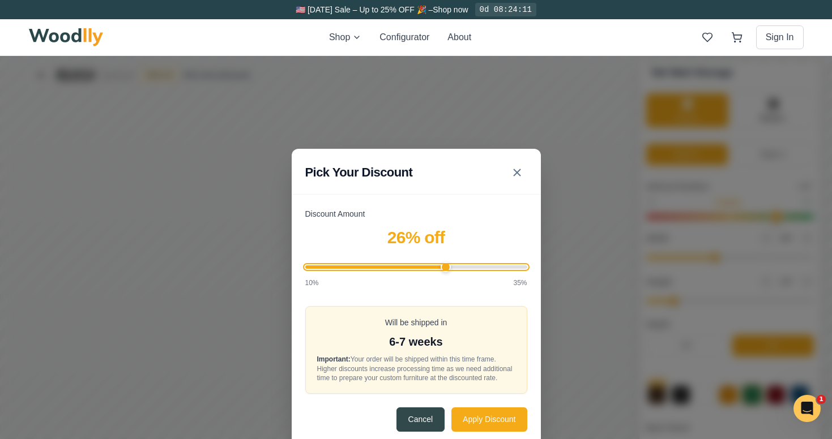
click at [446, 265] on input "Discount Amount" at bounding box center [416, 266] width 222 height 3
click at [462, 265] on input "Discount Amount" at bounding box center [416, 266] width 222 height 3
click at [472, 265] on input "Discount Amount" at bounding box center [416, 266] width 222 height 3
click at [476, 265] on input "Discount Amount" at bounding box center [416, 266] width 222 height 3
click at [491, 265] on input "Discount Amount" at bounding box center [416, 266] width 222 height 3
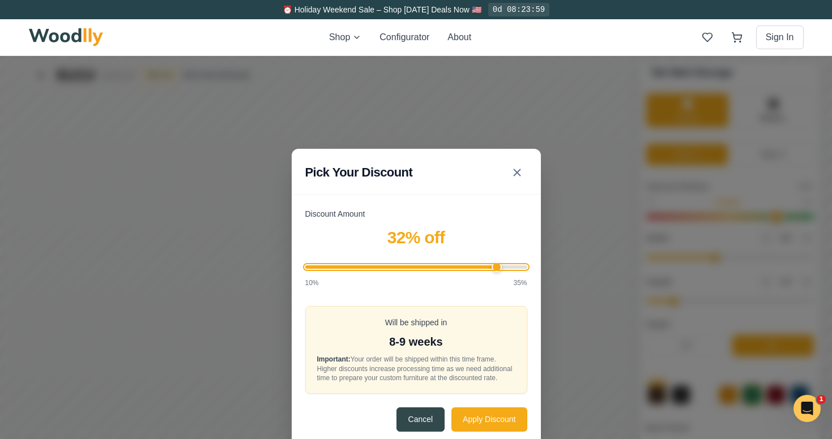
click at [498, 265] on input "Discount Amount" at bounding box center [416, 266] width 222 height 3
click at [505, 265] on input "Discount Amount" at bounding box center [416, 266] width 222 height 3
type input "35"
click at [525, 265] on input "Discount Amount" at bounding box center [416, 266] width 222 height 3
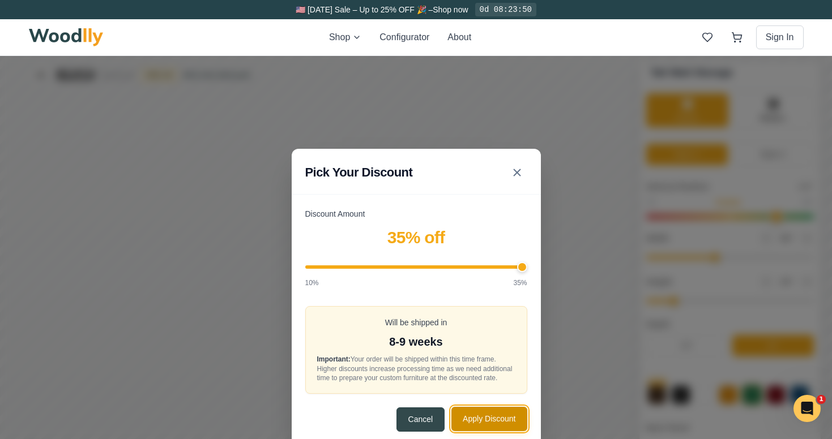
click at [491, 421] on button "Apply Discount" at bounding box center [488, 419] width 75 height 24
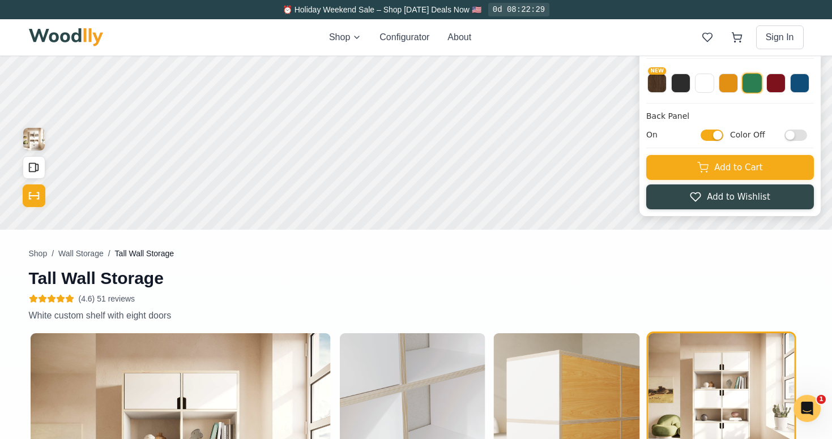
scroll to position [307, 0]
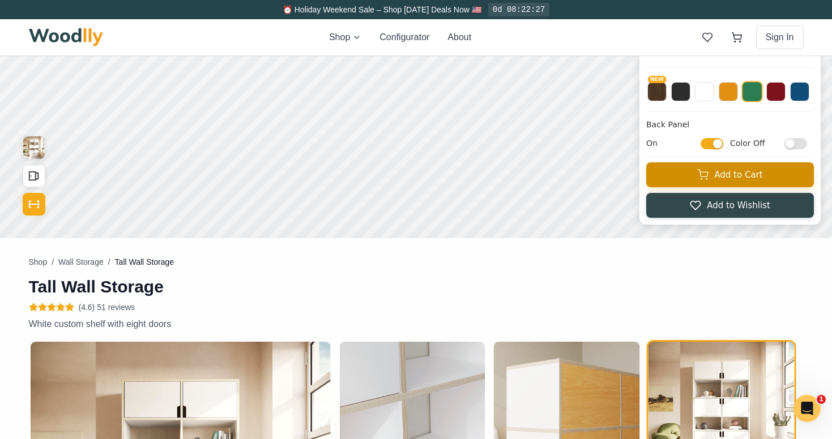
click at [738, 173] on button "Add to Cart" at bounding box center [730, 174] width 168 height 25
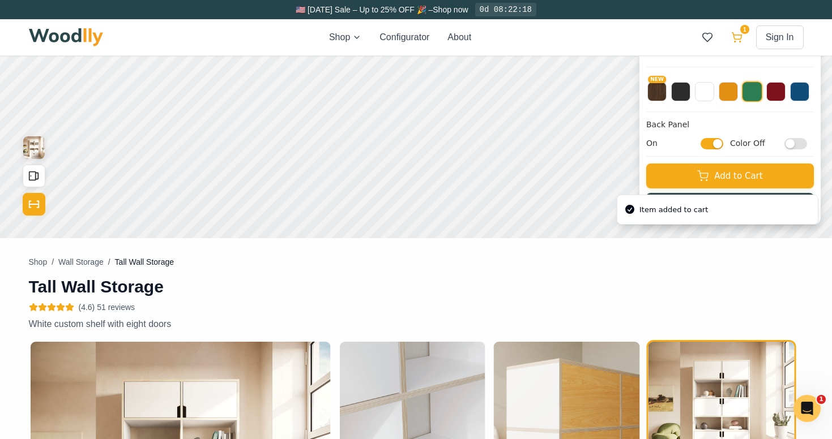
click at [740, 33] on icon at bounding box center [736, 37] width 11 height 11
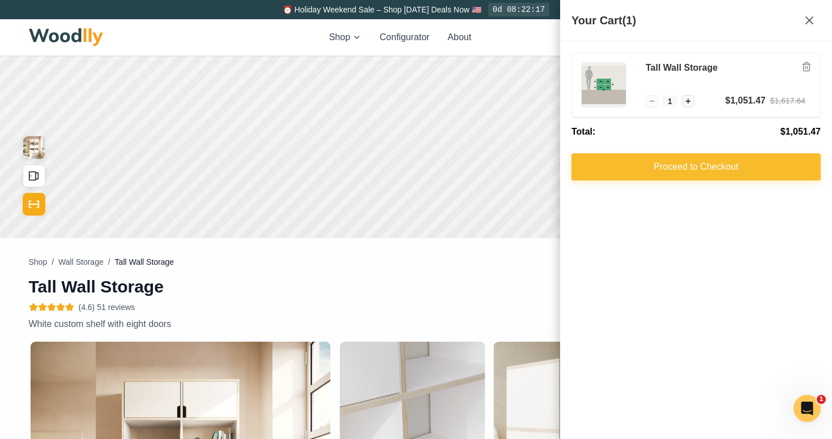
click at [702, 166] on button "Proceed to Checkout" at bounding box center [695, 166] width 249 height 27
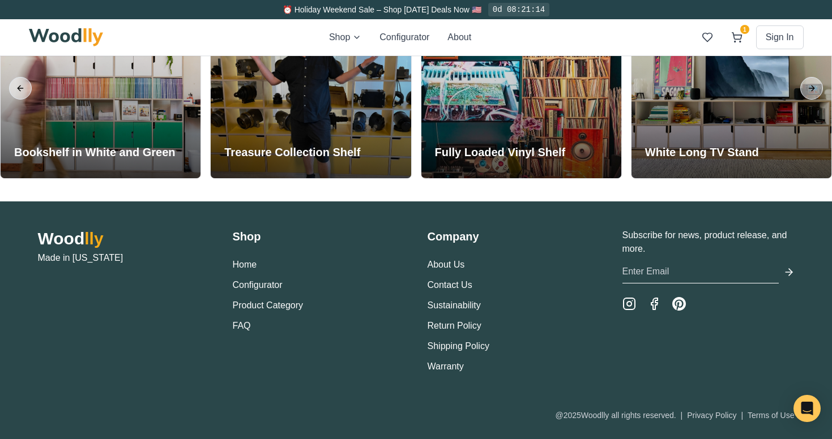
scroll to position [2658, 0]
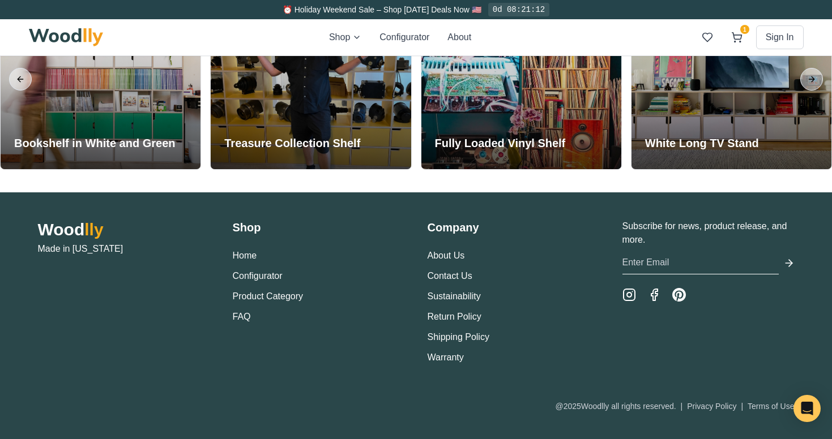
click at [638, 264] on input "email" at bounding box center [700, 262] width 156 height 23
click at [647, 264] on input "email" at bounding box center [700, 262] width 156 height 23
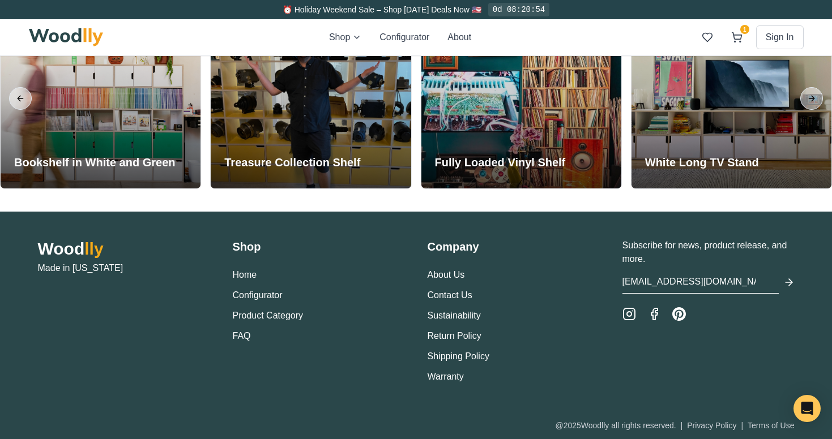
type input "jskidder@gmail.com"
click at [787, 280] on icon "submit" at bounding box center [788, 282] width 11 height 11
click at [640, 288] on input "email" at bounding box center [700, 282] width 156 height 23
type input "jskidder@gmail.com"
click at [787, 280] on icon "submit" at bounding box center [788, 282] width 11 height 11
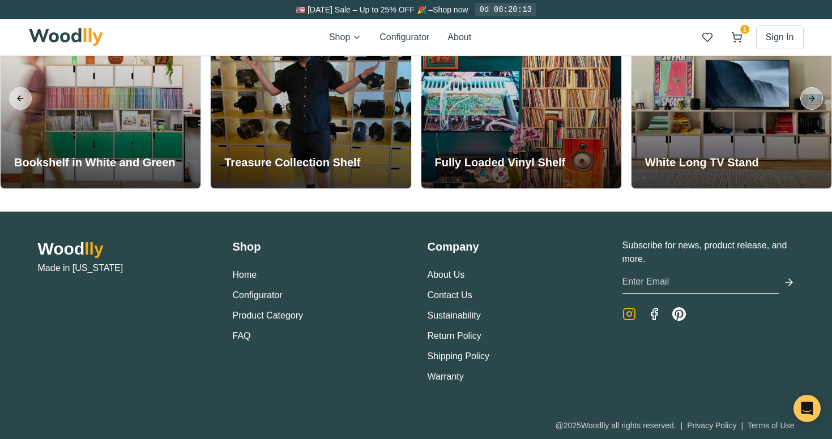
click at [627, 312] on icon "Instagram" at bounding box center [629, 314] width 5 height 5
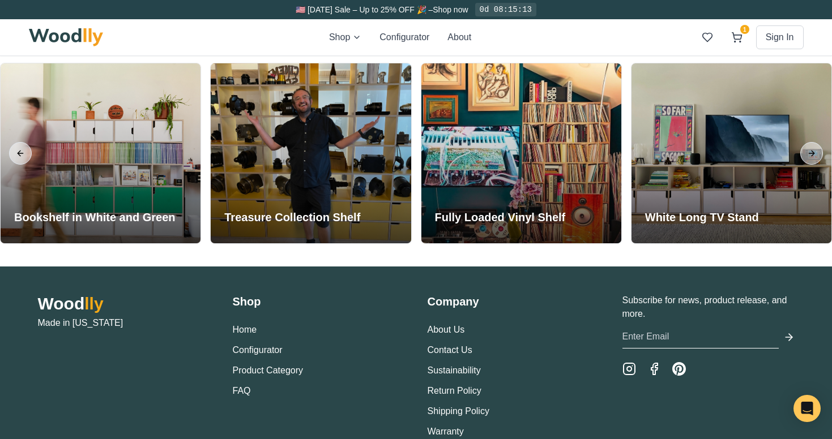
scroll to position [2658, 0]
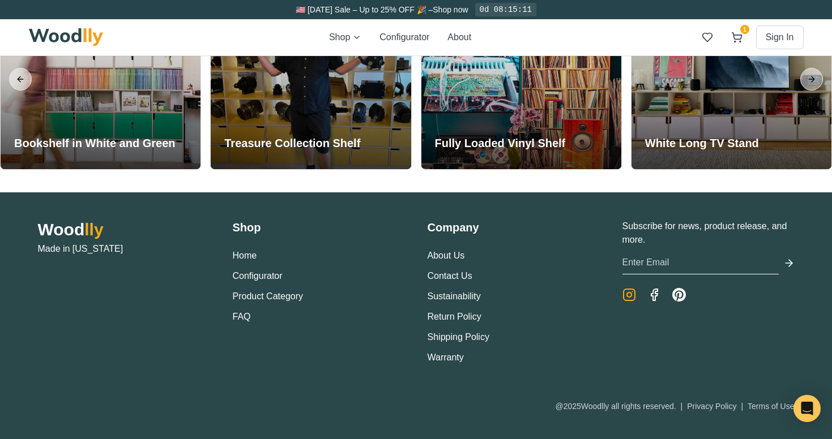
click at [626, 290] on icon "Instagram" at bounding box center [629, 295] width 14 height 14
